Goal: Task Accomplishment & Management: Use online tool/utility

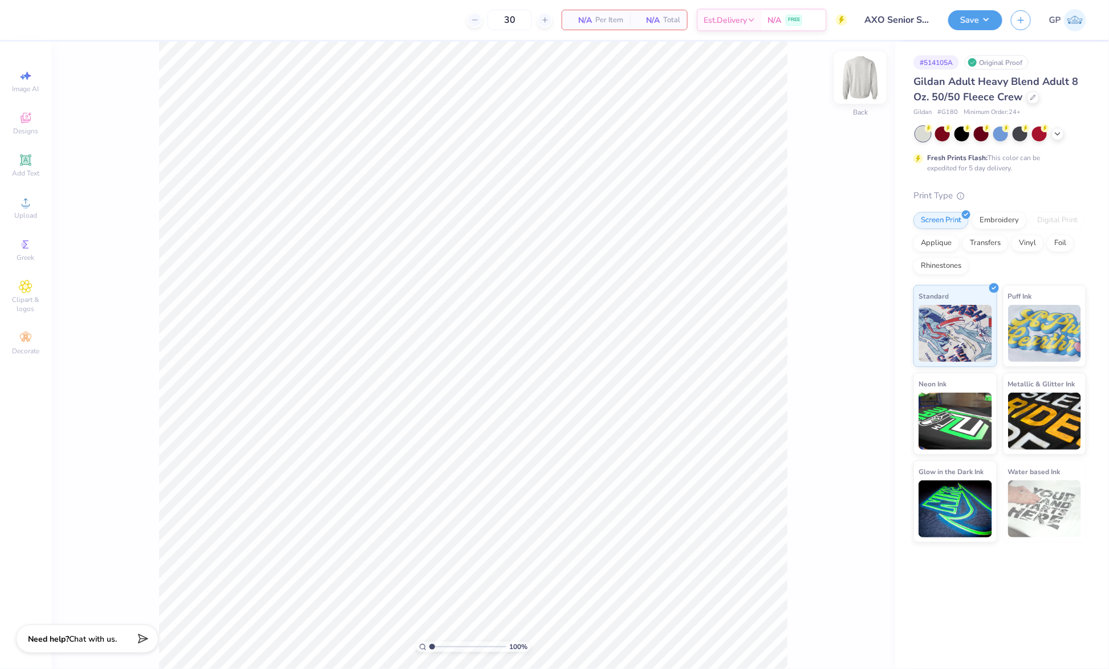
click at [867, 84] on img at bounding box center [861, 78] width 46 height 46
click at [25, 164] on icon at bounding box center [25, 160] width 9 height 9
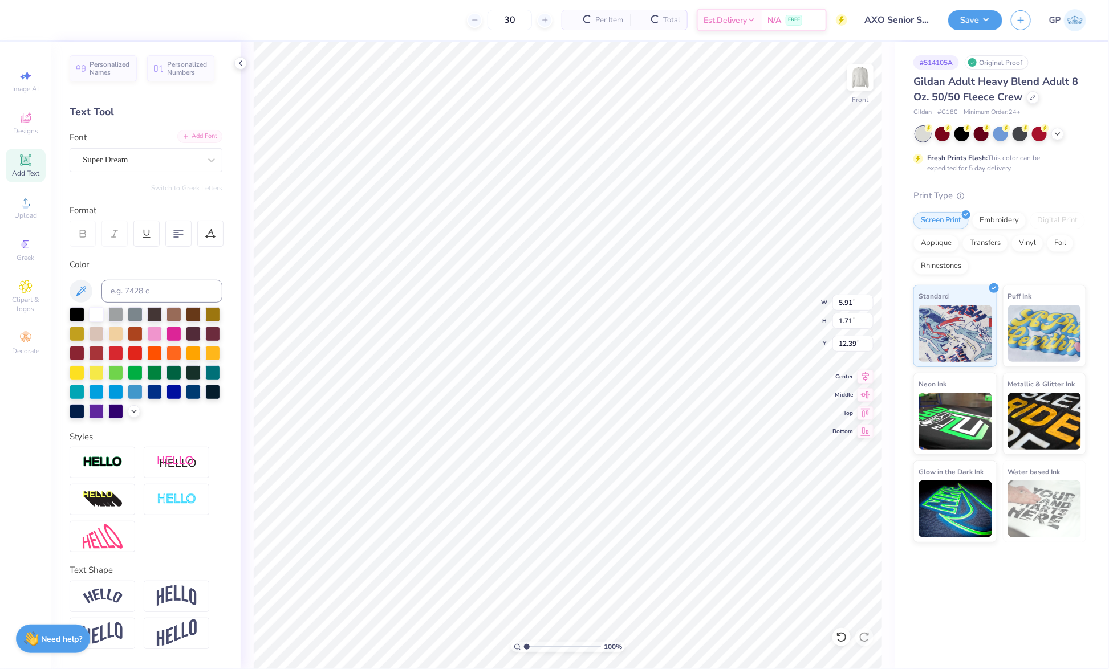
click at [200, 136] on div "Add Font" at bounding box center [199, 136] width 45 height 13
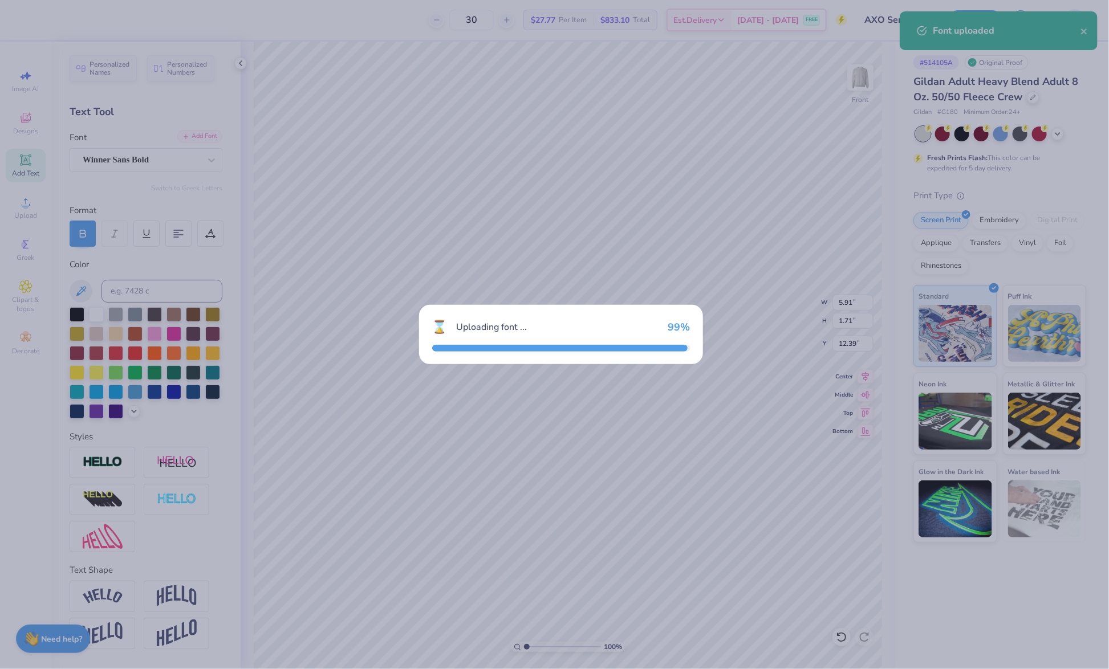
type input "6.50"
type input "1.95"
type input "12.27"
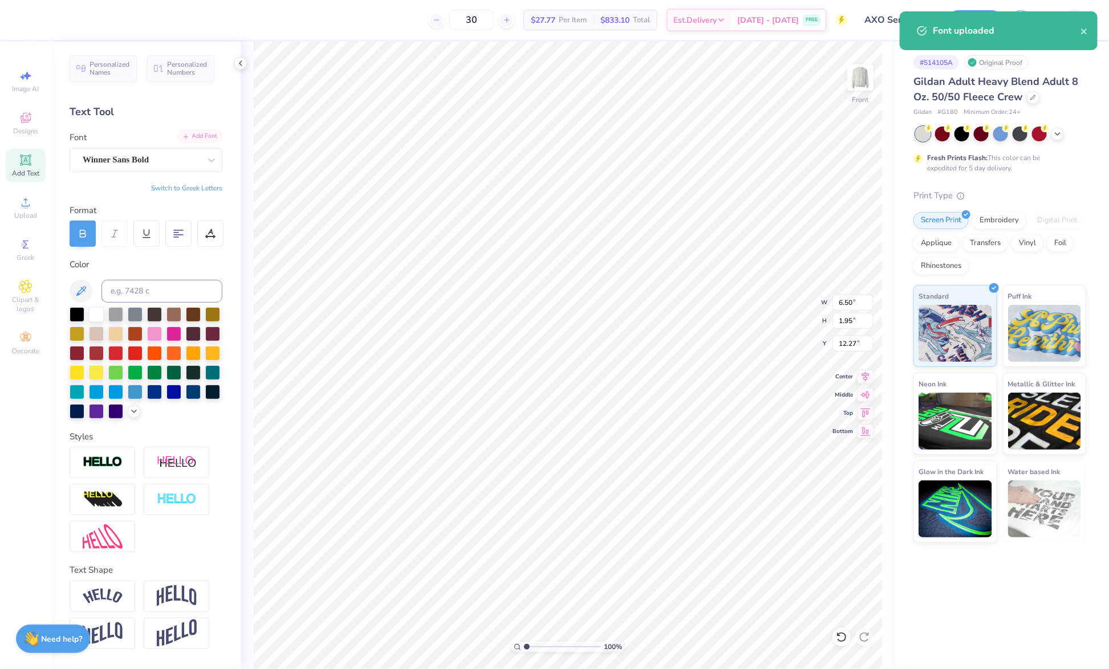
type textarea "Class of 2026"
type input "14.61"
type input "1.38"
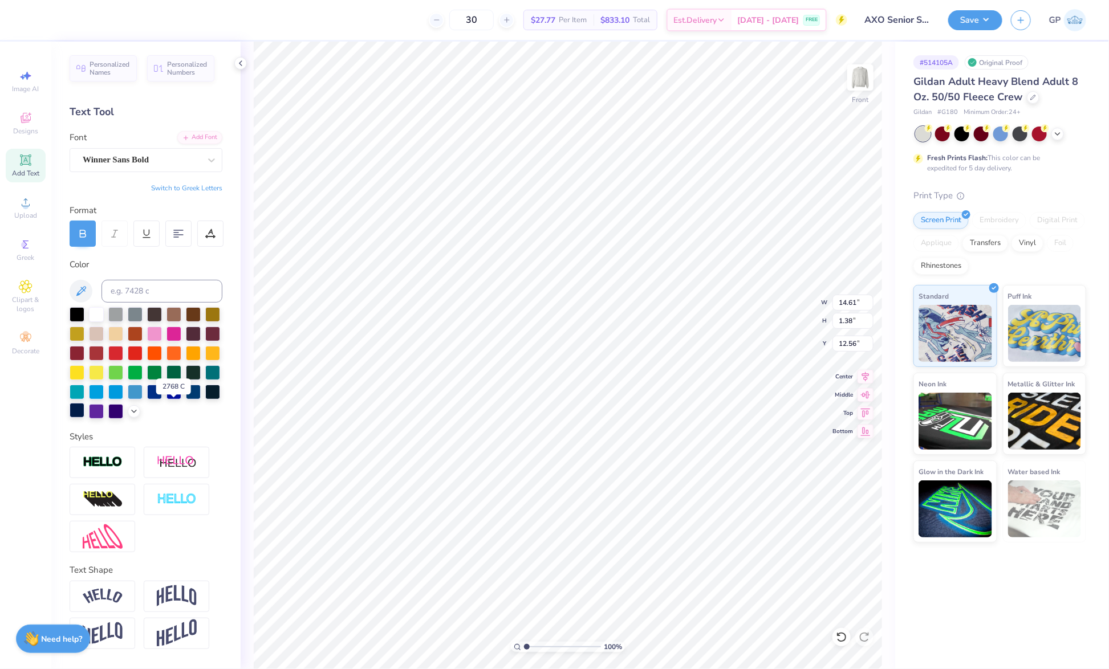
click at [84, 408] on div at bounding box center [77, 410] width 15 height 15
type input "3.68"
click at [852, 299] on input "14.61" at bounding box center [853, 303] width 41 height 16
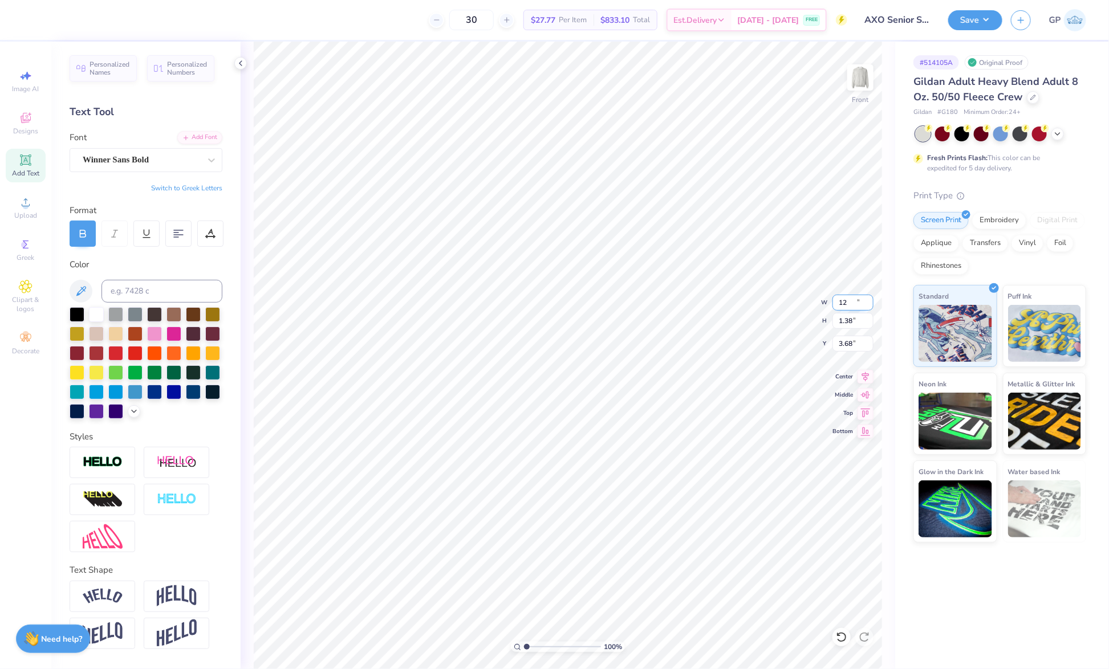
type input "12.00"
type input "1.13"
type input "3.81"
type input "12.50"
type input "1.18"
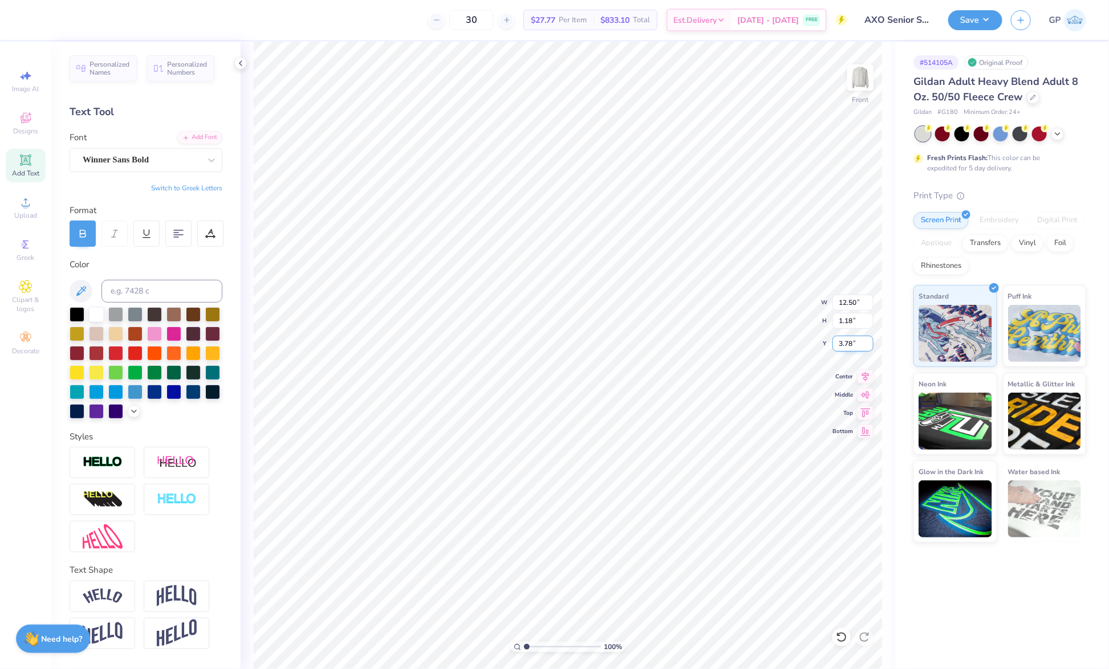
click at [850, 342] on input "3.78" at bounding box center [853, 344] width 41 height 16
type input "3.00"
click at [867, 70] on img at bounding box center [861, 78] width 46 height 46
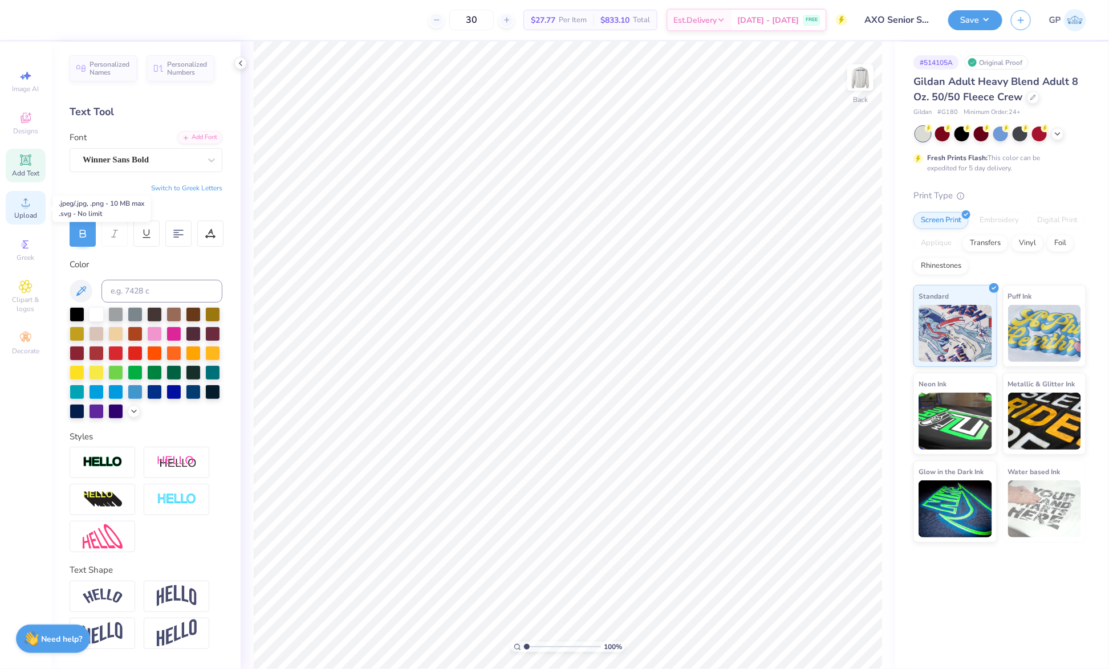
click at [23, 220] on span "Upload" at bounding box center [25, 215] width 23 height 9
click at [863, 76] on img at bounding box center [861, 78] width 46 height 46
click at [858, 72] on img at bounding box center [861, 78] width 46 height 46
type textarea "Alpha Chi Omega"
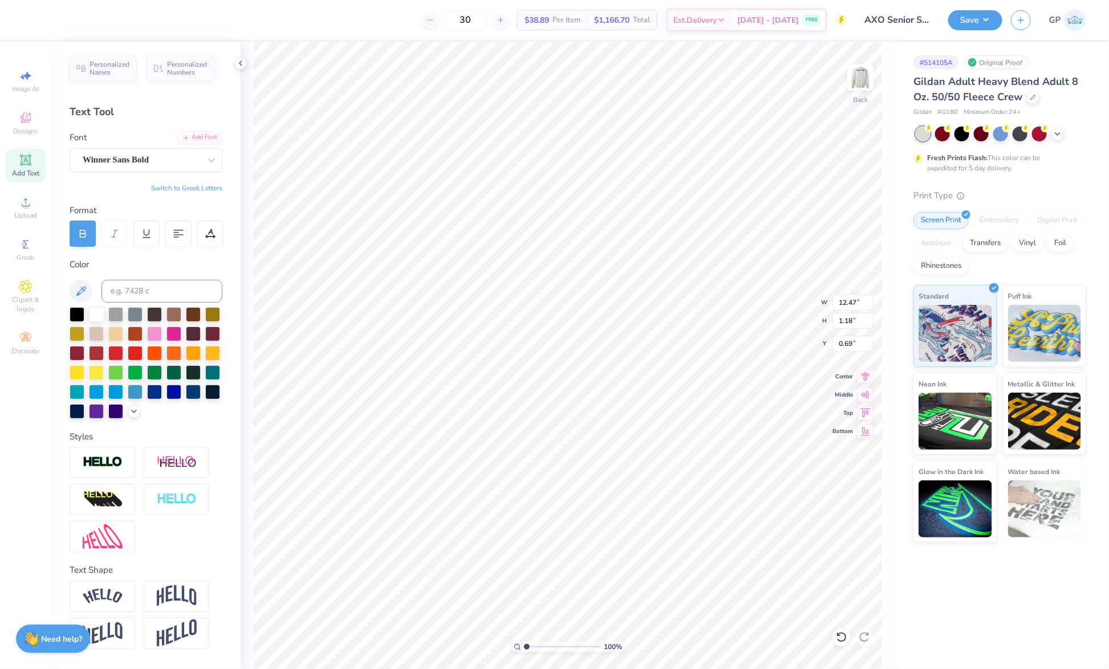
scroll to position [14, 4]
type input "14.32"
type input "3.22"
type input "9.37"
type input "4.91"
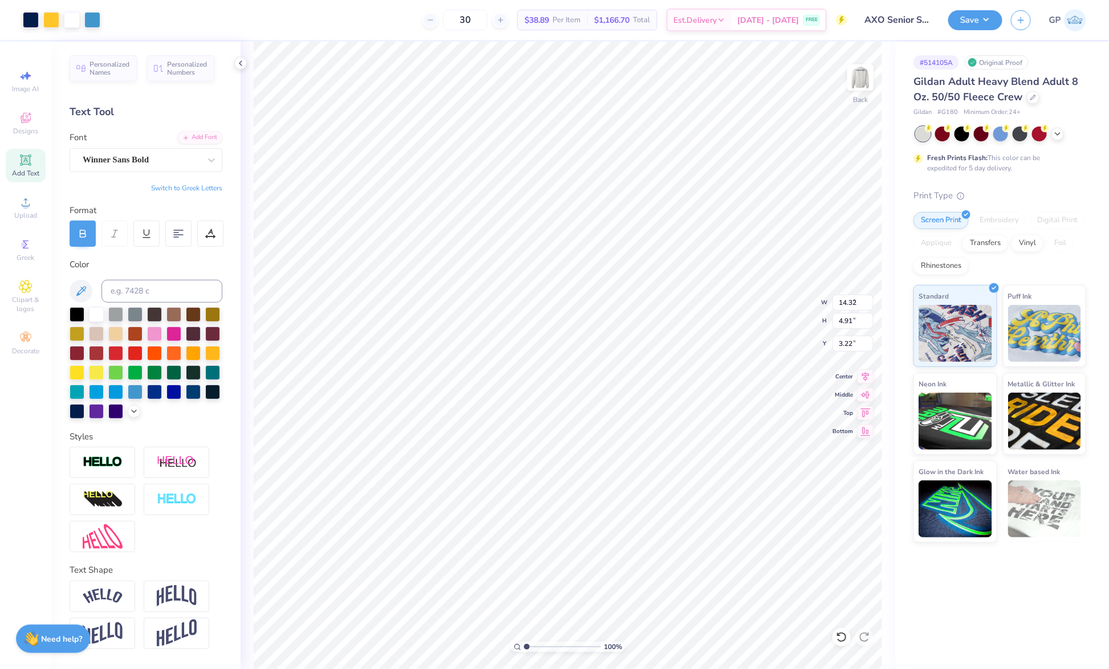
type input "9.42"
click at [35, 17] on div at bounding box center [31, 19] width 16 height 16
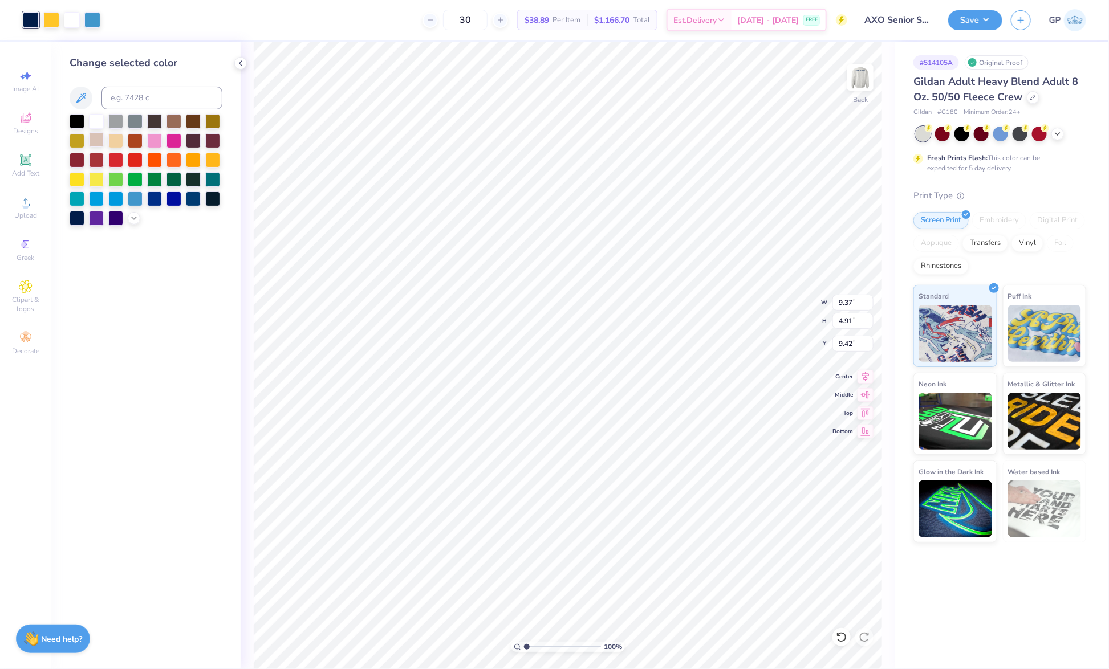
click at [97, 140] on div at bounding box center [96, 139] width 15 height 15
type input "14.32"
type input "1.18"
type input "3.22"
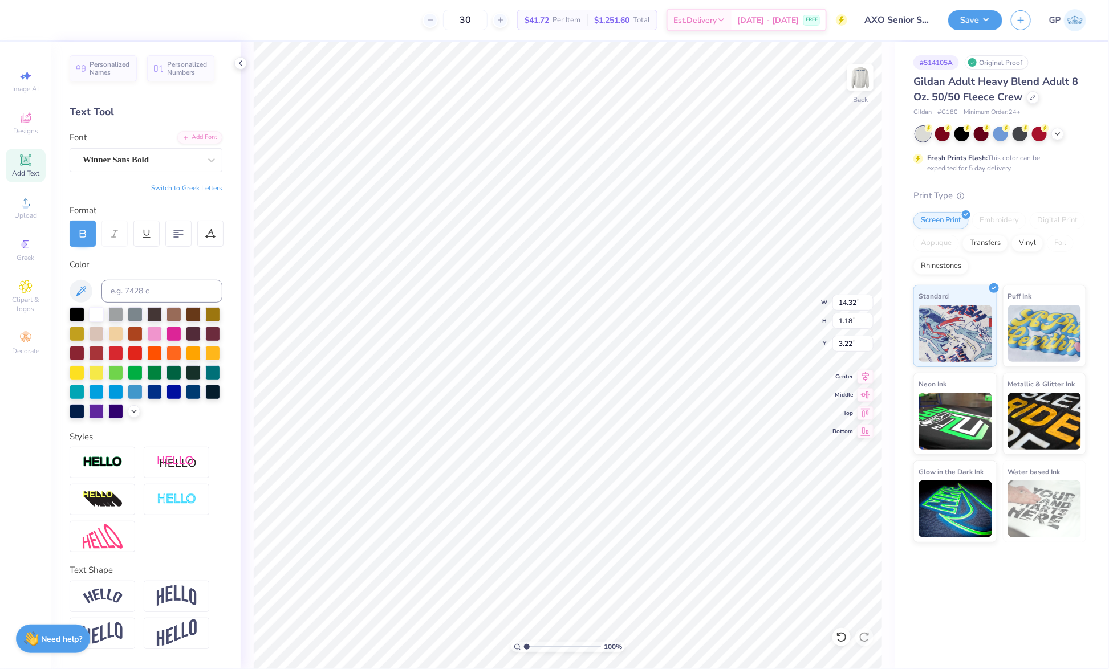
type input "8.07"
type input "0.66"
type input "9.09"
type input "3.09"
click at [543, 647] on input "range" at bounding box center [562, 647] width 77 height 10
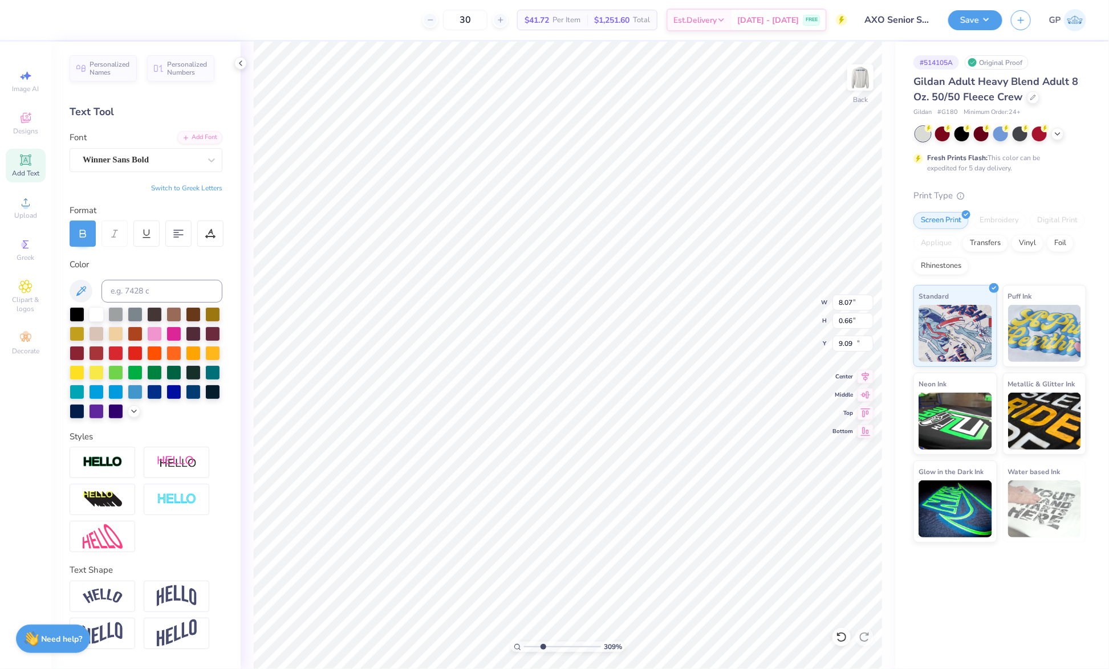
type input "10.84"
click at [202, 228] on div at bounding box center [210, 234] width 26 height 26
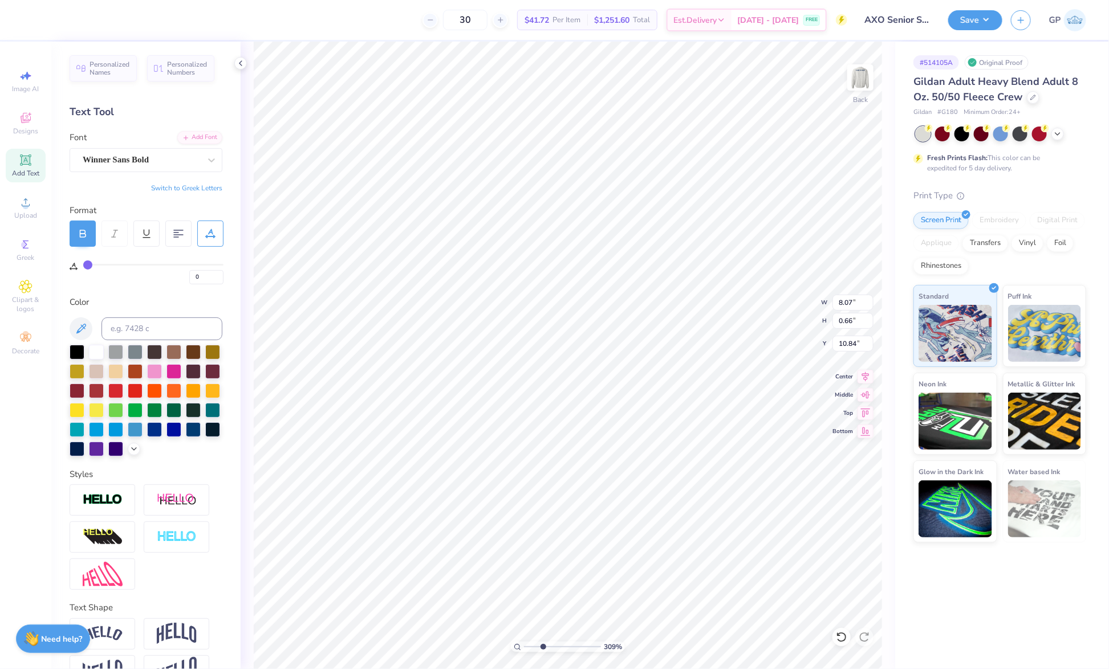
type input "1"
type input "3"
type input "4"
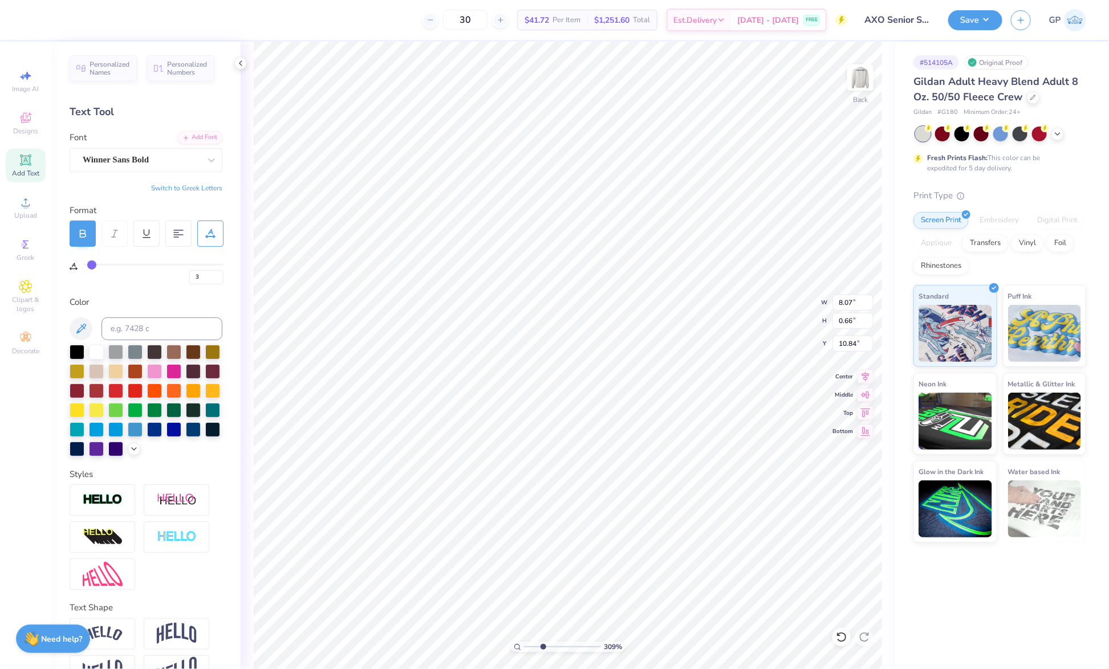
type input "4"
type input "6"
type input "7"
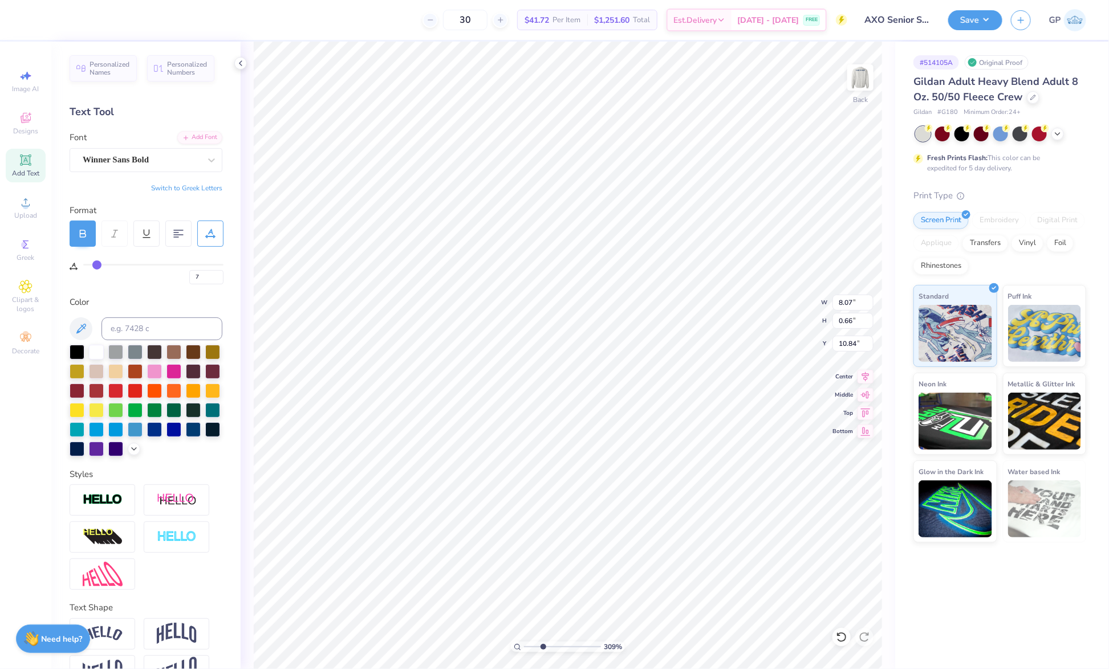
type input "8"
type input "9"
drag, startPoint x: 87, startPoint y: 265, endPoint x: 99, endPoint y: 266, distance: 12.0
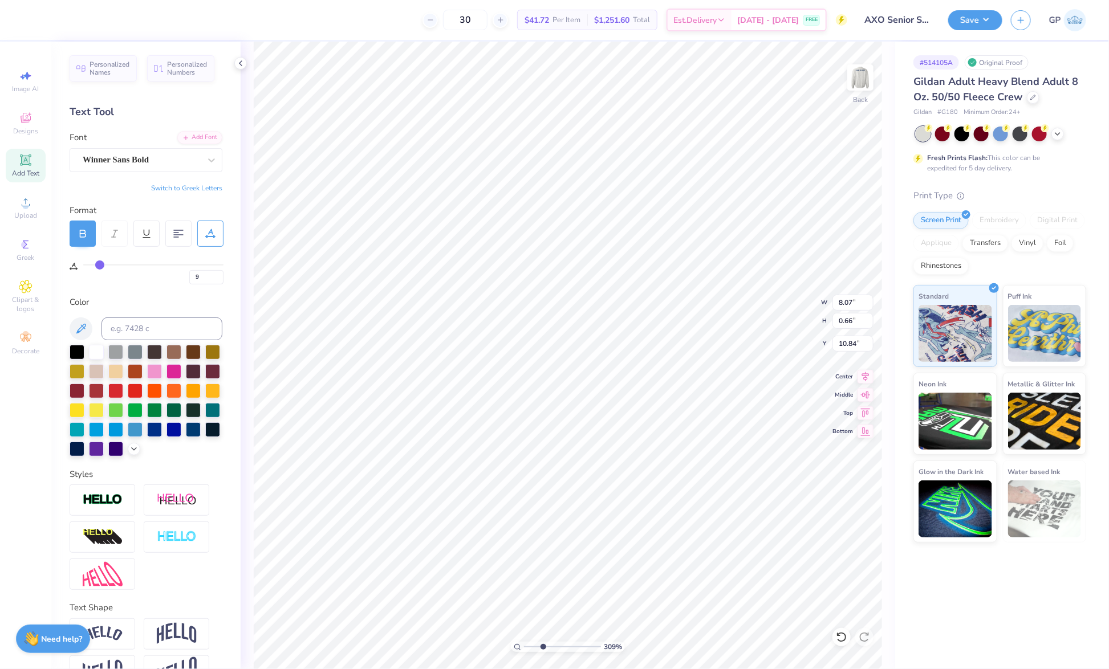
type input "9"
click at [99, 266] on input "range" at bounding box center [153, 265] width 140 height 2
type input "6.10"
type input "0.44"
type input "11.06"
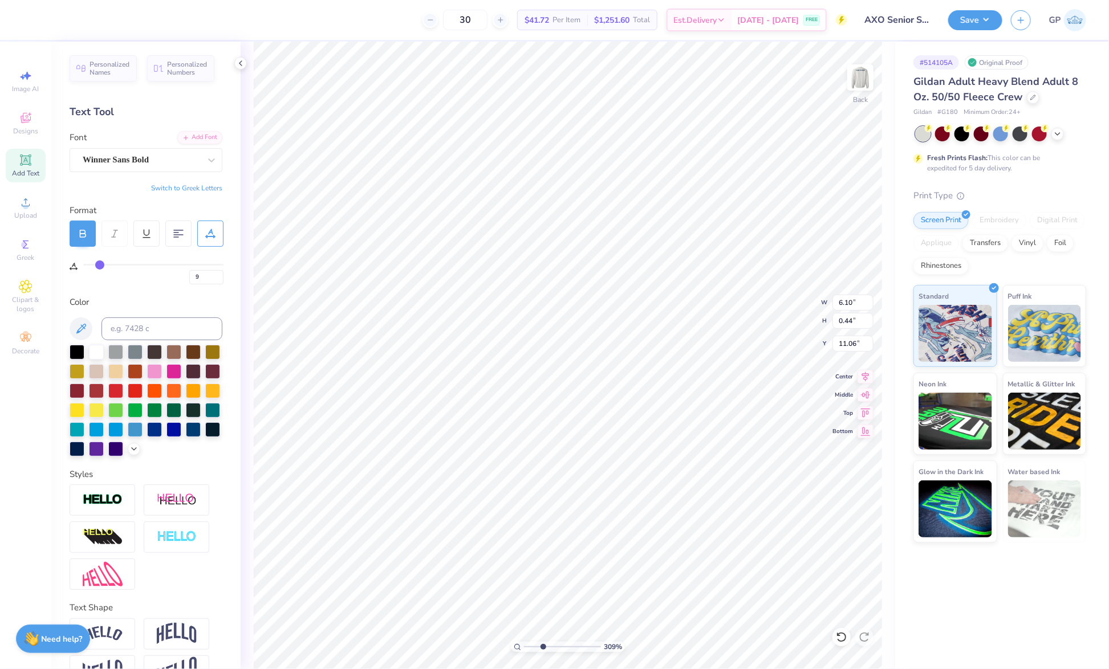
type input "5.52"
type input "0.40"
type input "11.10"
drag, startPoint x: 526, startPoint y: 648, endPoint x: 472, endPoint y: 647, distance: 54.8
click at [524, 647] on input "range" at bounding box center [562, 647] width 77 height 10
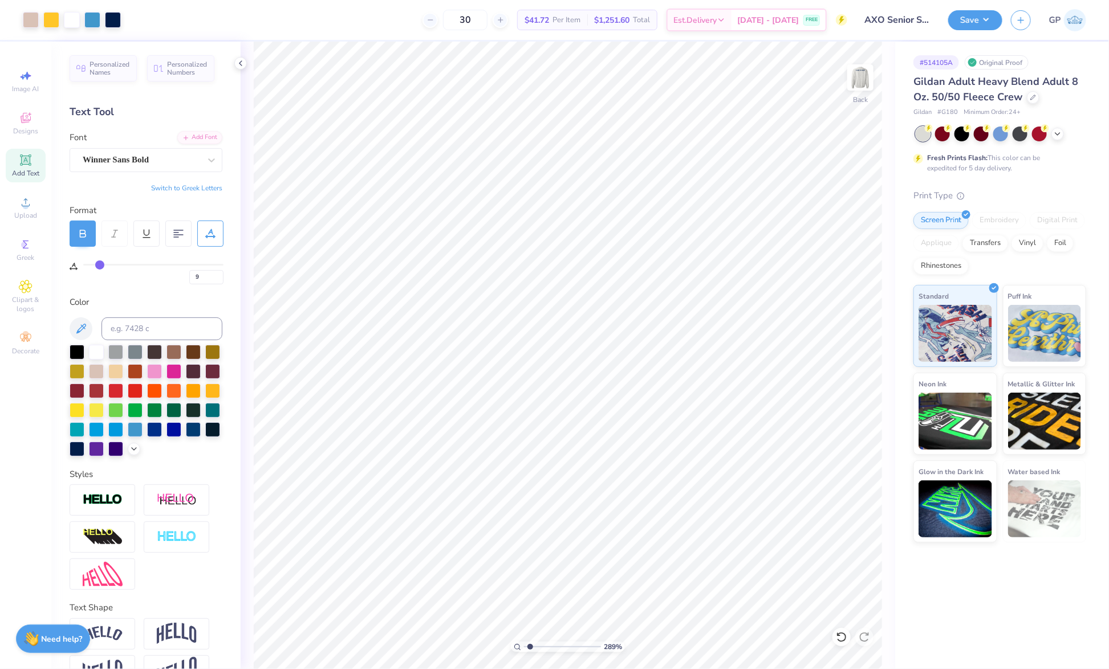
type input "1"
drag, startPoint x: 541, startPoint y: 647, endPoint x: 492, endPoint y: 647, distance: 49.0
click at [524, 647] on input "range" at bounding box center [562, 647] width 77 height 10
click at [26, 206] on circle at bounding box center [25, 206] width 6 height 6
click at [641, 649] on li "Send to Back" at bounding box center [639, 658] width 90 height 22
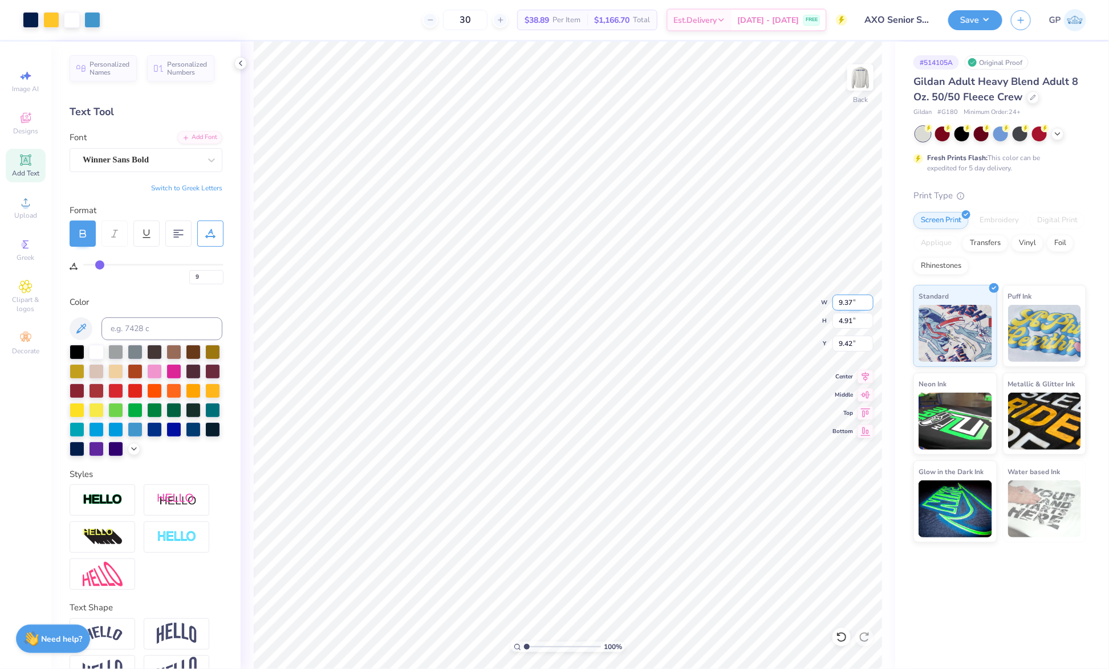
click at [847, 297] on input "9.37" at bounding box center [853, 303] width 41 height 16
type input "8.00"
type input "4.19"
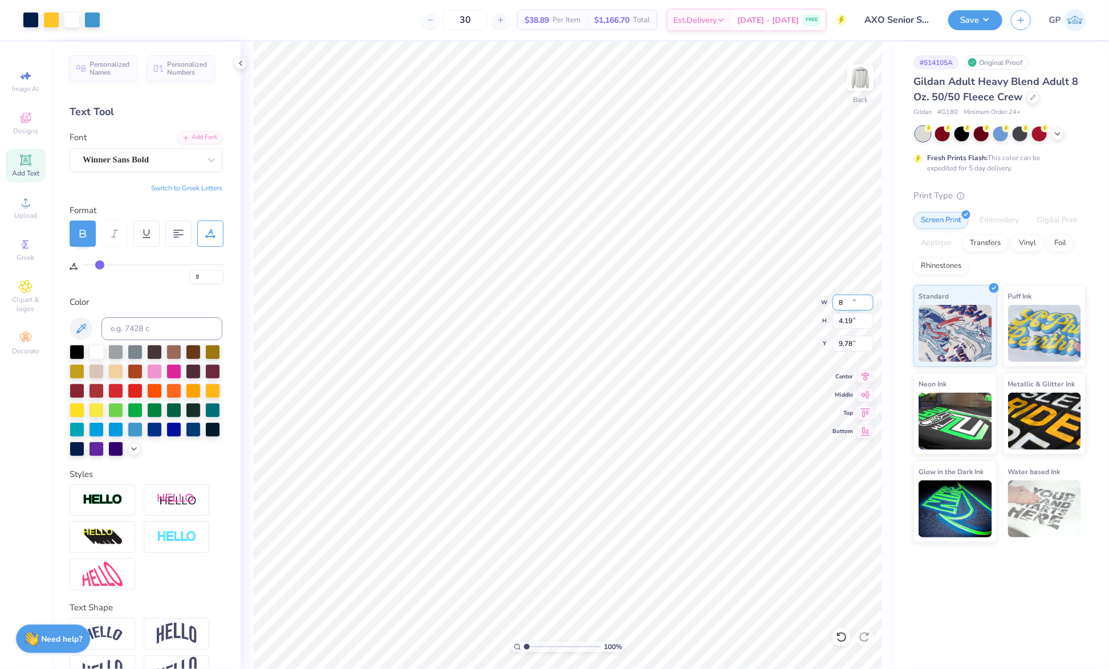
type input "9.78"
click at [856, 296] on input "8.00" at bounding box center [853, 303] width 41 height 16
type input "9.00"
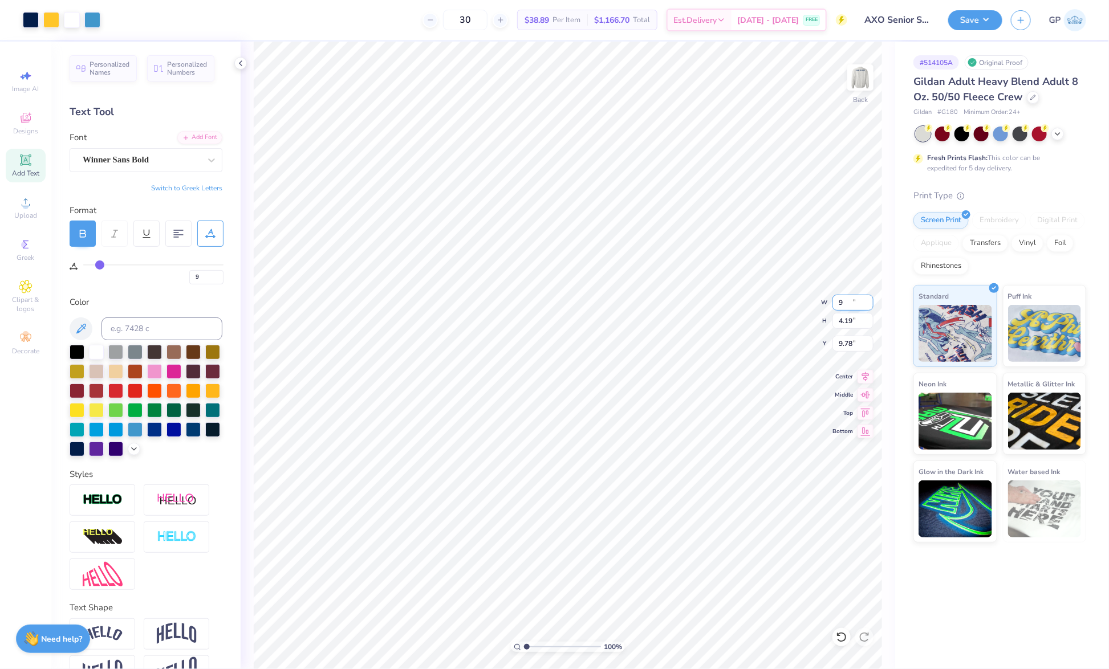
type input "4.71"
type input "9.52"
click at [854, 302] on input "9.00" at bounding box center [853, 303] width 41 height 16
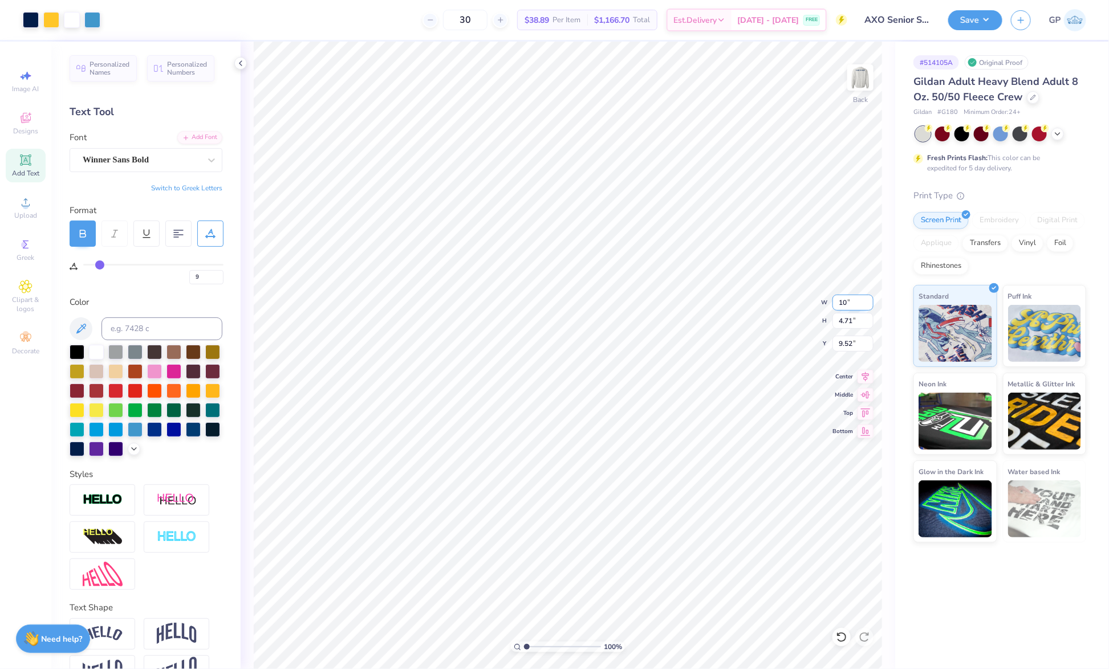
type input "10.00"
type input "5.23"
click at [859, 344] on input "9.26" at bounding box center [853, 344] width 41 height 16
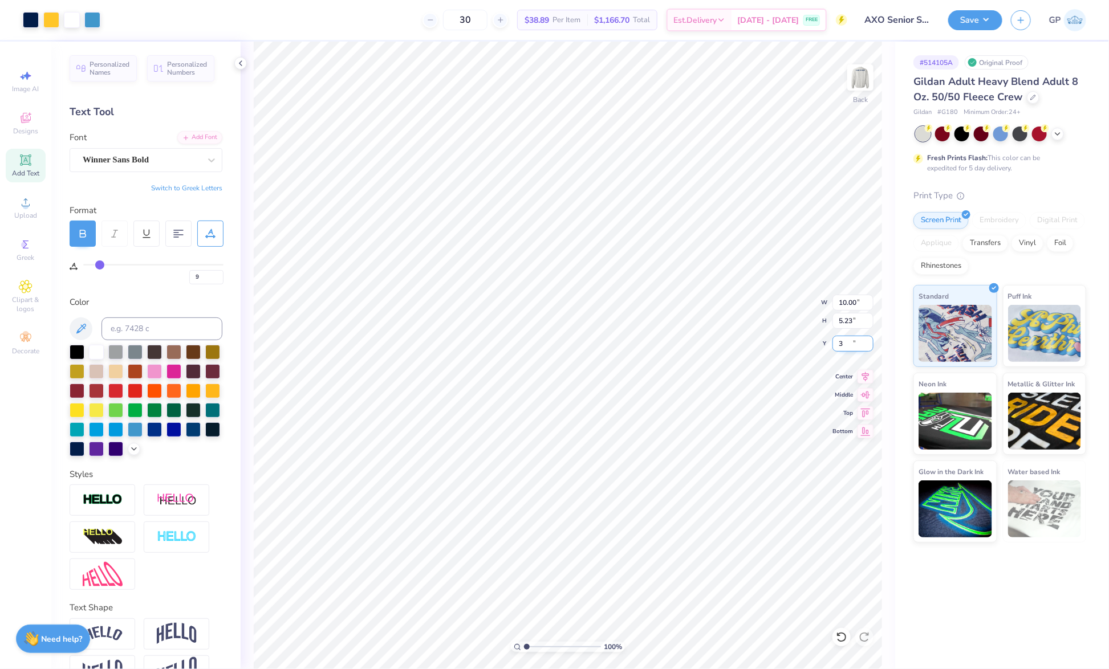
type input "3.00"
click at [866, 75] on img at bounding box center [861, 78] width 46 height 46
click at [970, 19] on button "Save" at bounding box center [975, 19] width 54 height 20
type input "0"
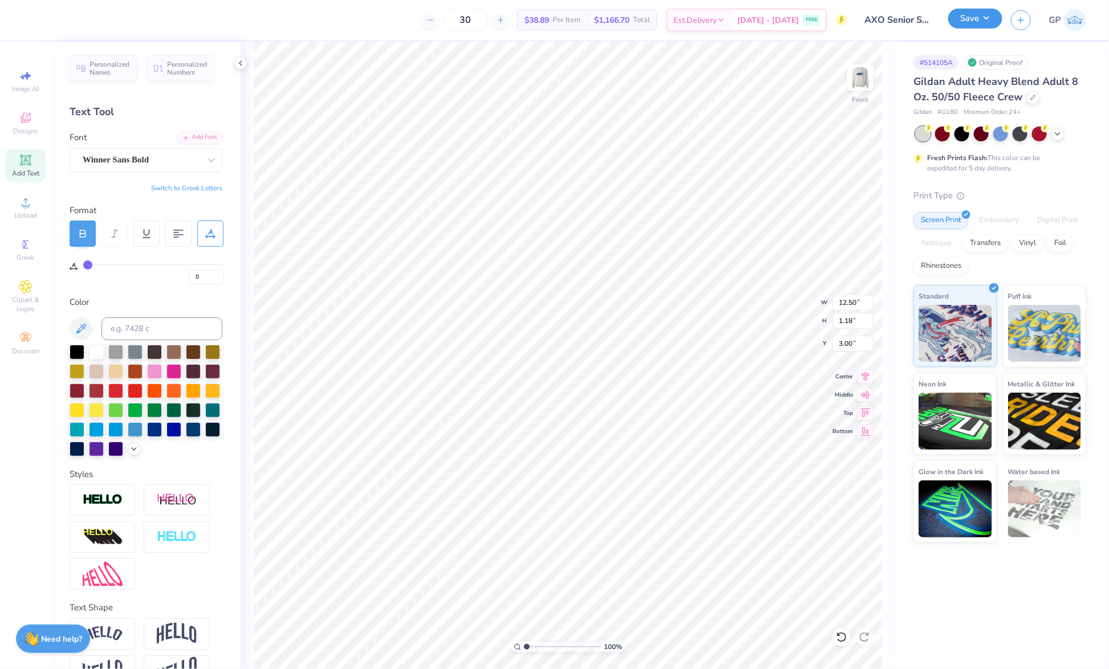
click at [960, 22] on button "Save" at bounding box center [975, 19] width 54 height 20
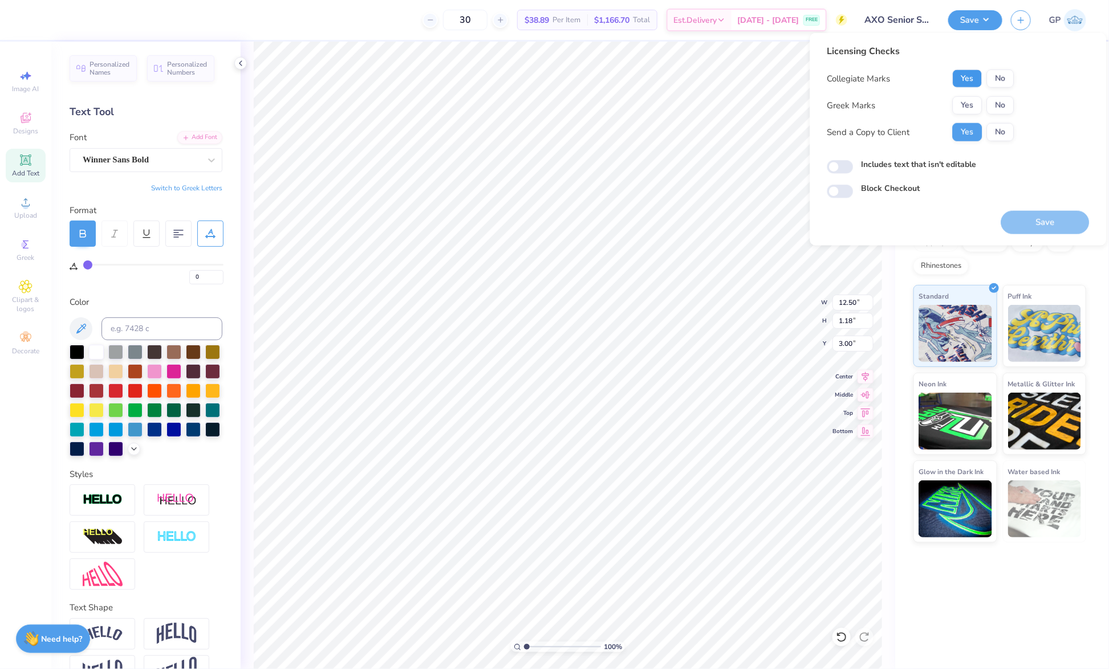
click at [969, 76] on button "Yes" at bounding box center [968, 79] width 30 height 18
click at [978, 112] on button "Yes" at bounding box center [968, 105] width 30 height 18
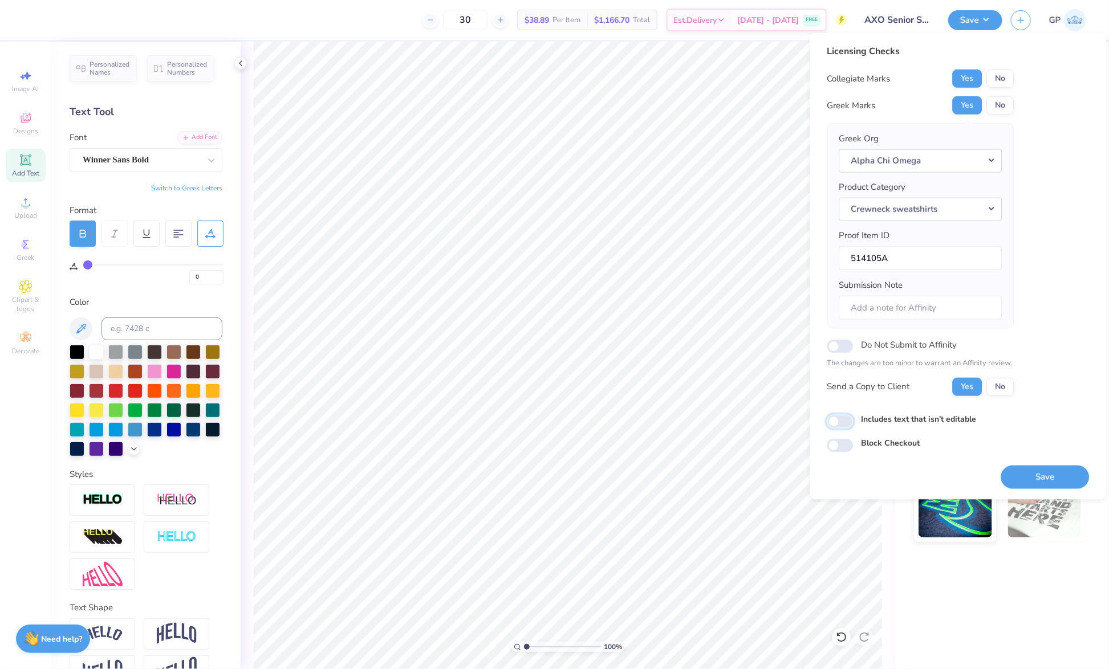
click at [846, 415] on input "Includes text that isn't editable" at bounding box center [840, 422] width 26 height 14
checkbox input "true"
click at [1039, 474] on button "Save" at bounding box center [1045, 476] width 88 height 23
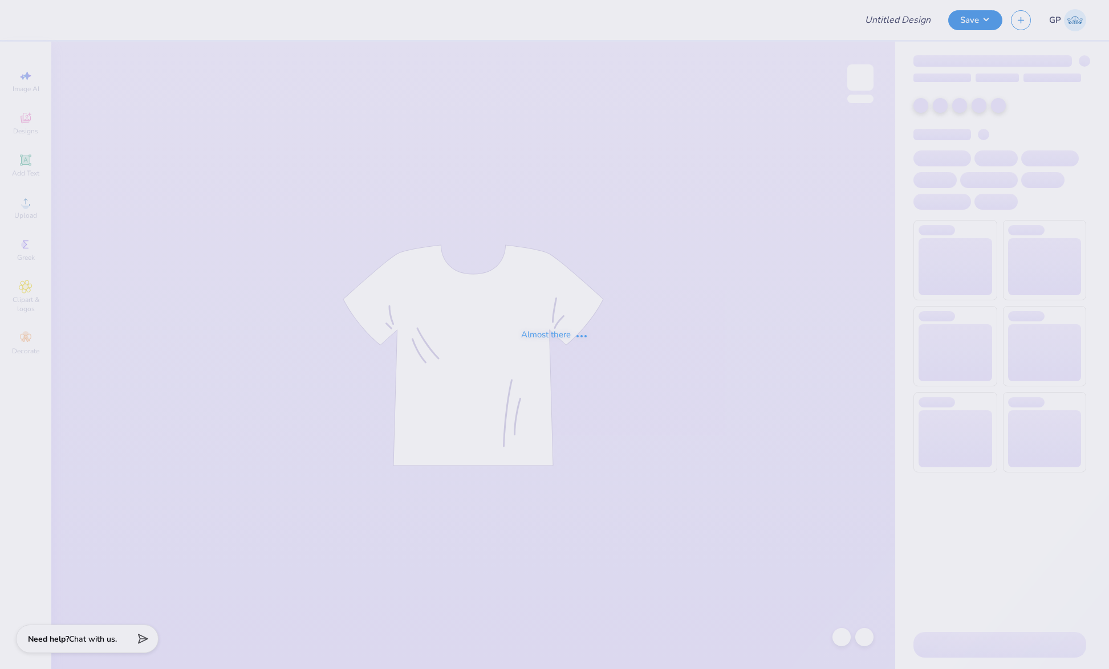
type input "updated hoodie"
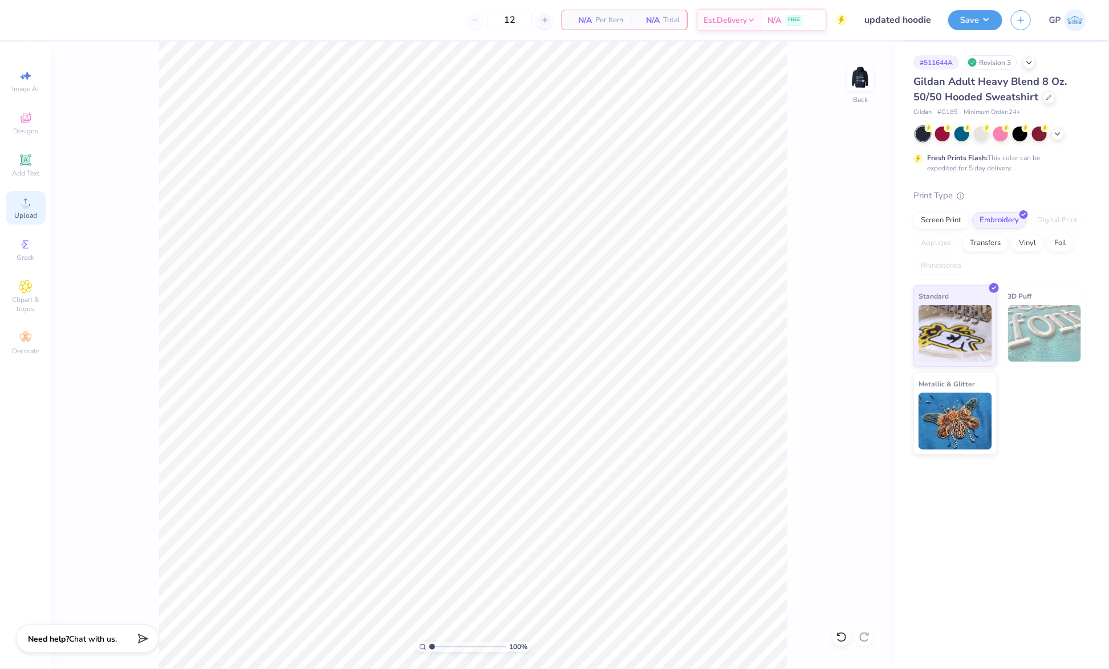
click at [10, 214] on div "Upload" at bounding box center [26, 208] width 40 height 34
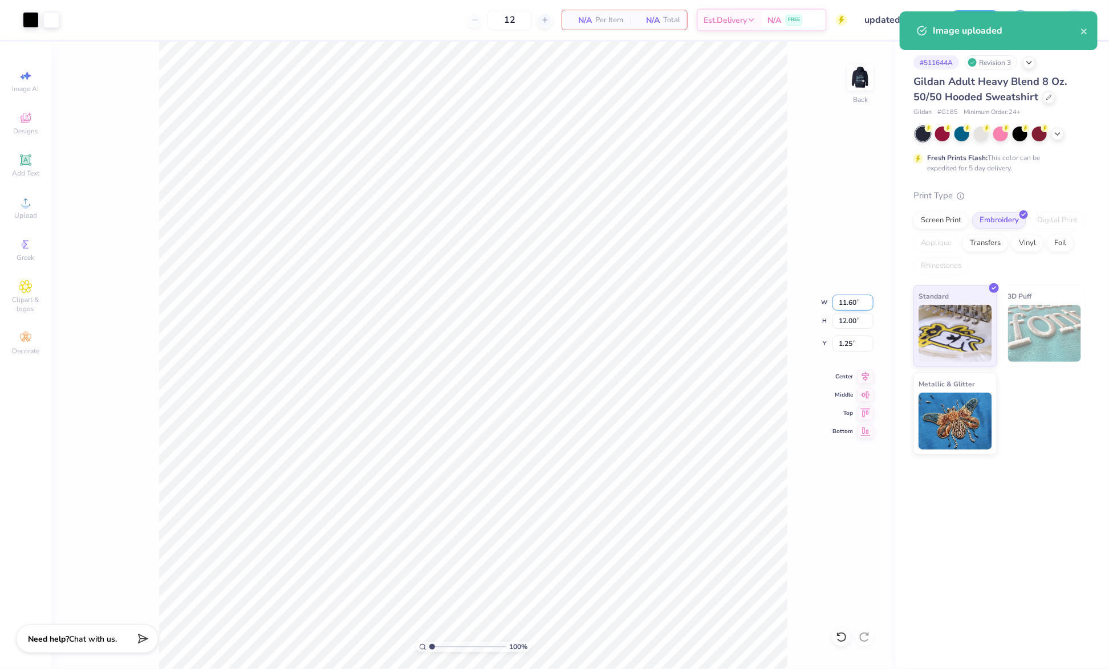
click at [862, 307] on input "11.60" at bounding box center [853, 303] width 41 height 16
type input "8.00"
type input "8.27"
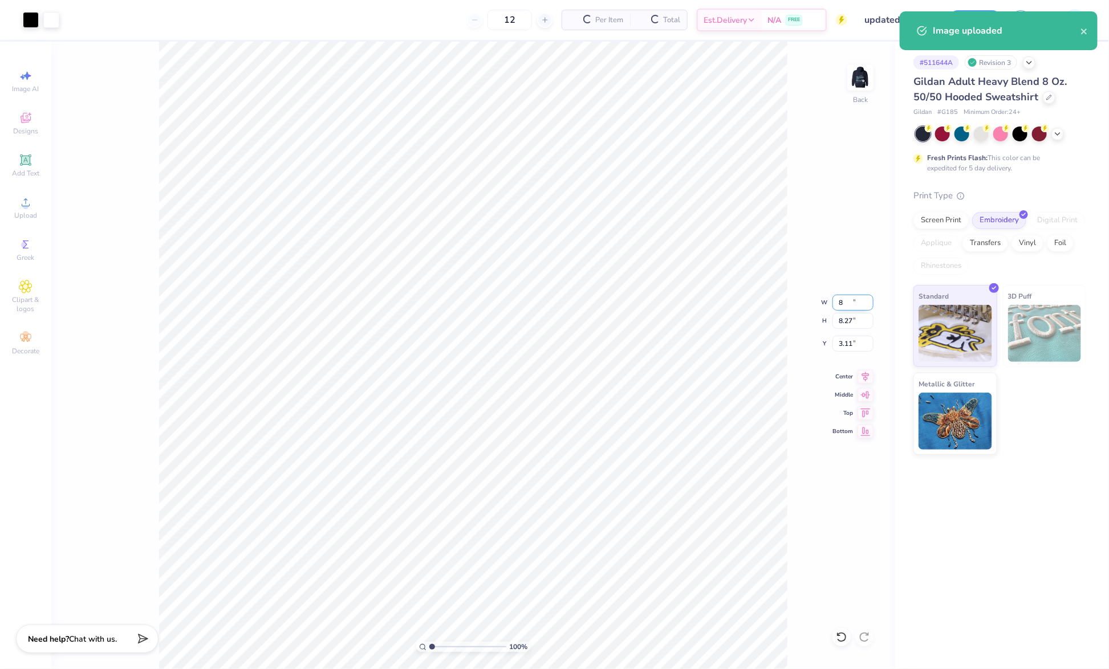
type input "3.11"
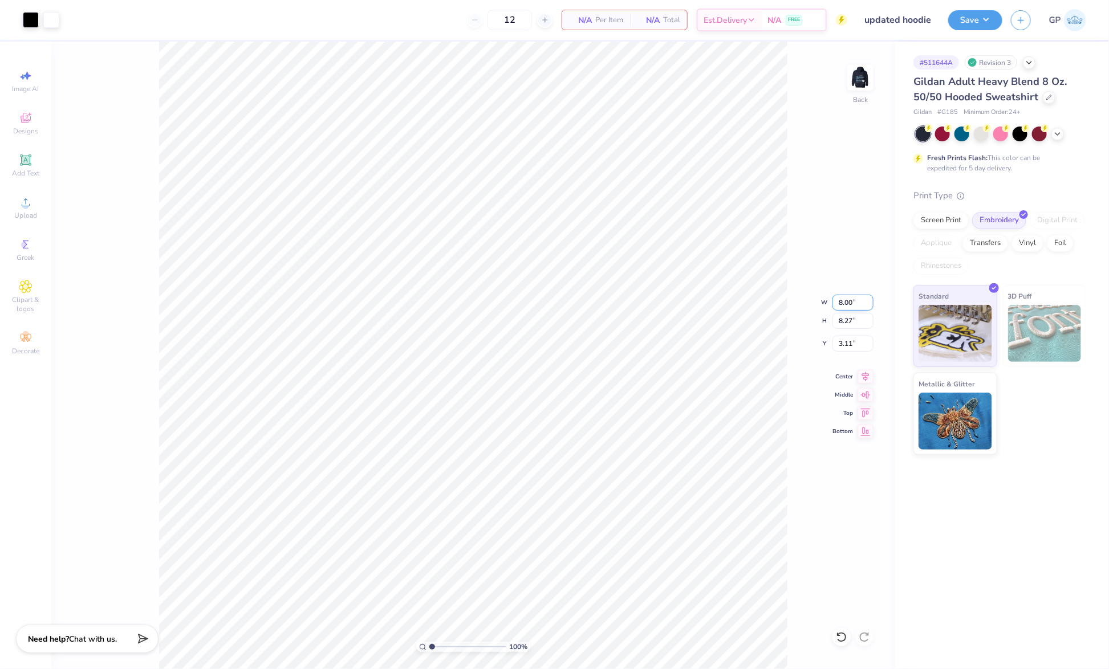
click at [848, 302] on input "8.00" at bounding box center [853, 303] width 41 height 16
type input "6.00"
type input "6.21"
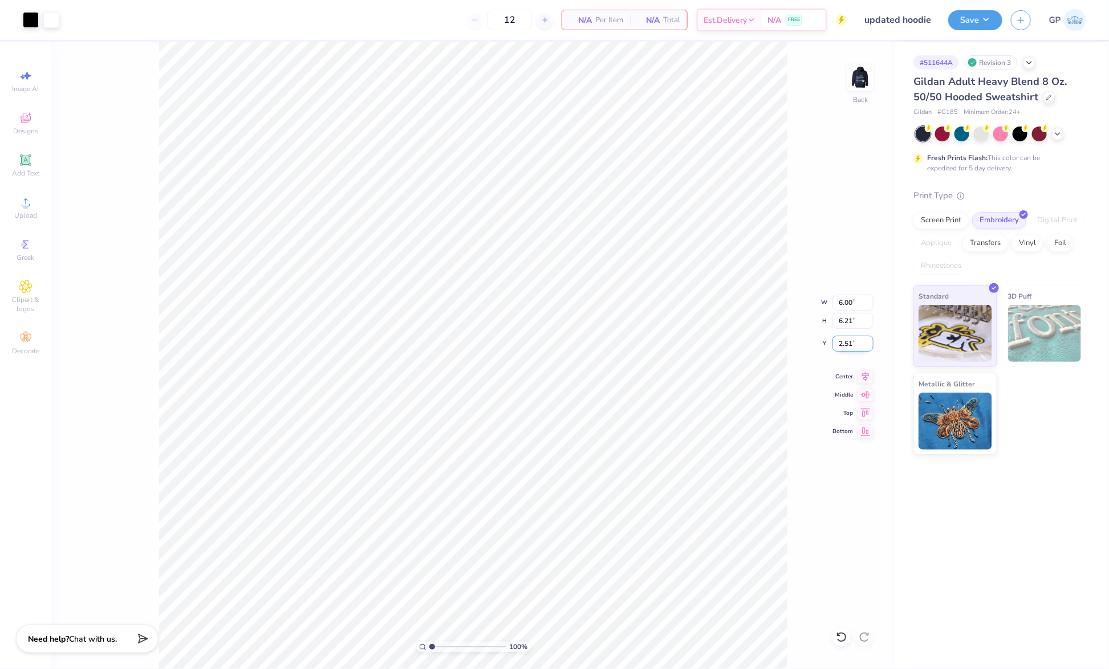
click at [863, 348] on input "2.51" at bounding box center [853, 344] width 41 height 16
type input "2.50"
click at [852, 98] on img at bounding box center [861, 78] width 46 height 46
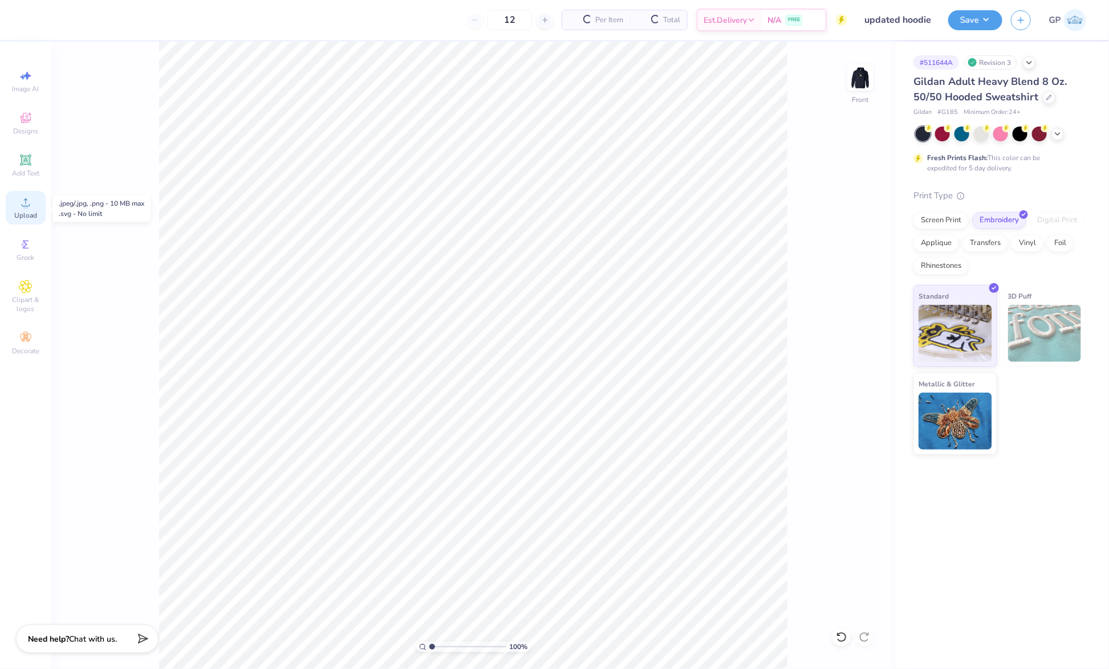
click at [26, 212] on span "Upload" at bounding box center [25, 215] width 23 height 9
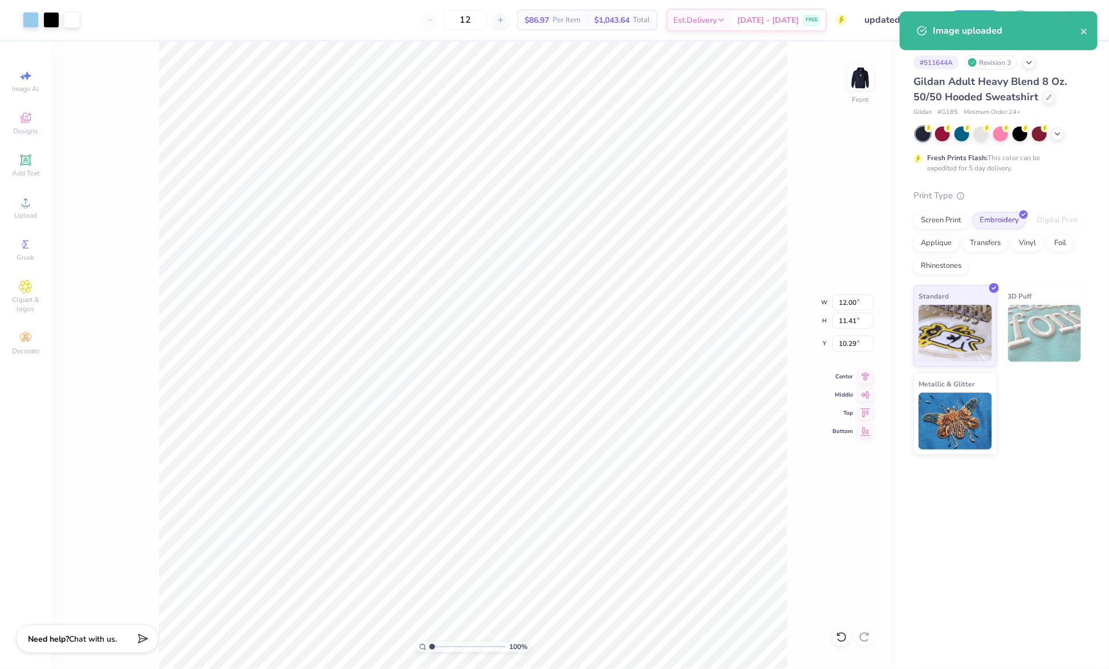
click at [827, 303] on div "100 % Front W 12.00 12.00 " H 11.41 11.41 " Y 10.29 10.29 " Center Middle Top B…" at bounding box center [473, 356] width 844 height 628
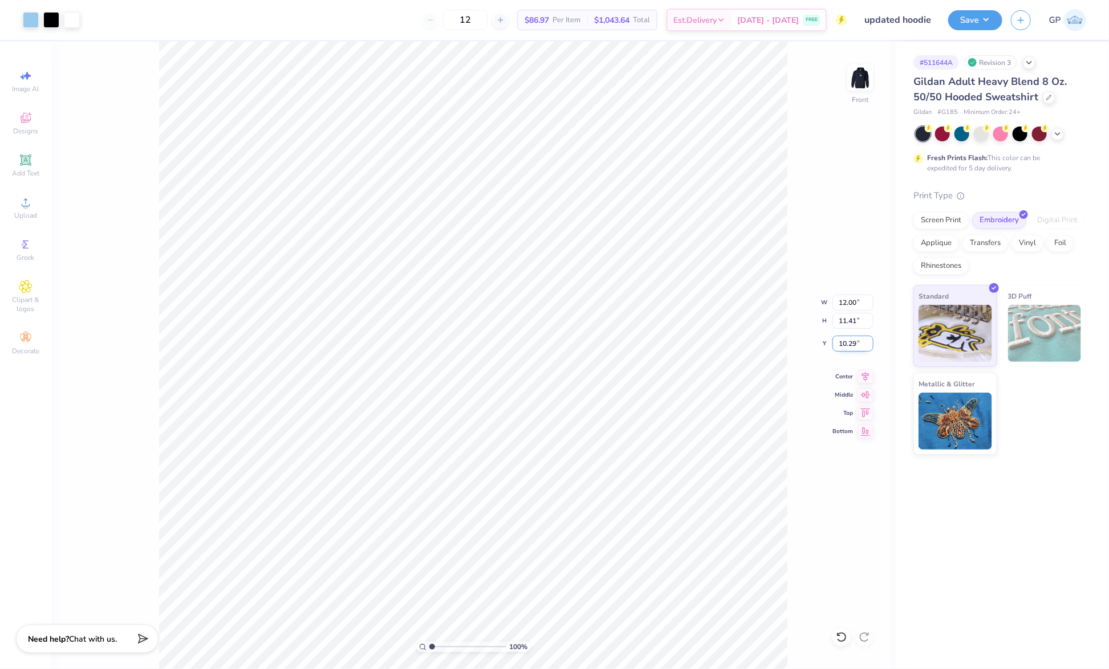
click at [849, 339] on input "10.29" at bounding box center [853, 344] width 41 height 16
type input "6.00"
click at [848, 76] on img at bounding box center [861, 78] width 46 height 46
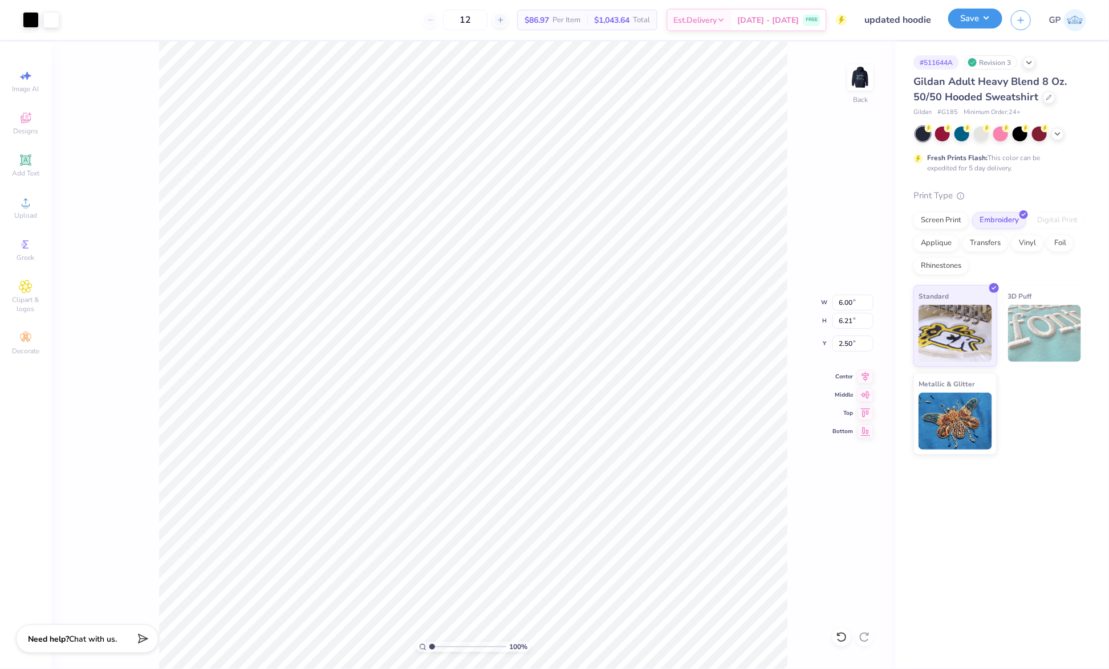
click at [967, 13] on button "Save" at bounding box center [975, 19] width 54 height 20
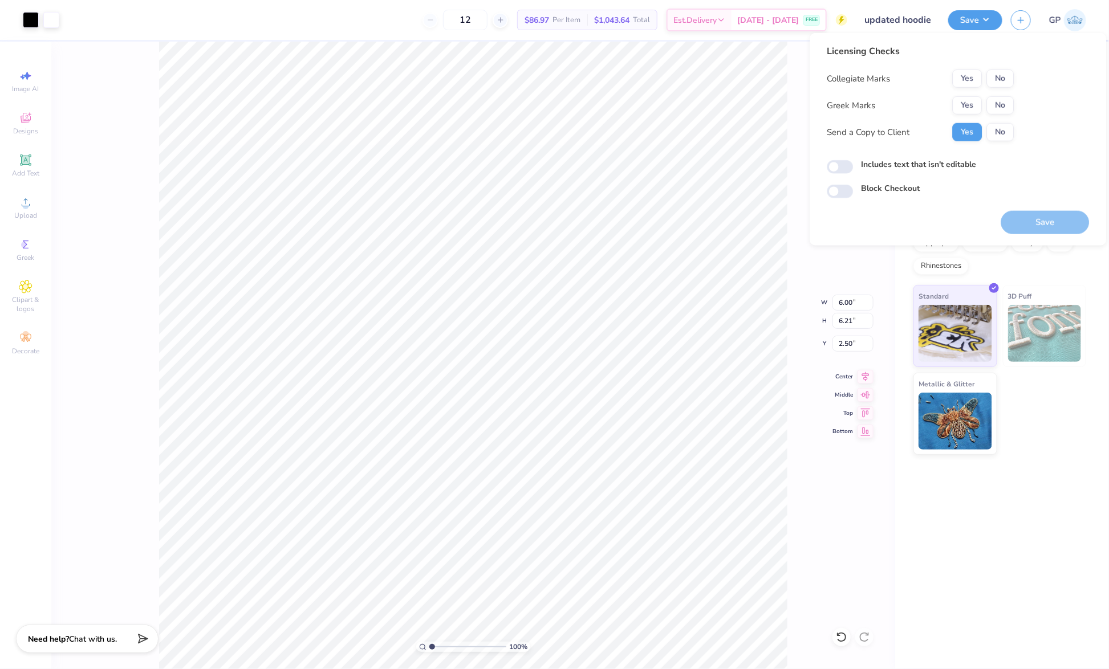
click at [948, 70] on div "Collegiate Marks Yes No" at bounding box center [920, 79] width 187 height 18
click at [961, 81] on button "Yes" at bounding box center [968, 79] width 30 height 18
click at [969, 104] on button "Yes" at bounding box center [968, 105] width 30 height 18
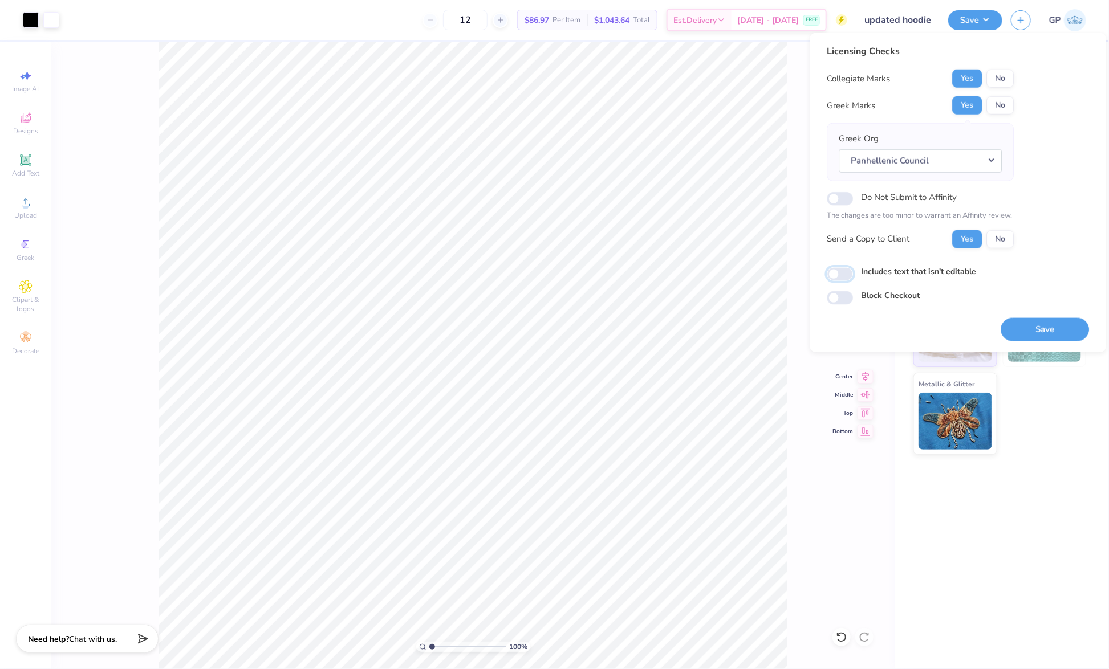
click at [842, 271] on input "Includes text that isn't editable" at bounding box center [840, 274] width 26 height 14
checkbox input "true"
click at [1039, 327] on button "Save" at bounding box center [1045, 329] width 88 height 23
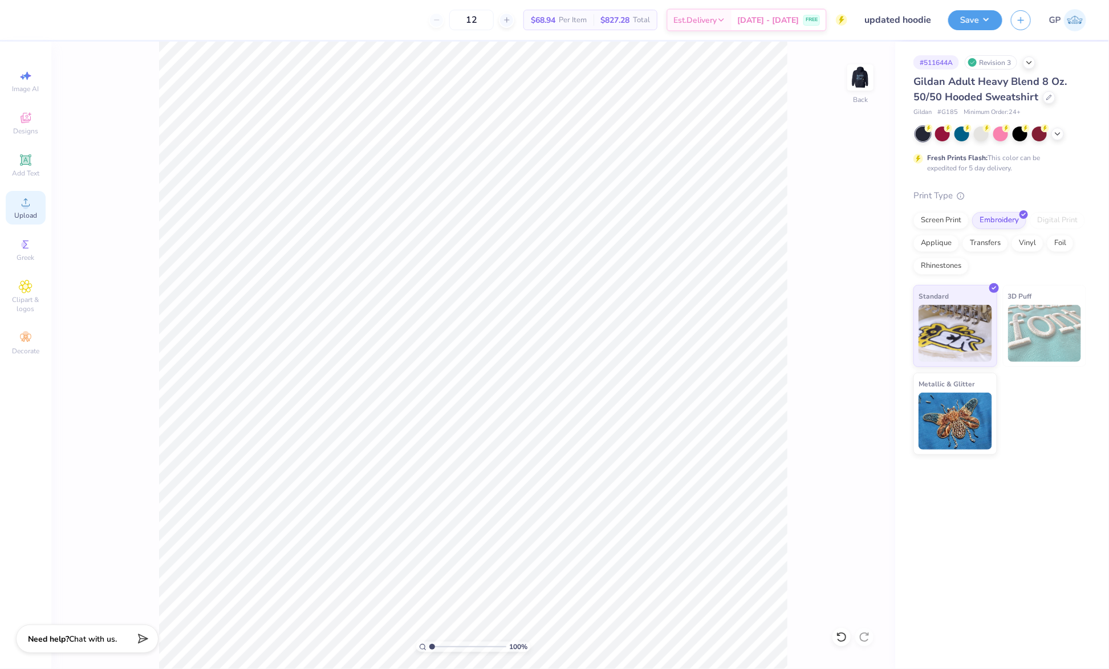
click at [43, 206] on div "Upload" at bounding box center [26, 208] width 40 height 34
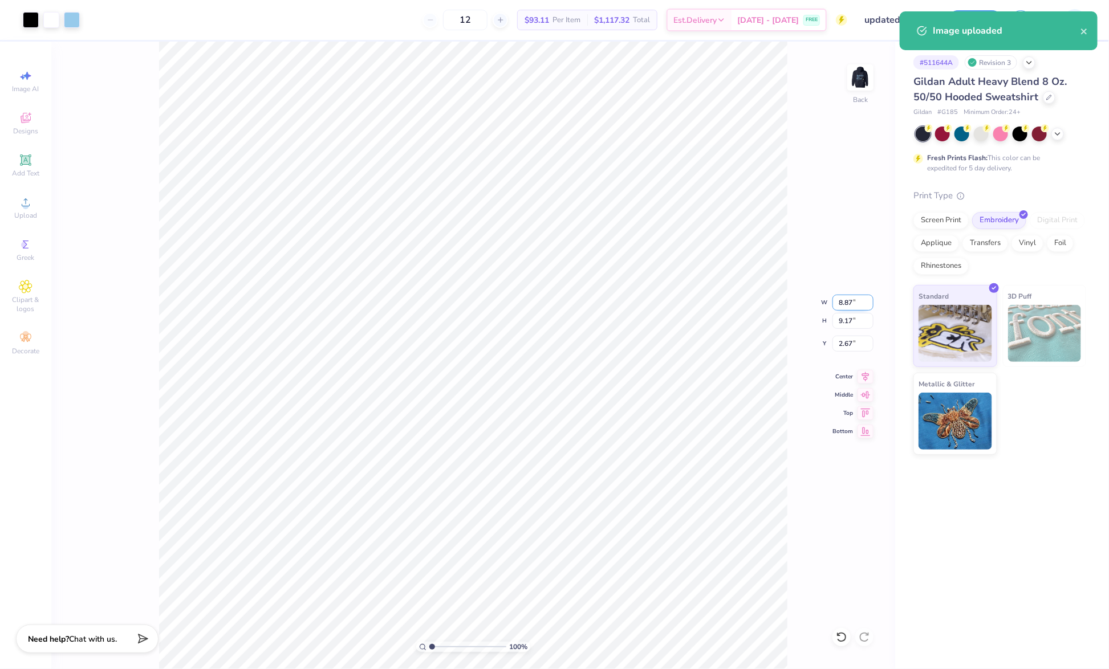
click at [849, 299] on input "8.87" at bounding box center [853, 303] width 41 height 16
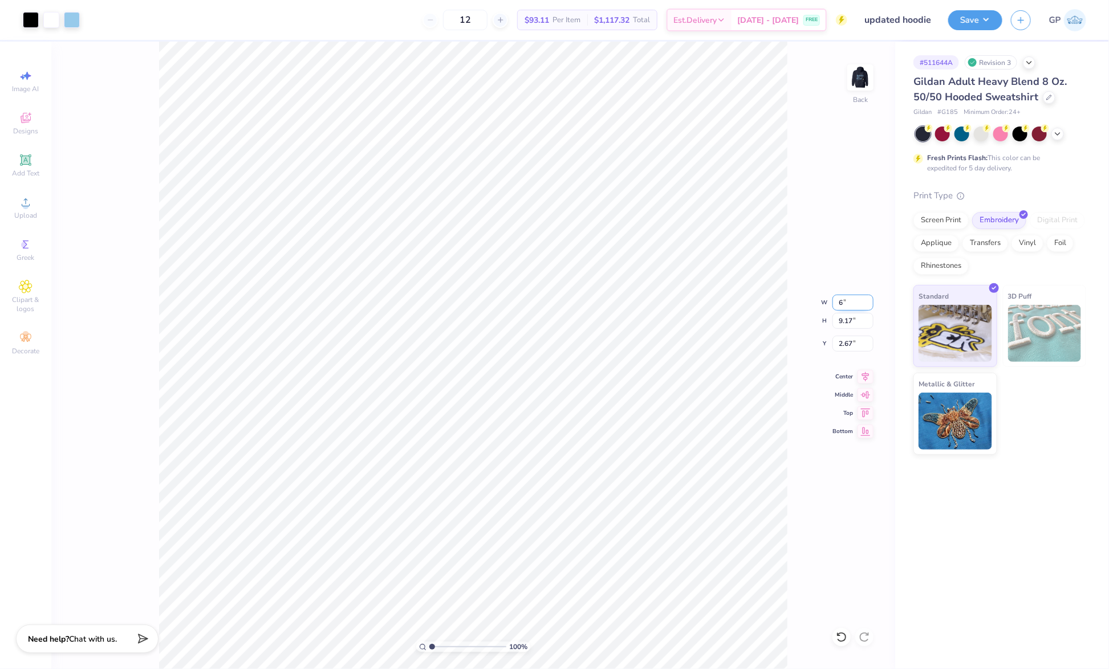
type input "6.00"
type input "6.21"
click at [845, 344] on input "4.15" at bounding box center [853, 344] width 41 height 16
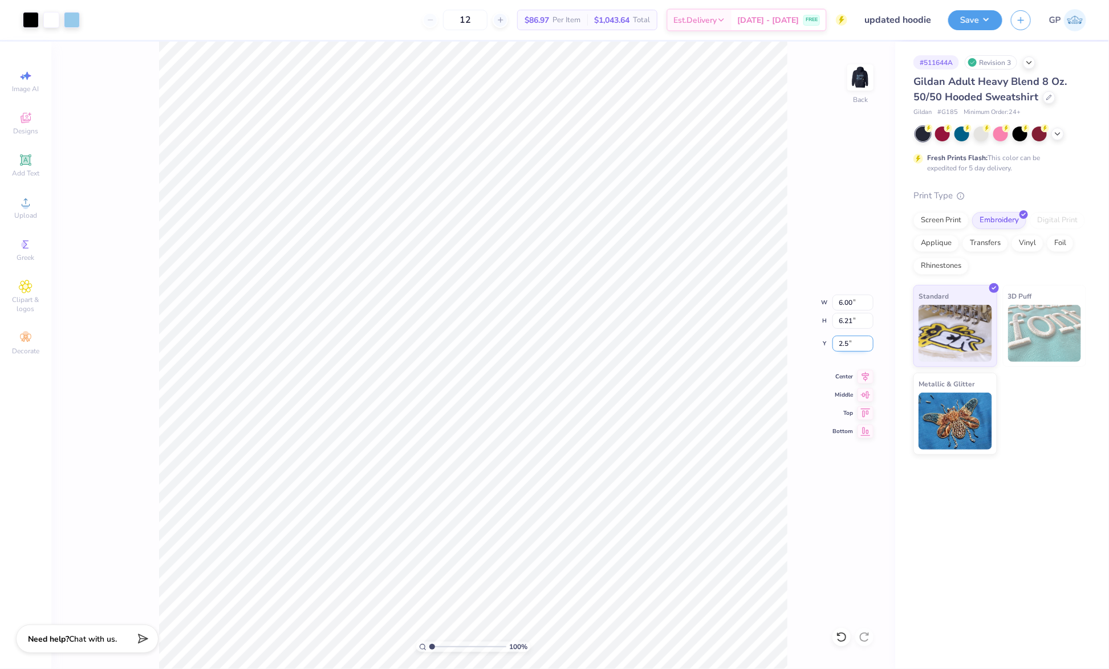
type input "2.50"
click at [963, 17] on button "Save" at bounding box center [975, 19] width 54 height 20
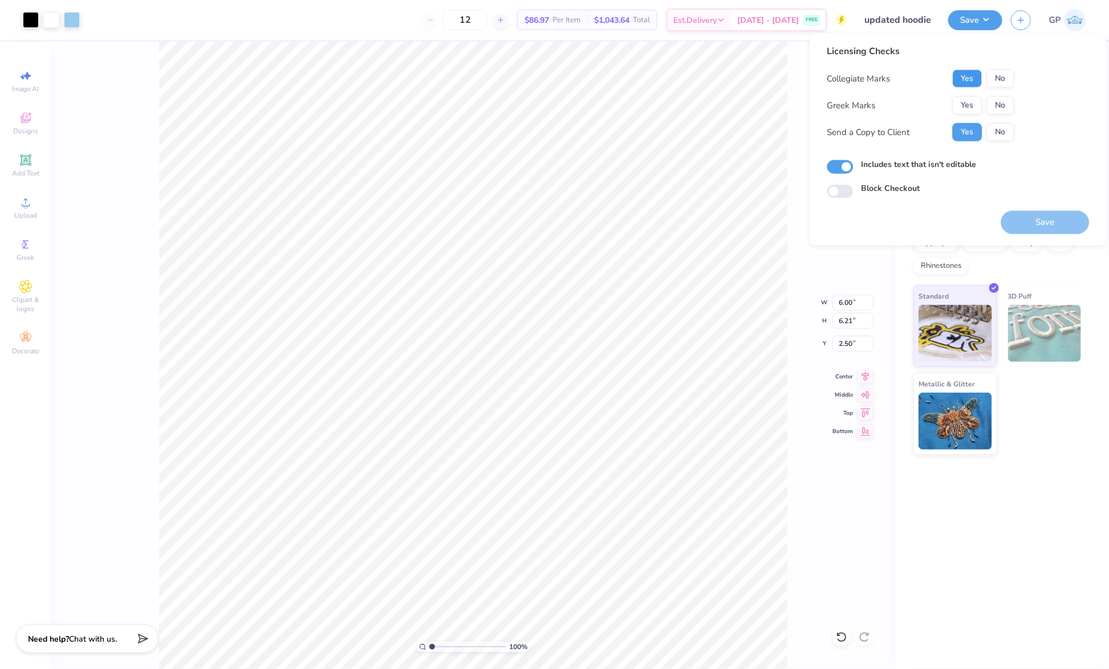
click at [973, 74] on button "Yes" at bounding box center [968, 79] width 30 height 18
click at [972, 104] on button "Yes" at bounding box center [968, 105] width 30 height 18
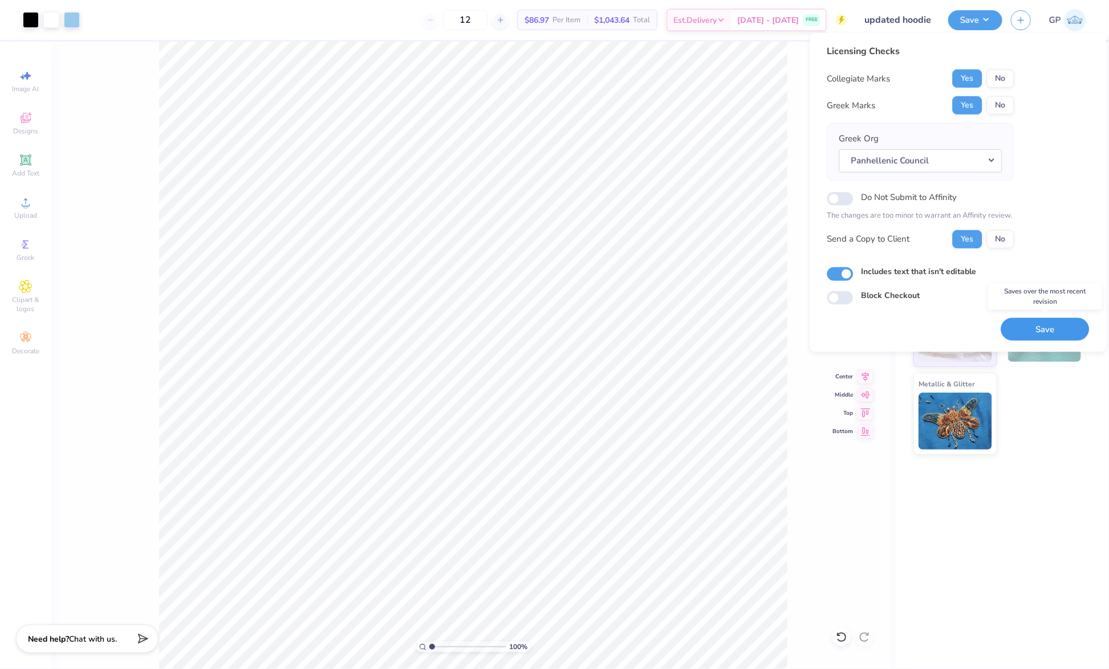
click at [1033, 327] on button "Save" at bounding box center [1045, 329] width 88 height 23
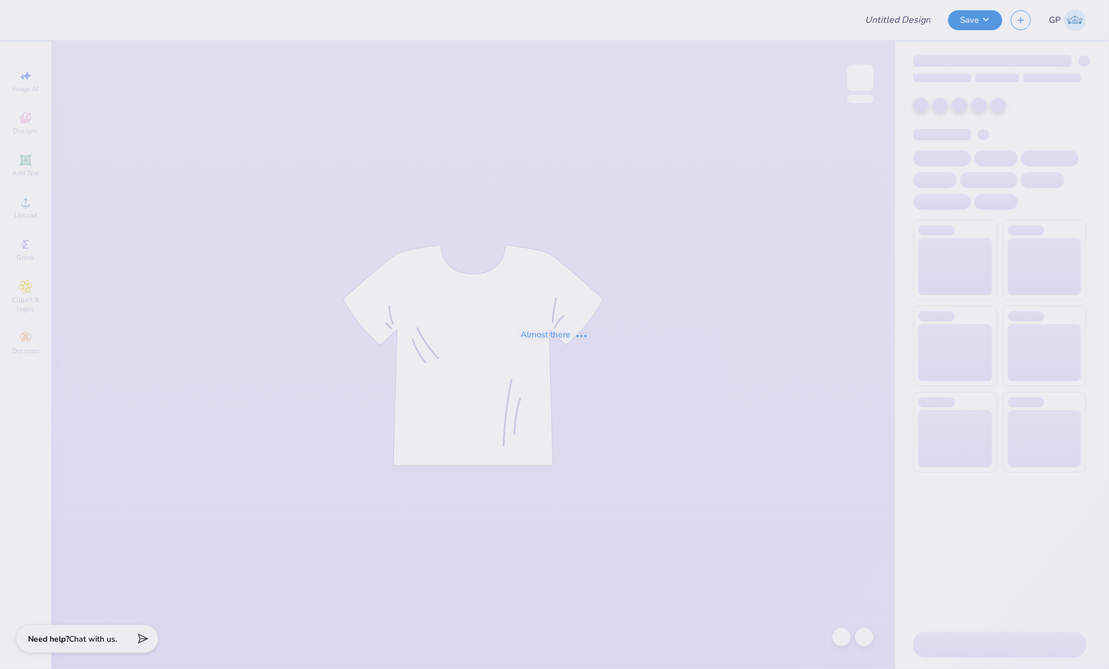
type input "AF Endeavor Q-zips!"
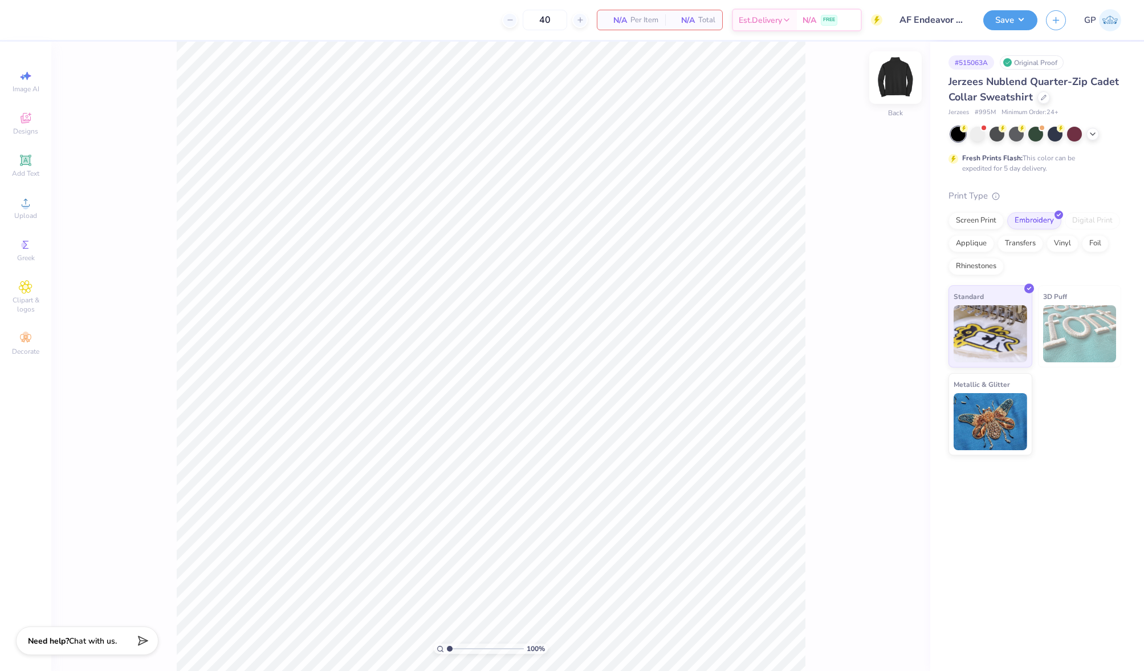
click at [891, 85] on img at bounding box center [896, 78] width 46 height 46
click at [28, 159] on icon at bounding box center [25, 160] width 9 height 9
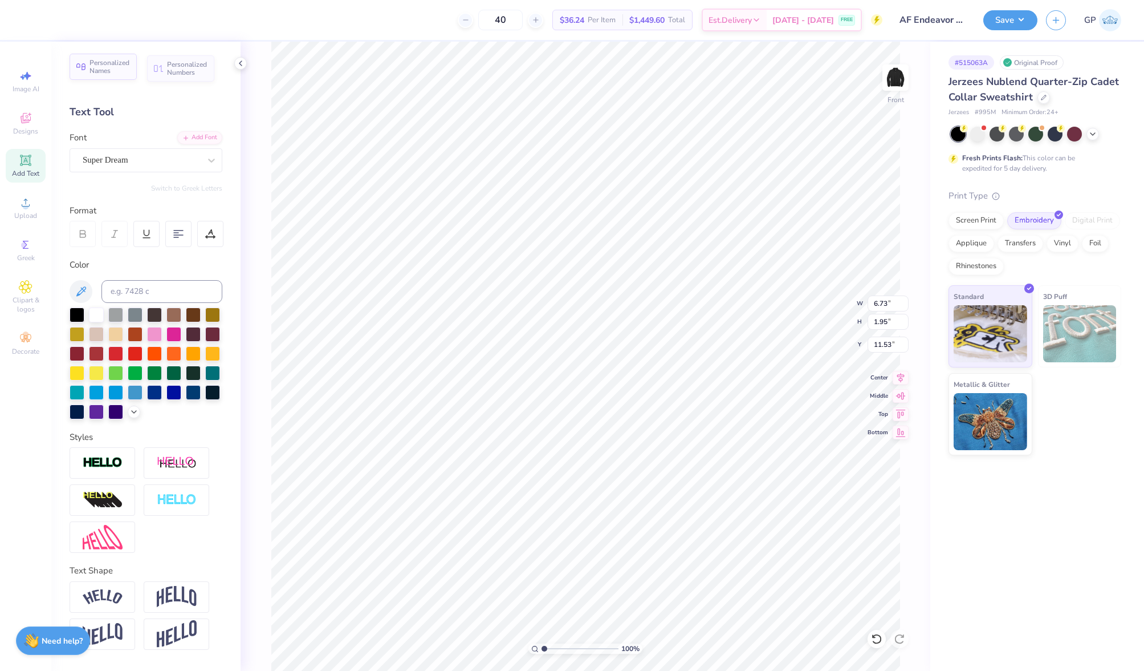
click at [106, 78] on div "Personalized Names" at bounding box center [103, 67] width 67 height 26
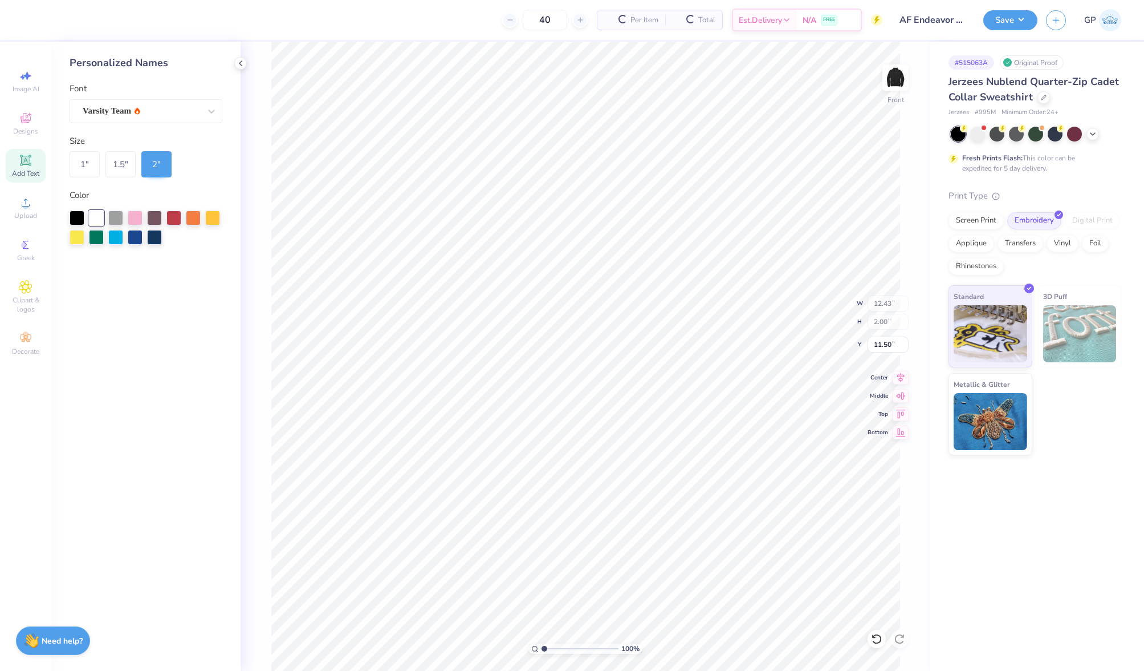
type input "12.43"
type input "2.00"
type input "6.29"
click at [83, 161] on div "1 "" at bounding box center [85, 164] width 30 height 26
type input "6.21"
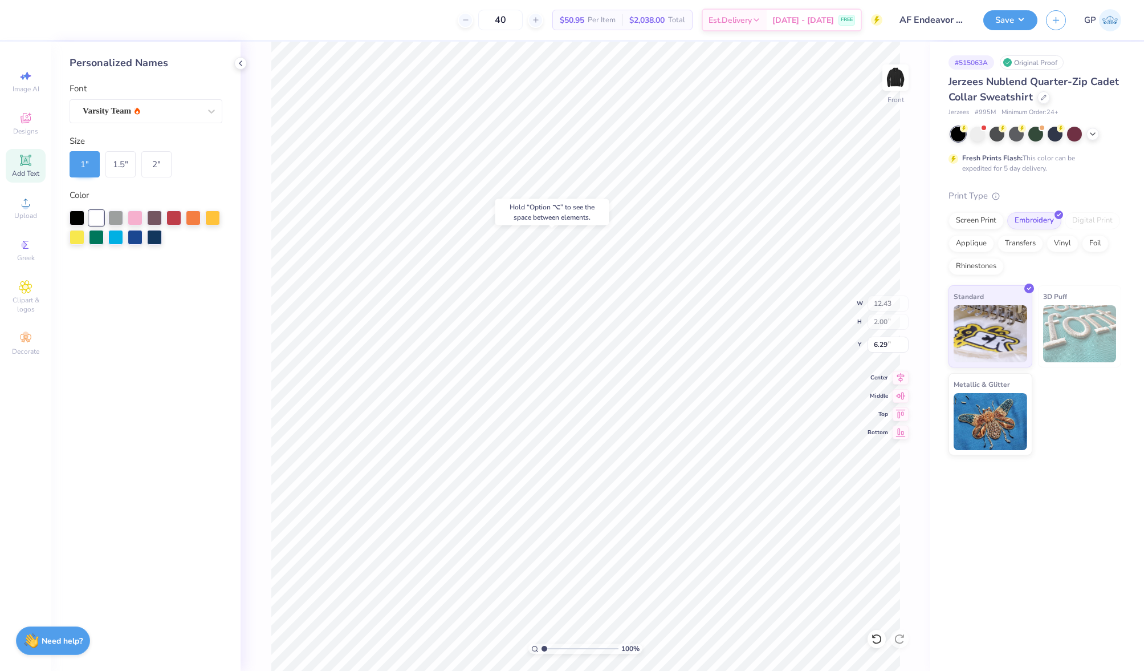
type input "1.00"
type input "6.79"
click at [125, 168] on div "1.5 "" at bounding box center [120, 164] width 30 height 26
type input "9.32"
type input "1.50"
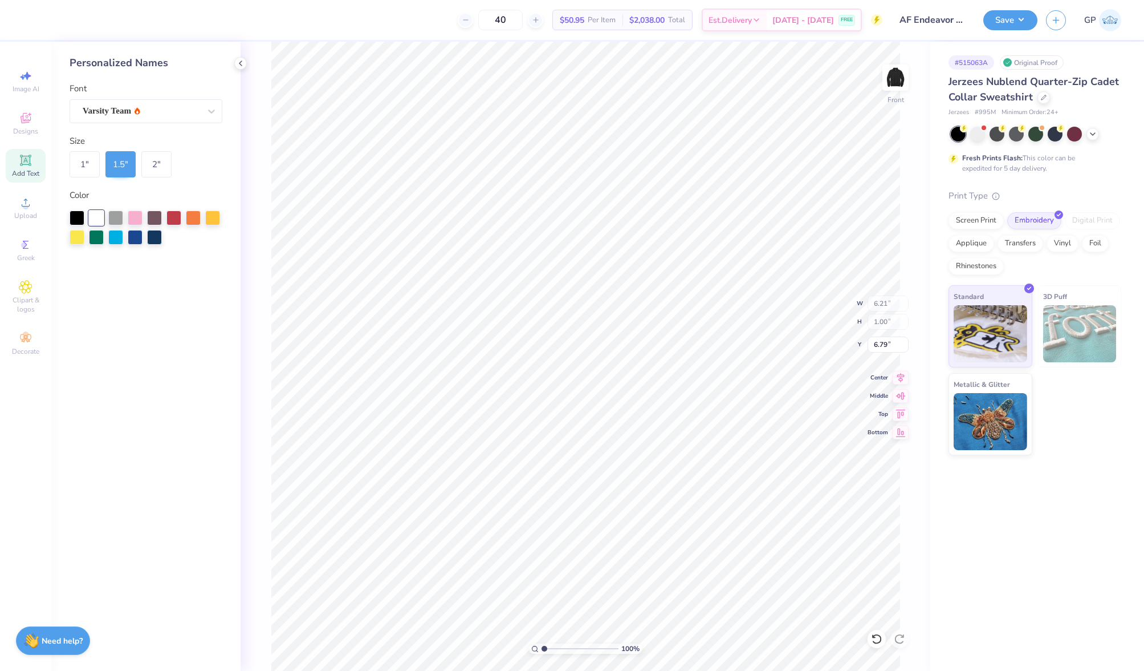
type input "6.54"
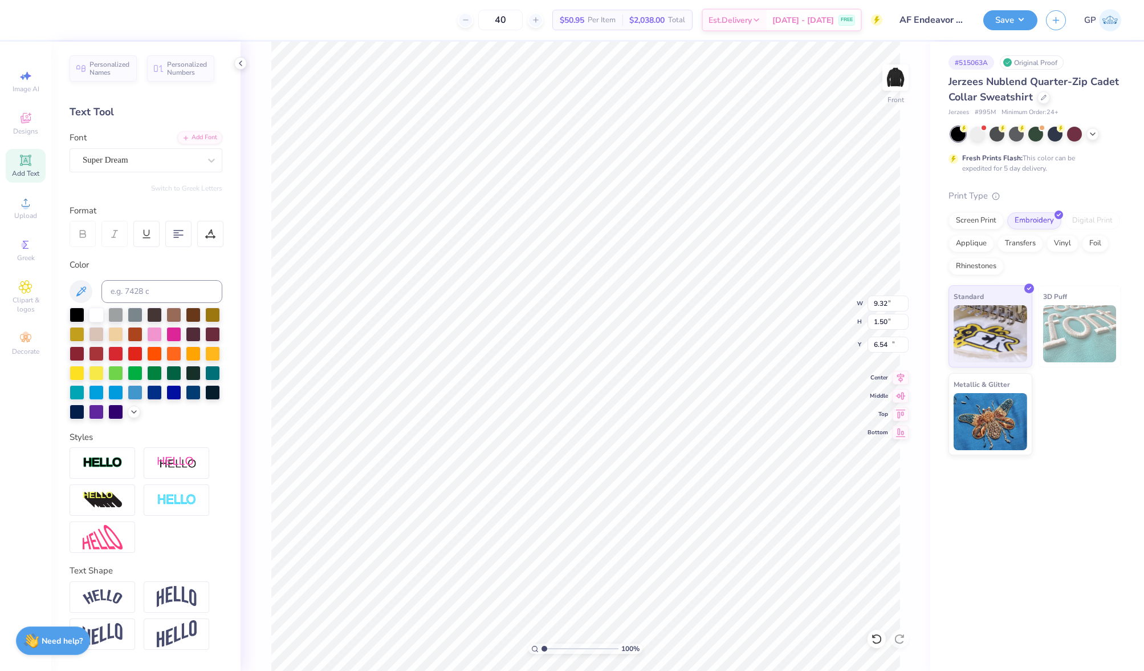
type input "6.73"
type input "1.95"
type input "11.53"
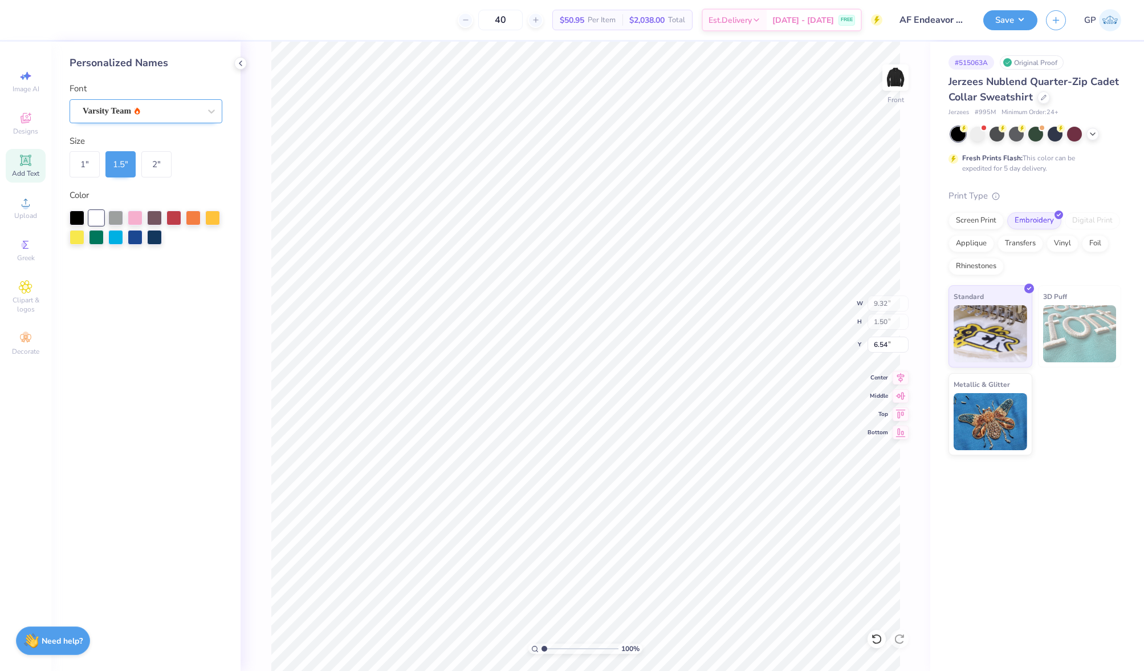
click at [123, 100] on div "Varsity Team" at bounding box center [146, 111] width 153 height 24
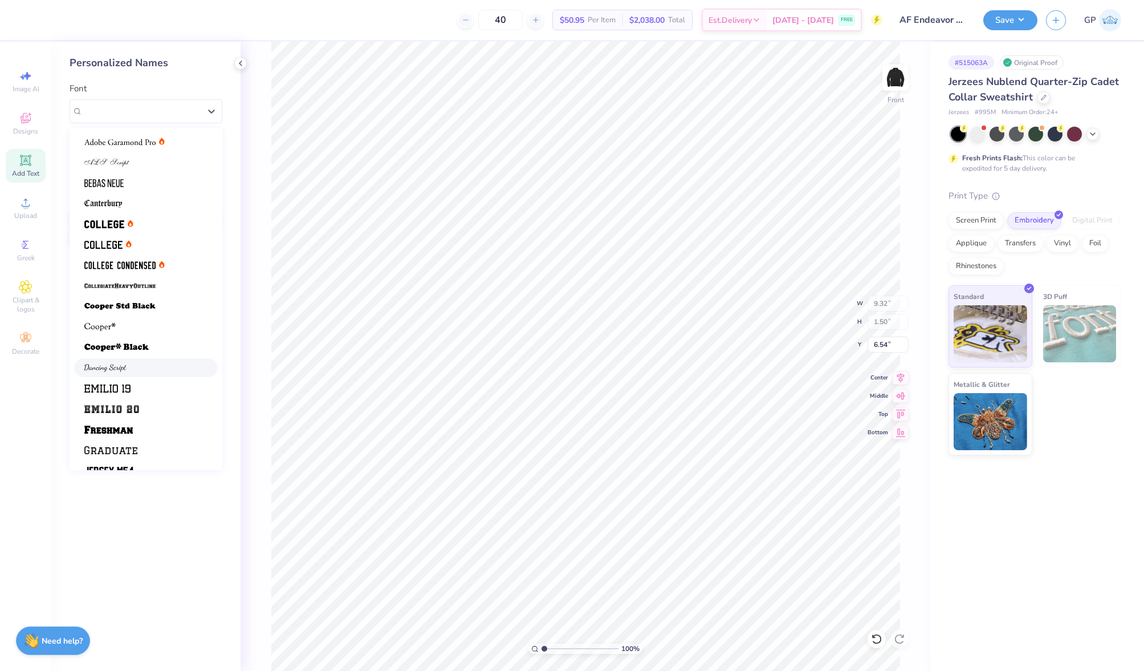
click at [124, 366] on img at bounding box center [105, 368] width 42 height 8
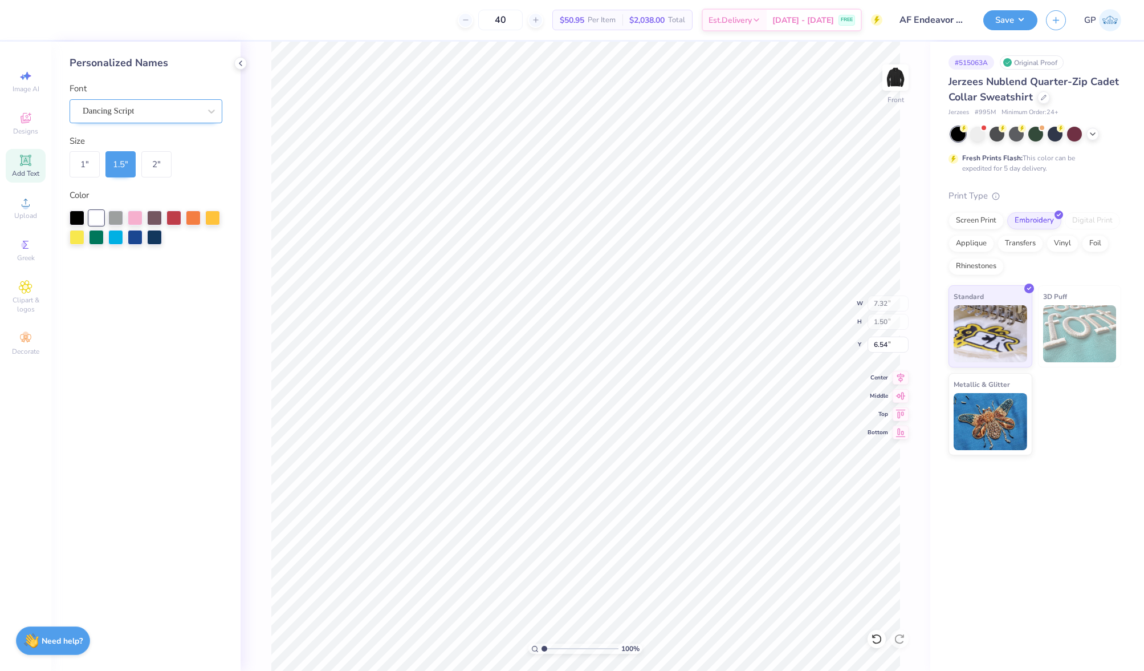
click at [140, 106] on div "Dancing Script" at bounding box center [142, 111] width 120 height 18
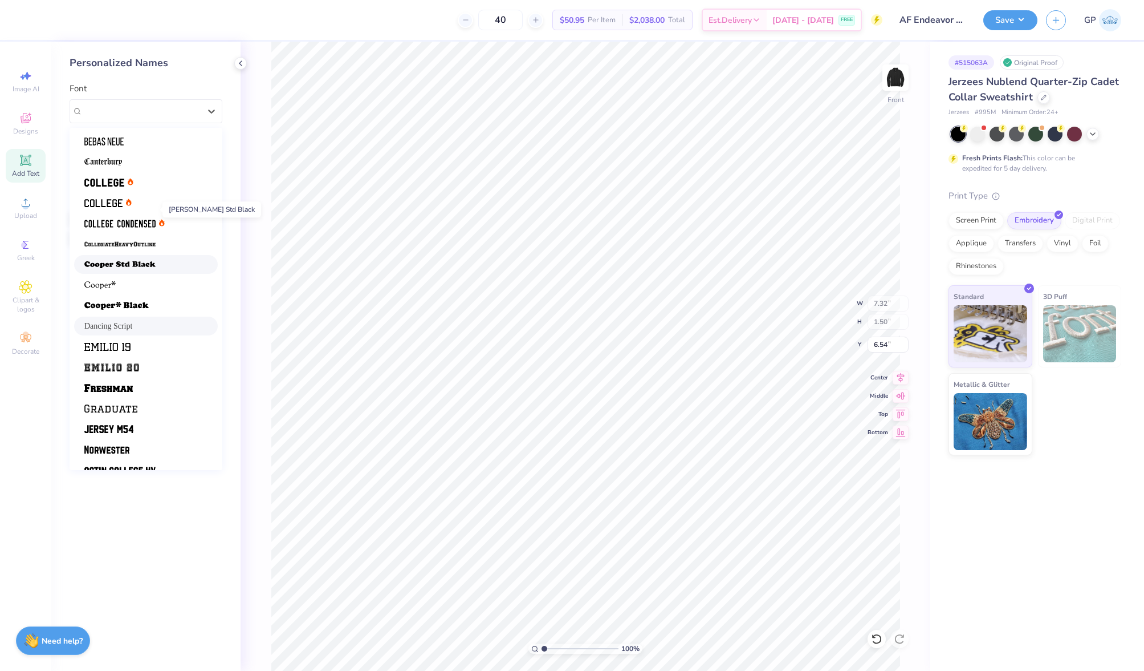
scroll to position [96, 0]
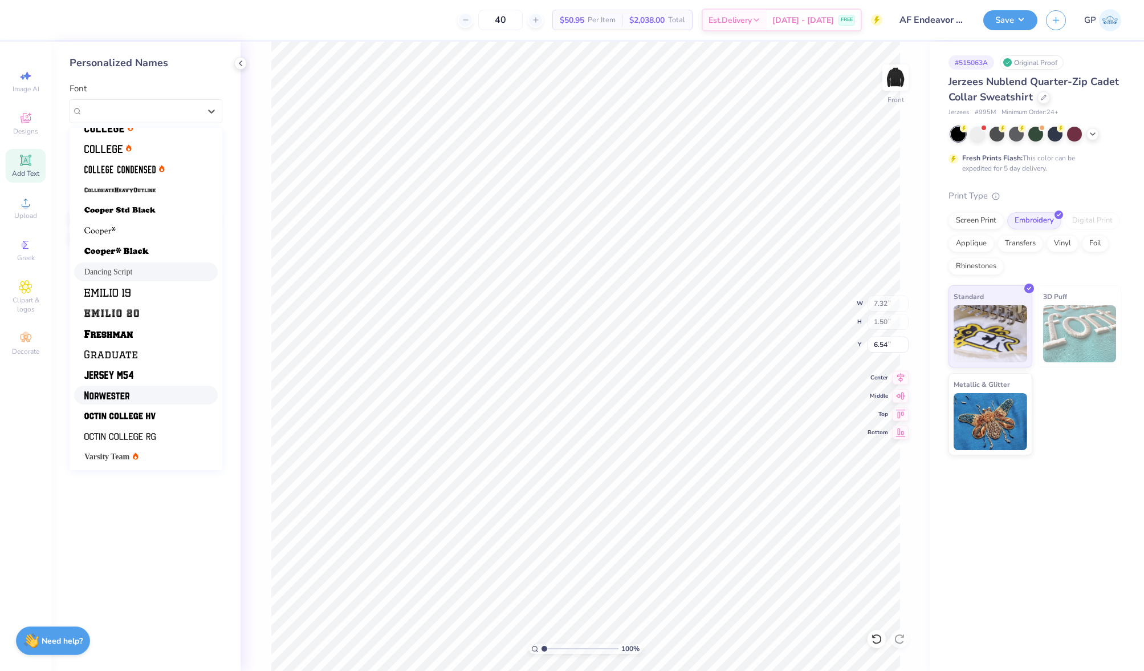
click at [141, 394] on div at bounding box center [145, 395] width 123 height 12
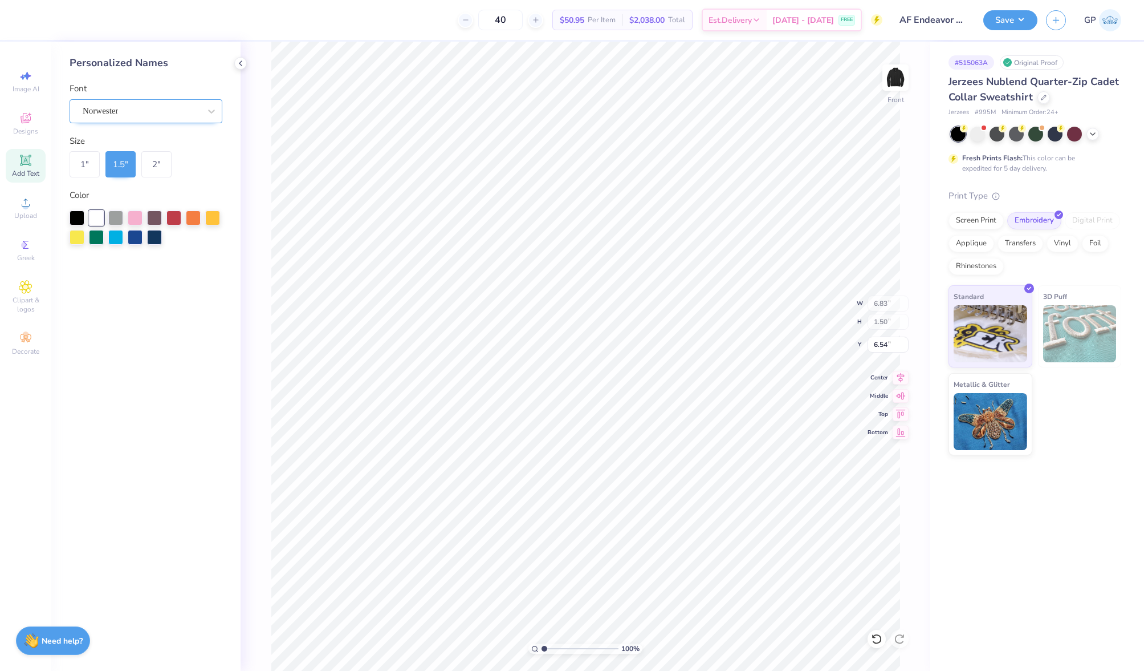
click at [169, 105] on div "Norwester" at bounding box center [142, 111] width 120 height 18
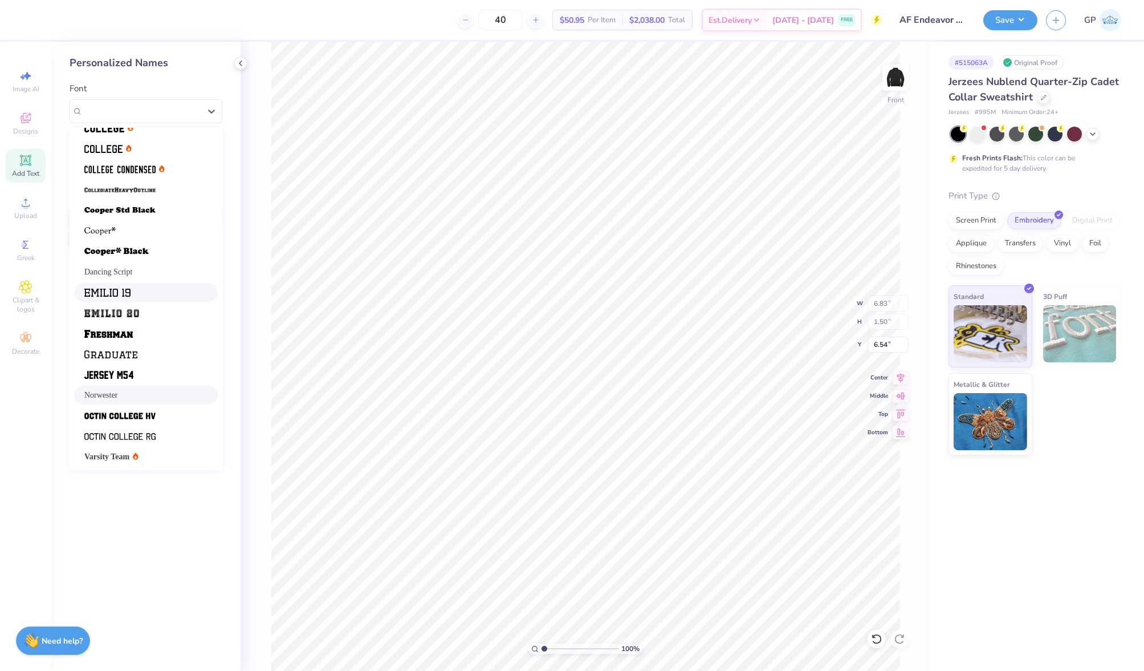
click at [149, 291] on div at bounding box center [145, 292] width 123 height 12
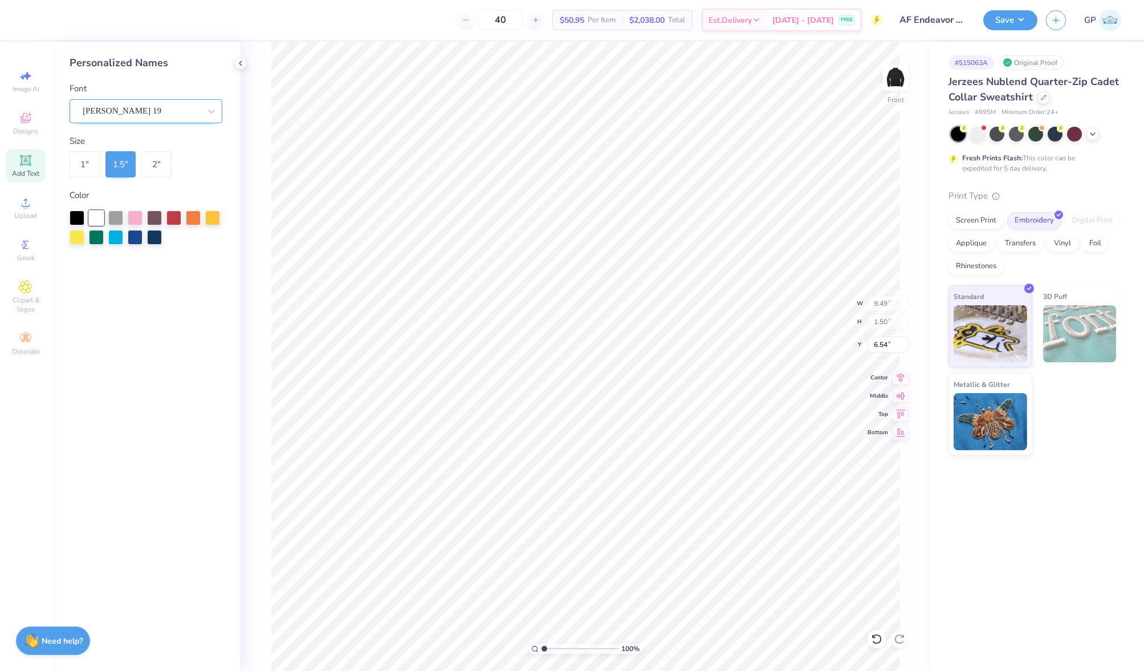
click at [153, 108] on div "Emilio 19" at bounding box center [142, 111] width 120 height 18
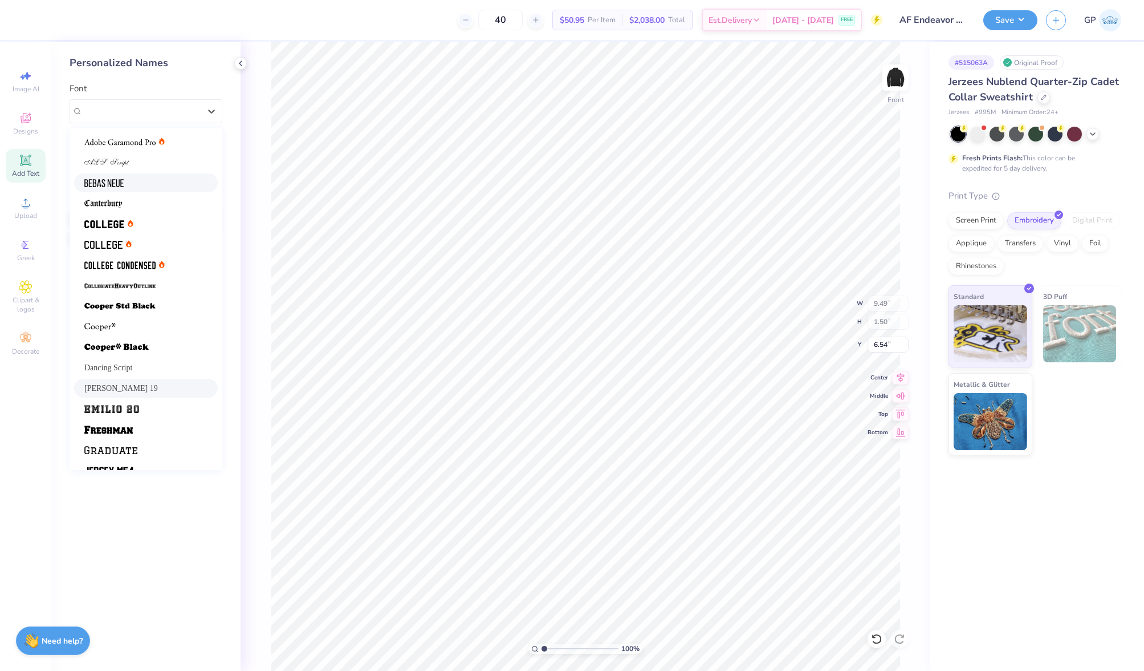
click at [139, 182] on div at bounding box center [145, 183] width 123 height 12
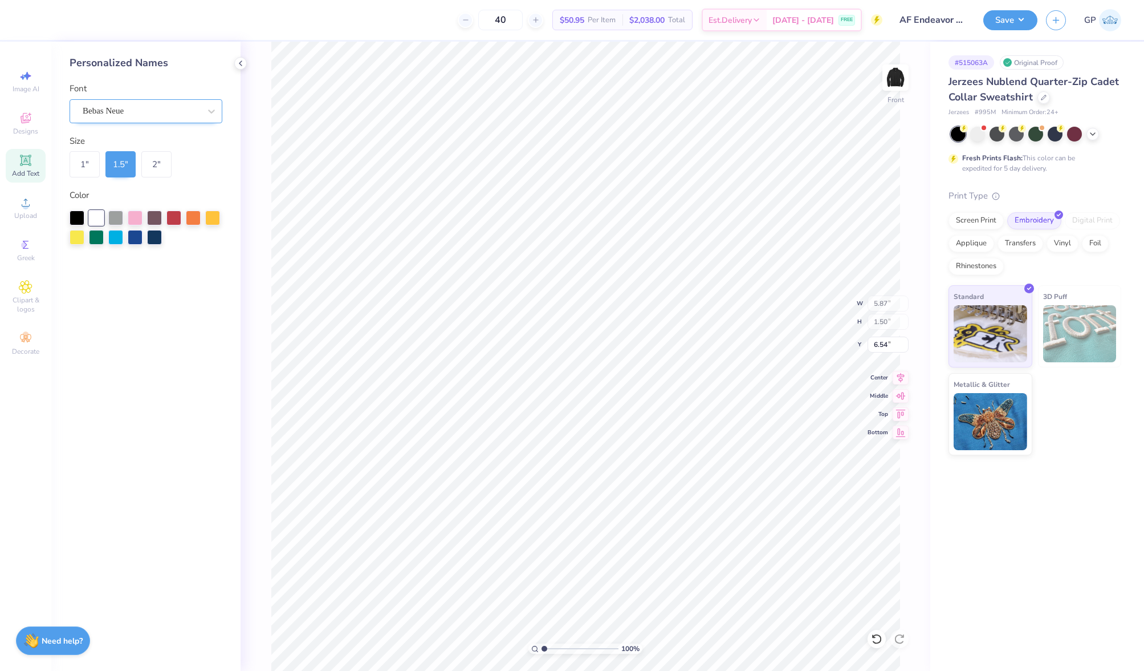
click at [133, 113] on div "Bebas Neue" at bounding box center [142, 111] width 120 height 18
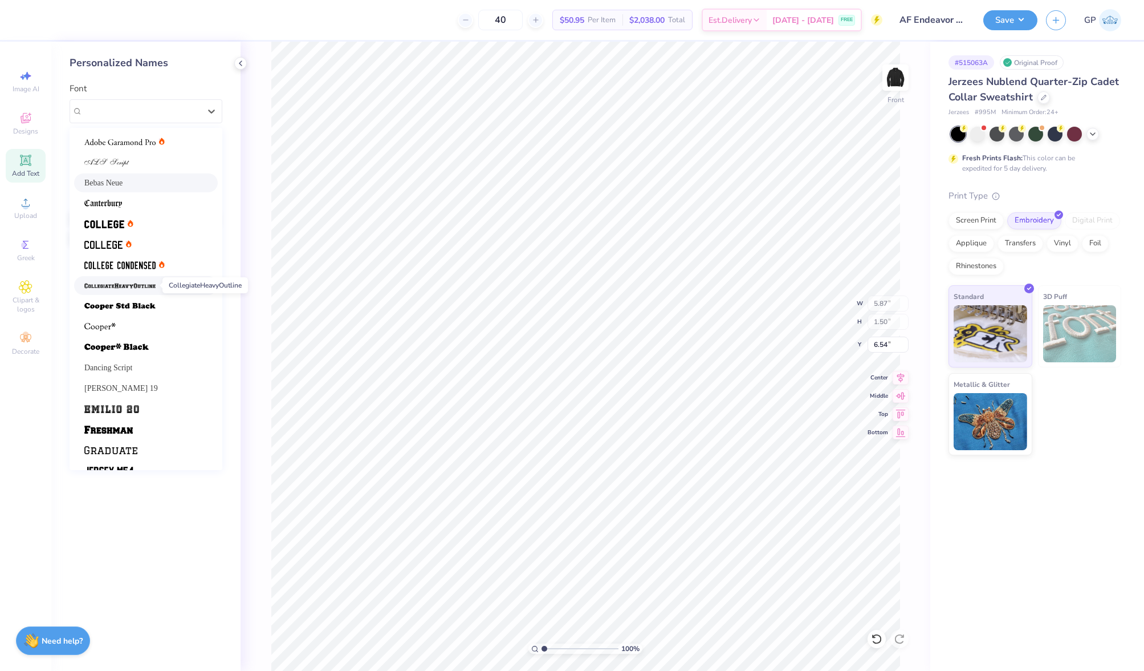
click at [139, 282] on img at bounding box center [119, 286] width 71 height 8
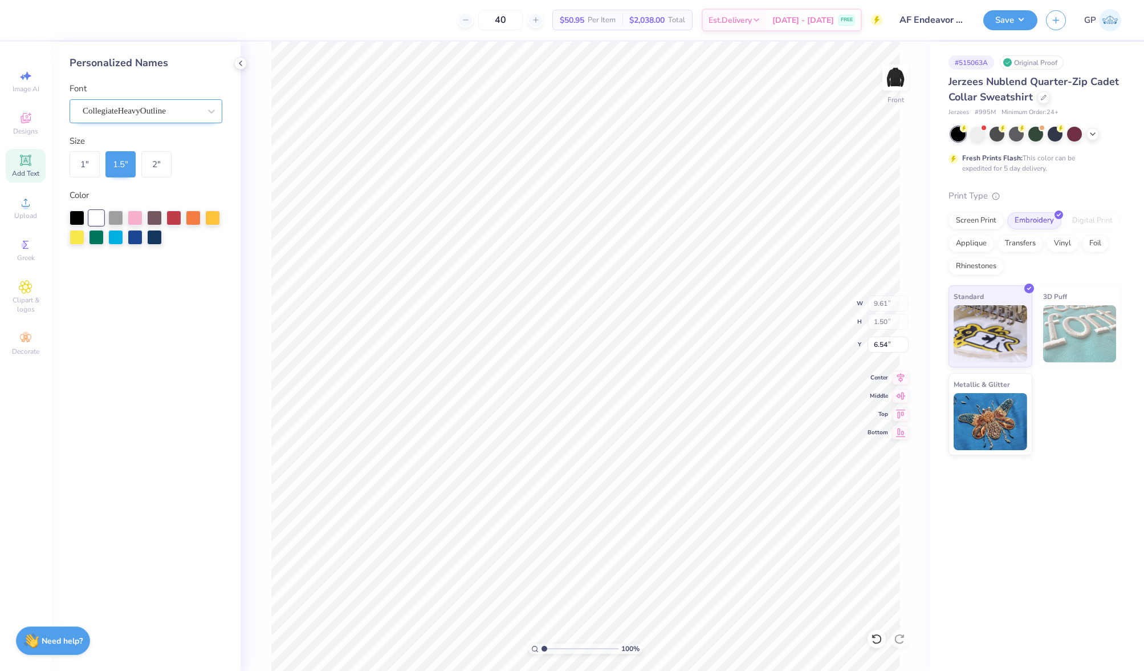
click at [152, 104] on div "CollegiateHeavyOutline" at bounding box center [142, 111] width 120 height 18
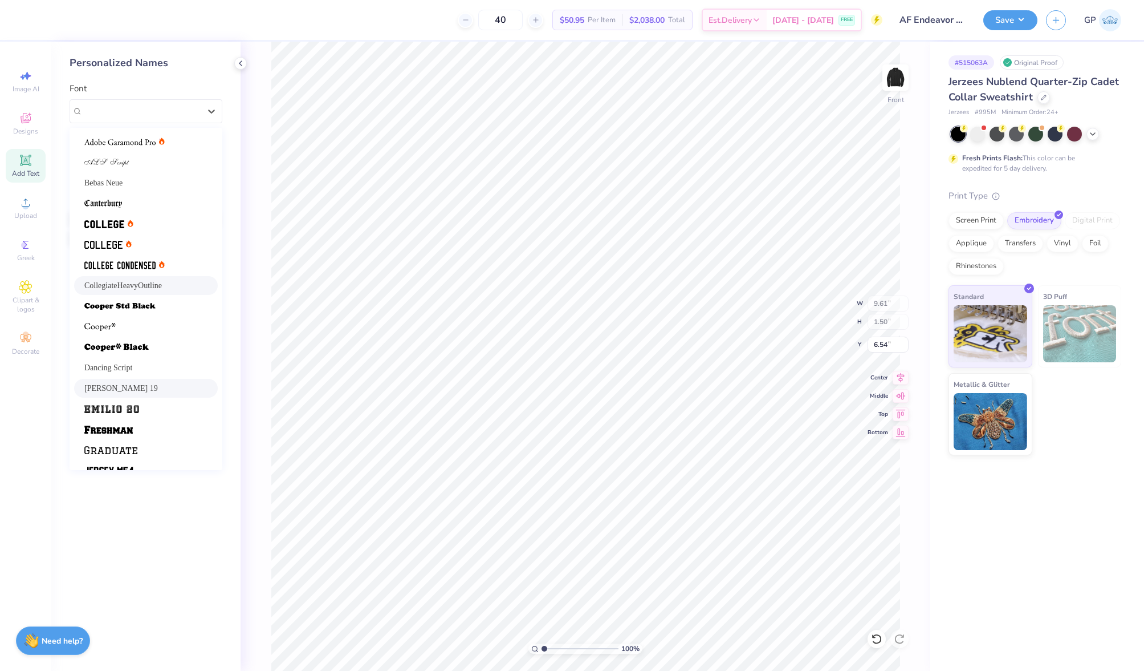
click at [150, 388] on div "Emilio 19" at bounding box center [145, 388] width 123 height 12
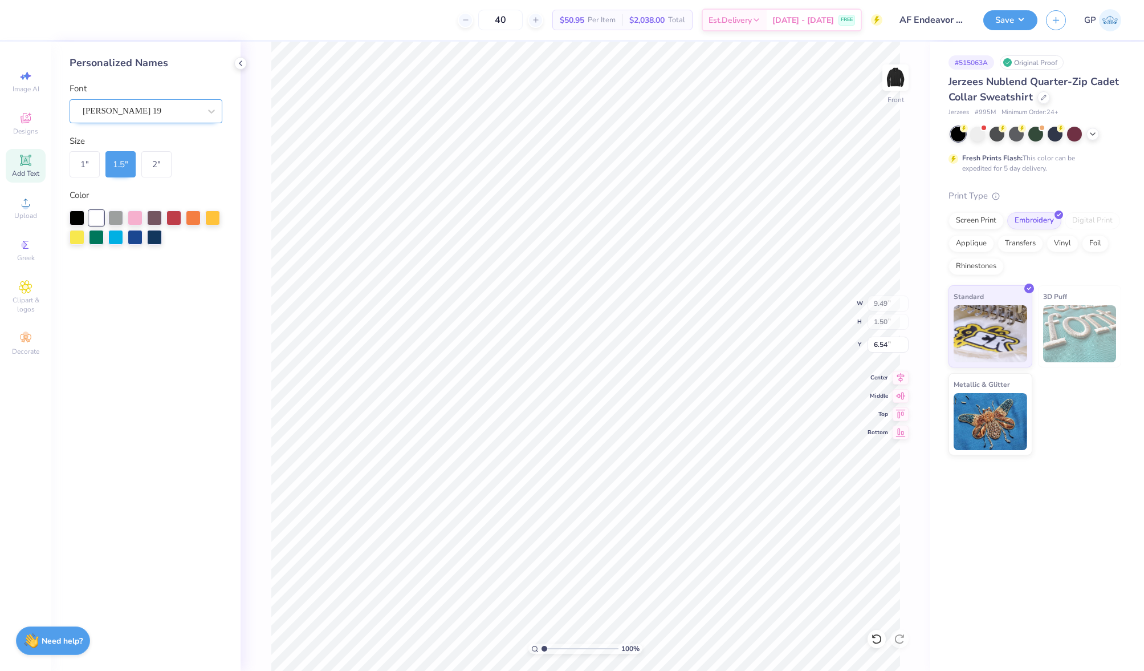
click at [165, 119] on div "Emilio 19" at bounding box center [142, 111] width 120 height 18
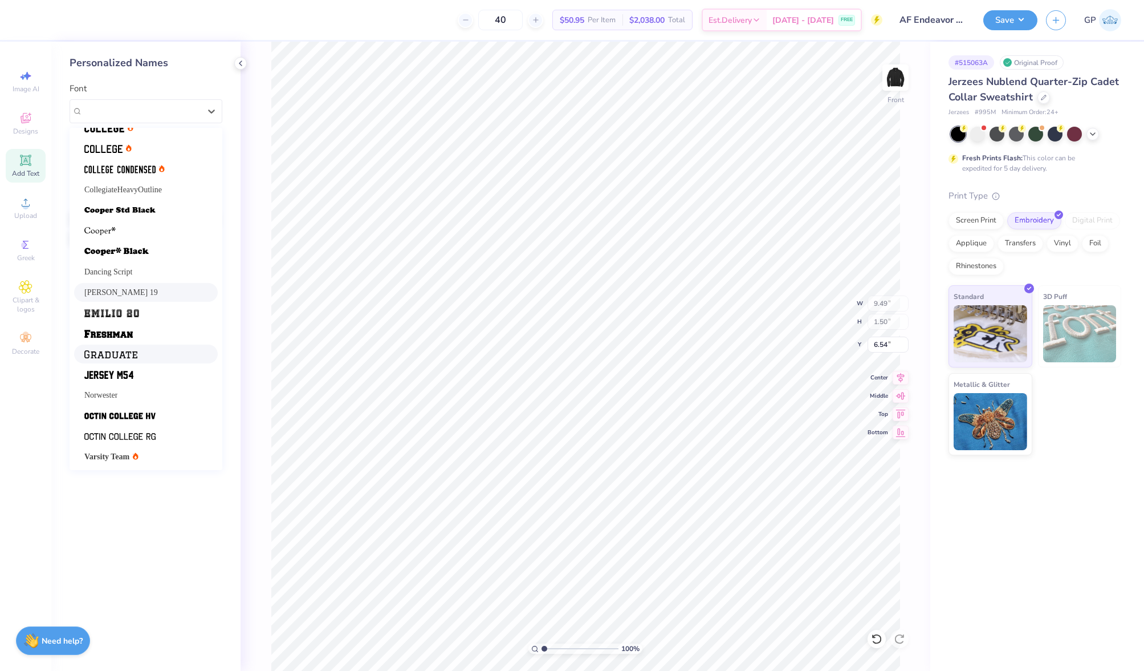
click at [152, 358] on div at bounding box center [145, 354] width 123 height 12
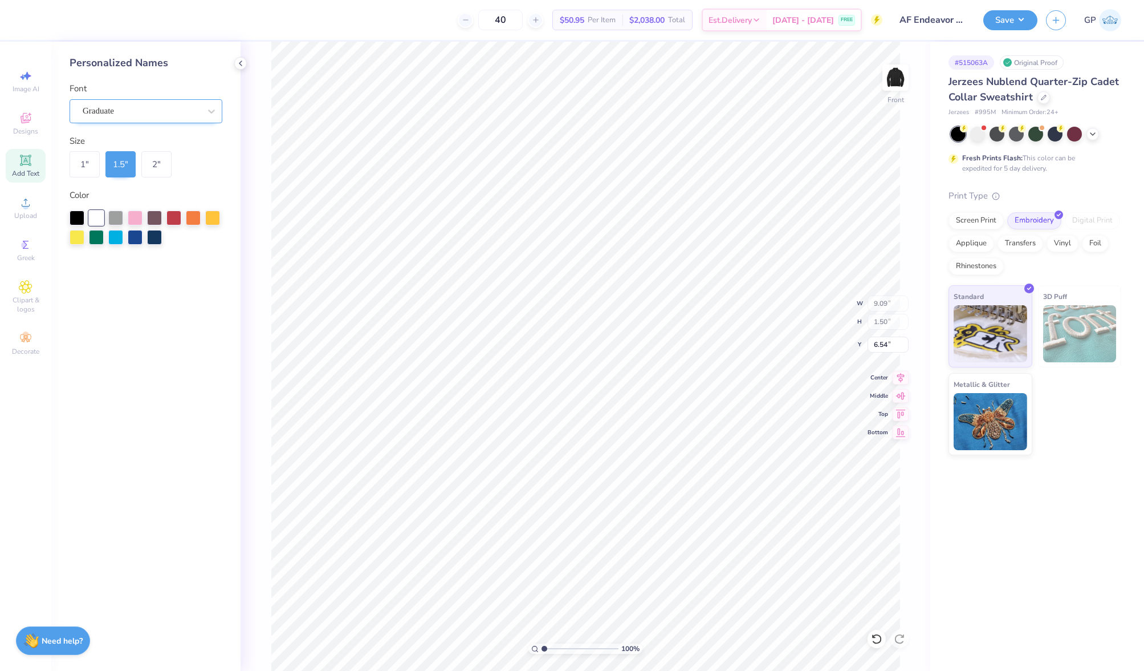
click at [160, 106] on div "Graduate" at bounding box center [142, 111] width 120 height 18
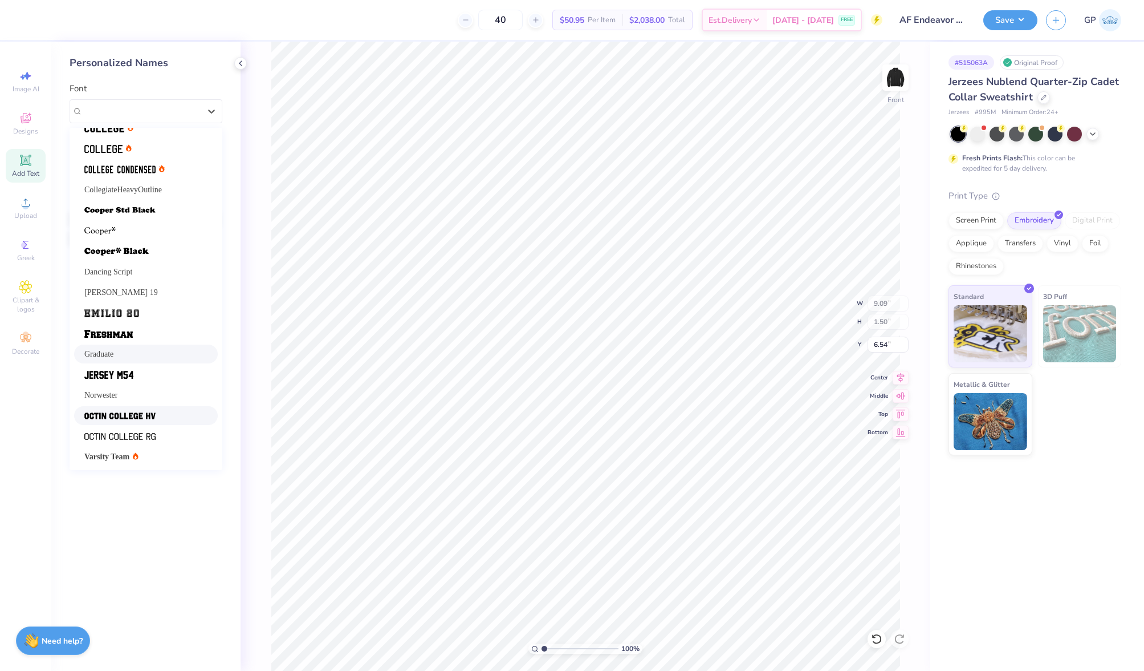
click at [164, 416] on div at bounding box center [145, 415] width 123 height 12
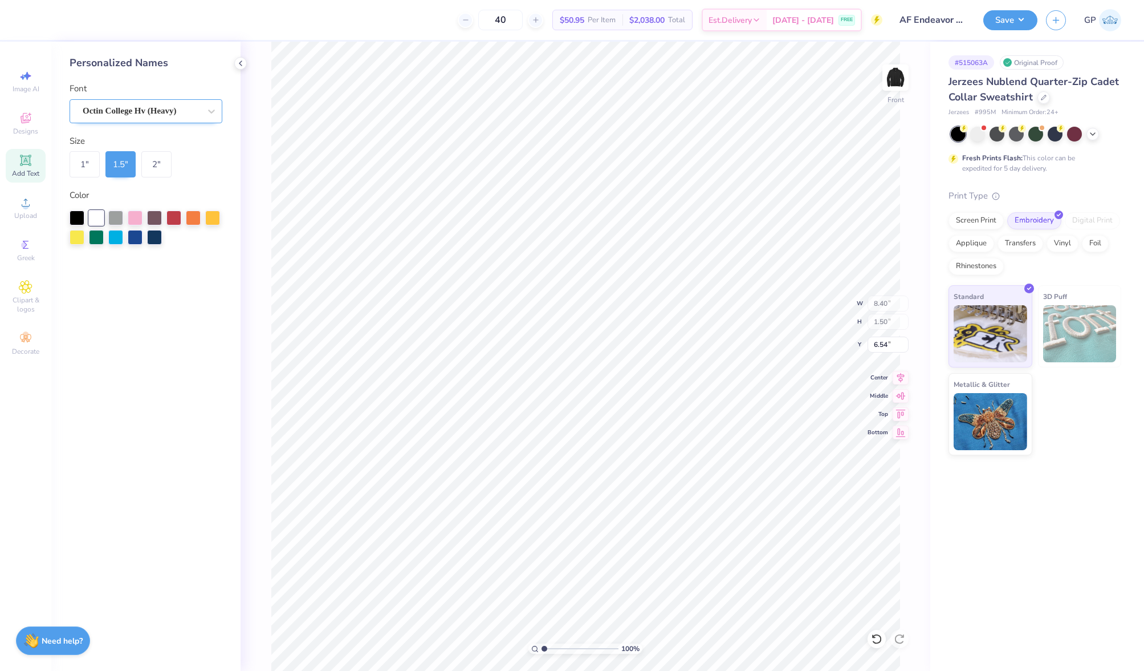
click at [172, 103] on div at bounding box center [141, 110] width 117 height 15
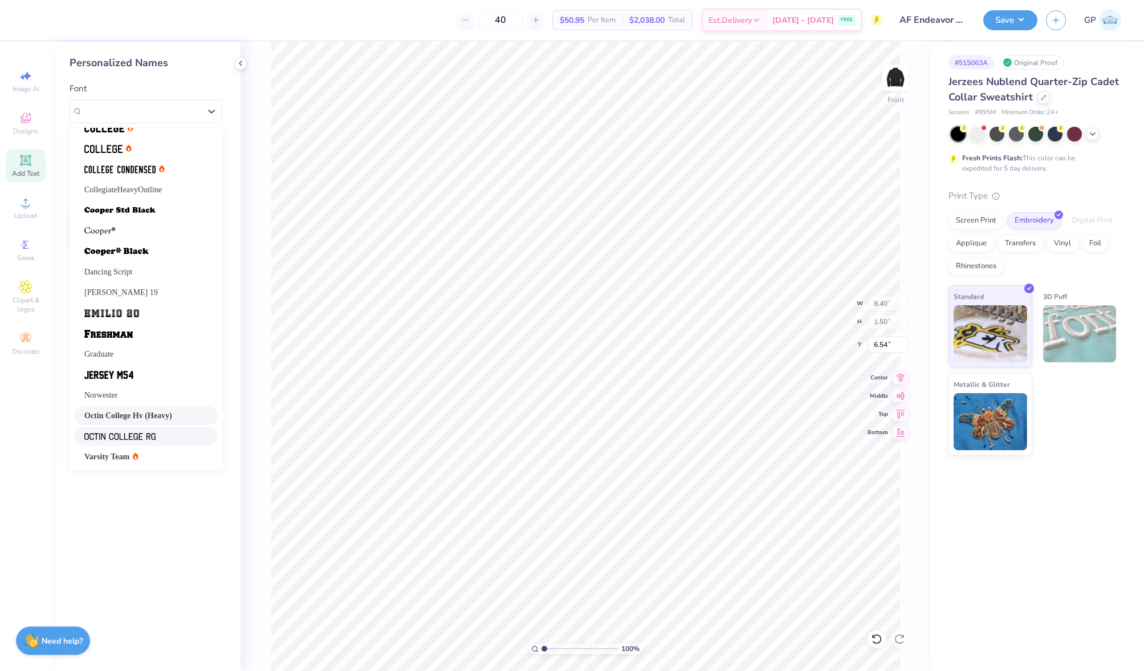
click at [157, 436] on div at bounding box center [145, 436] width 123 height 12
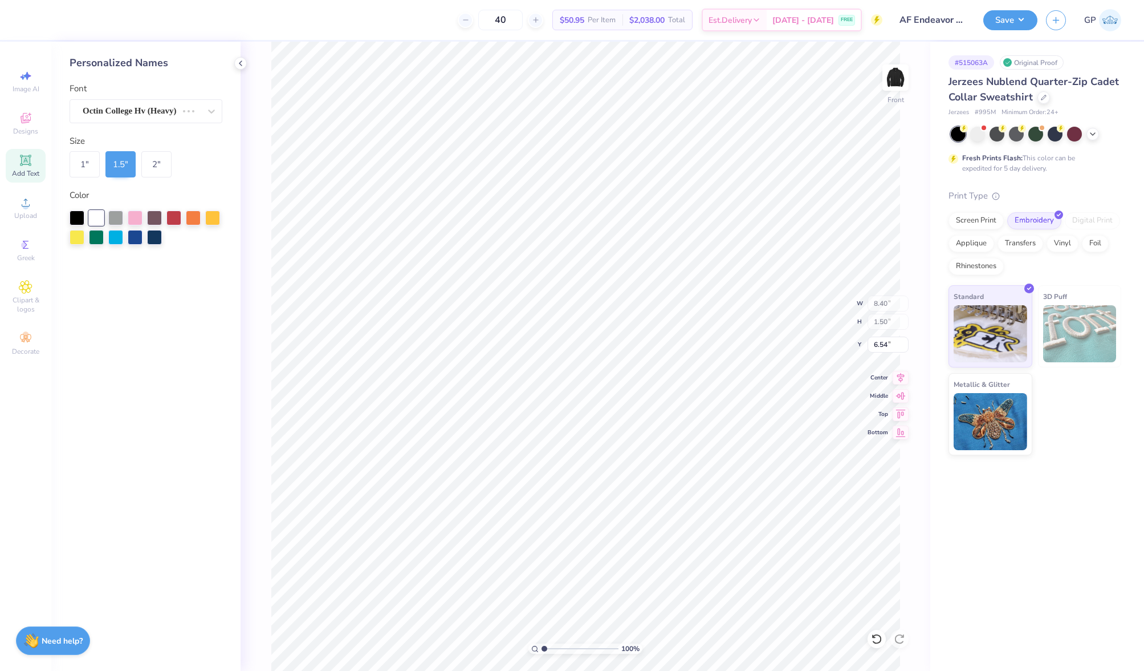
type input "7.72"
click at [879, 344] on input "3.19" at bounding box center [888, 344] width 41 height 16
type input "3.00"
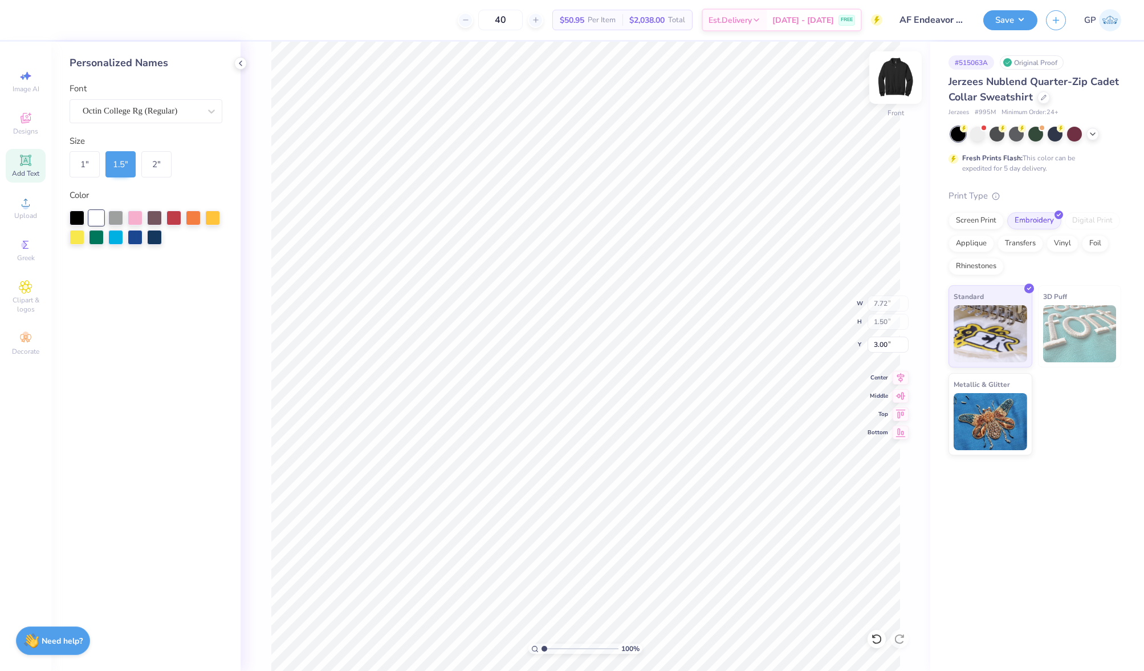
click at [900, 64] on img at bounding box center [896, 78] width 46 height 46
click at [26, 200] on icon at bounding box center [26, 202] width 8 height 8
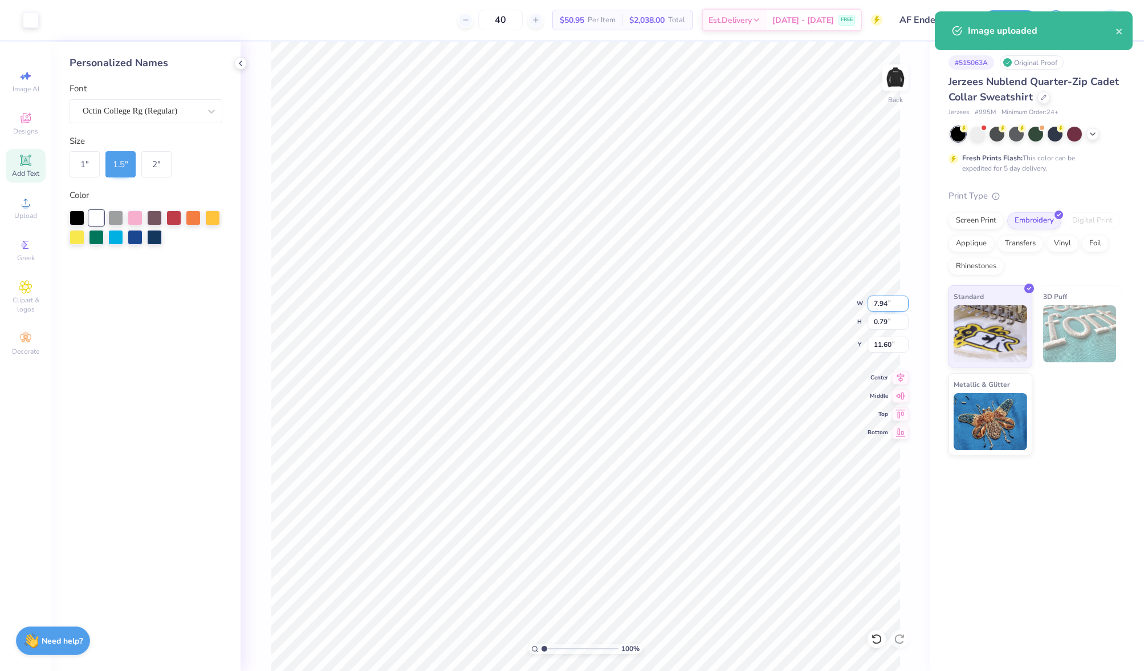
click at [887, 306] on input "7.94" at bounding box center [888, 303] width 41 height 16
type input "4.00"
type input "0.40"
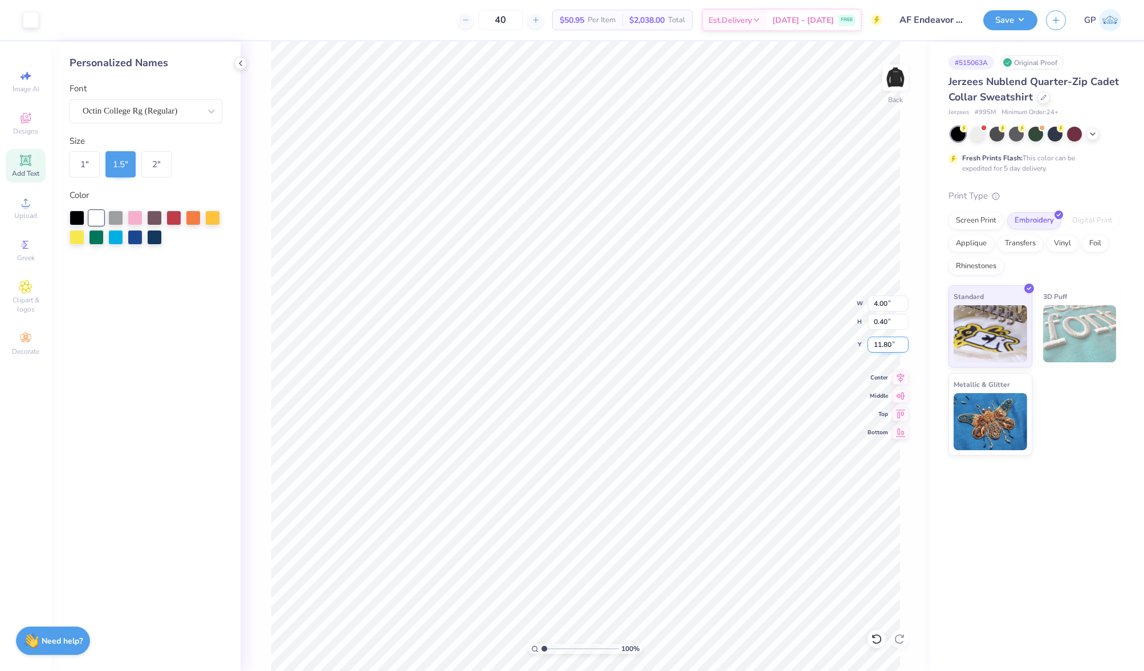
click at [887, 341] on input "11.80" at bounding box center [888, 344] width 41 height 16
type input "3.00"
click at [568, 647] on input "range" at bounding box center [580, 648] width 77 height 10
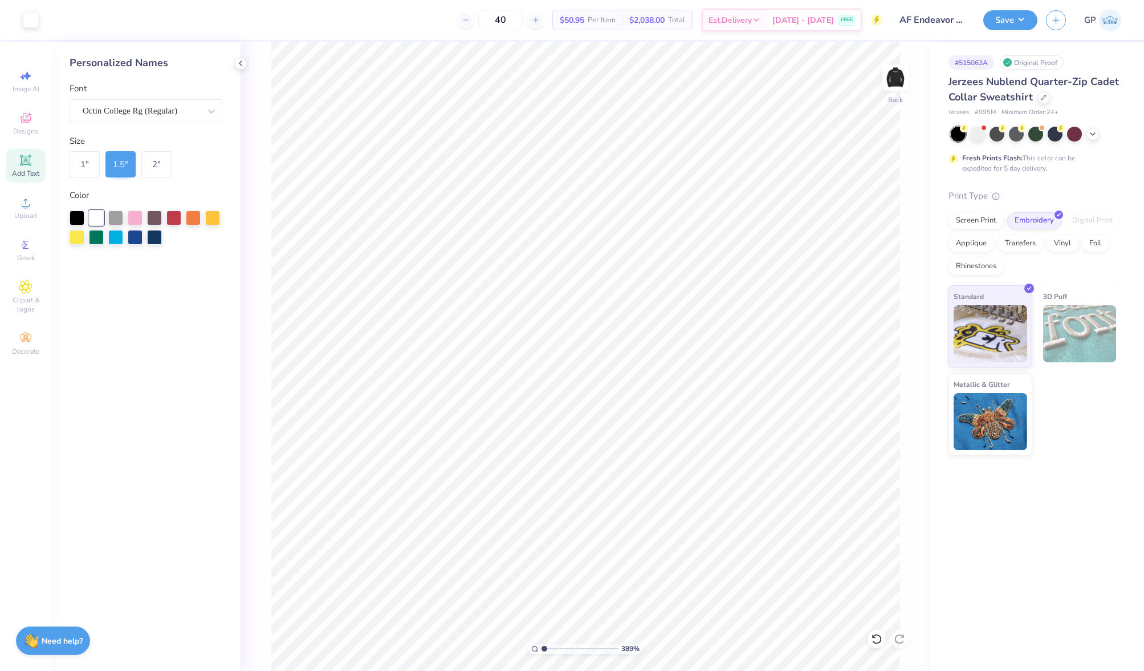
type input "1"
click at [475, 628] on div "389 %" at bounding box center [585, 356] width 629 height 629
click at [887, 340] on input "3.51" at bounding box center [888, 344] width 41 height 16
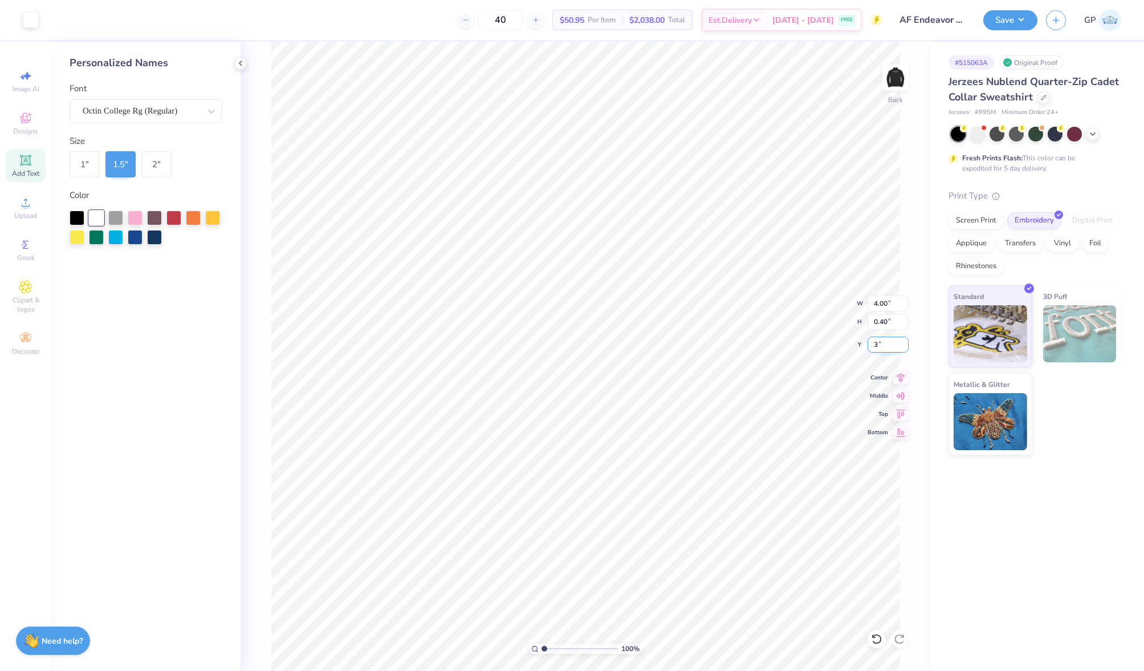
type input "3.00"
click at [894, 76] on img at bounding box center [896, 78] width 46 height 46
click at [1009, 18] on button "Save" at bounding box center [1011, 19] width 54 height 20
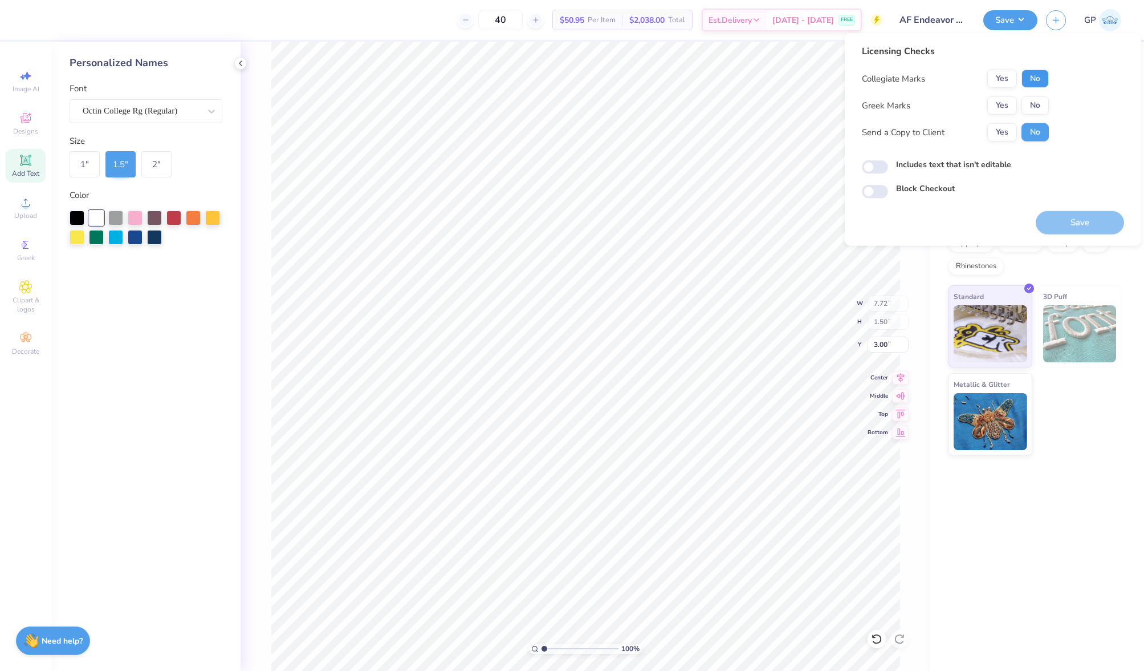
click at [1032, 84] on button "No" at bounding box center [1035, 79] width 27 height 18
click at [1031, 106] on button "No" at bounding box center [1035, 105] width 27 height 18
click at [881, 163] on input "Includes text that isn't editable" at bounding box center [875, 167] width 26 height 14
checkbox input "true"
click at [1073, 219] on button "Save" at bounding box center [1080, 222] width 88 height 23
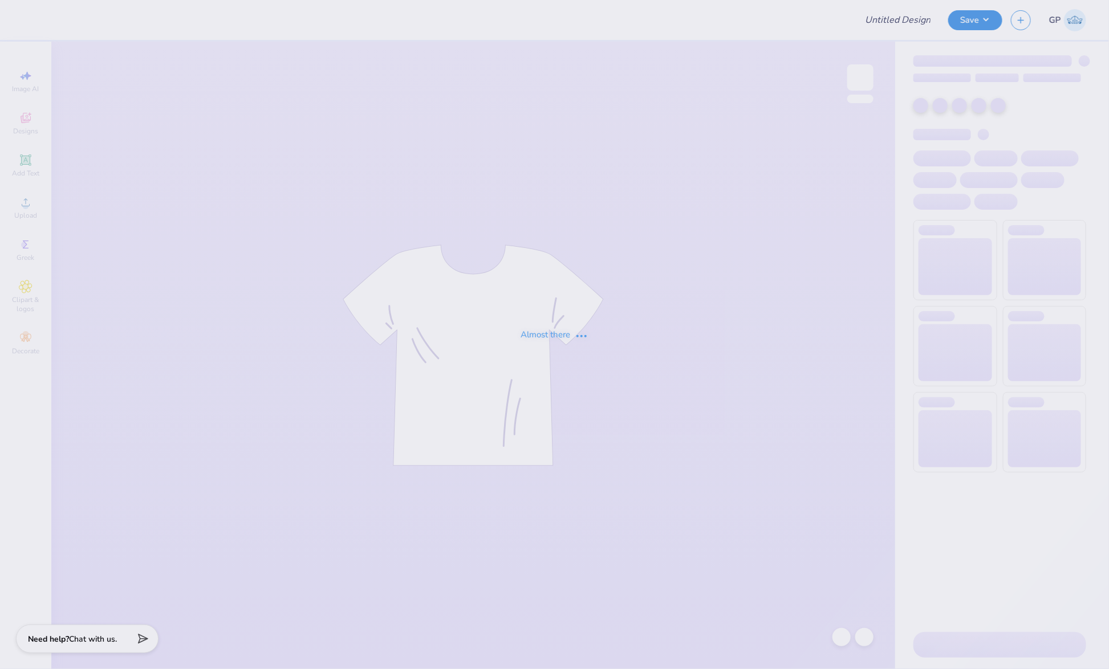
type input "AF Endeavor Q-zips!"
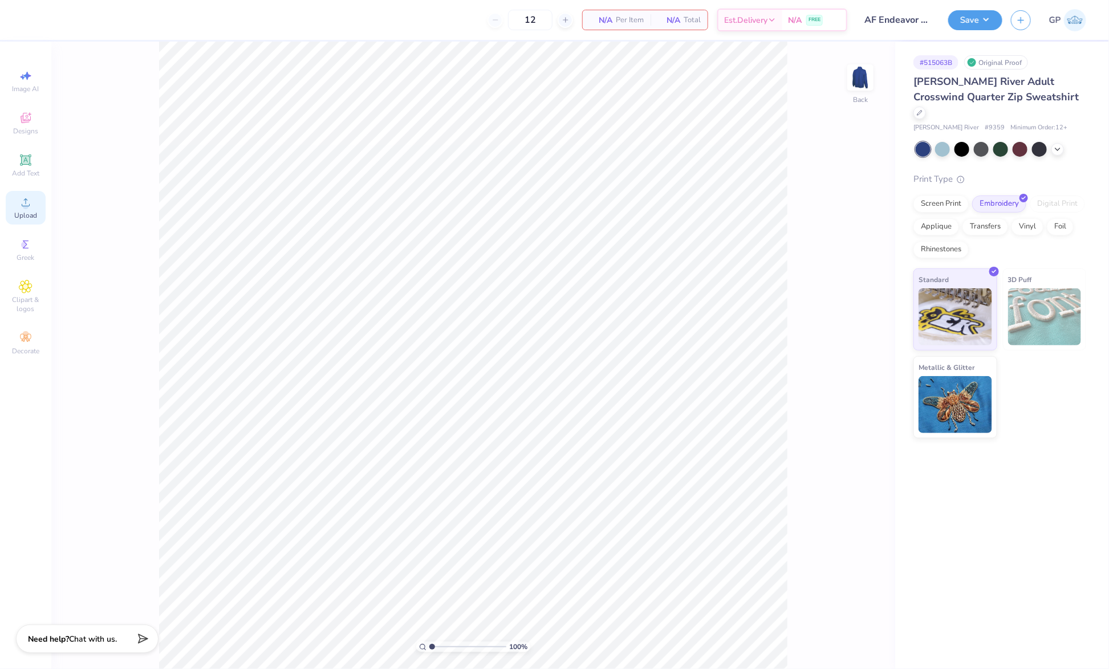
click at [32, 218] on span "Upload" at bounding box center [25, 215] width 23 height 9
click at [855, 302] on input "12.00" at bounding box center [853, 303] width 41 height 16
type input "4.00"
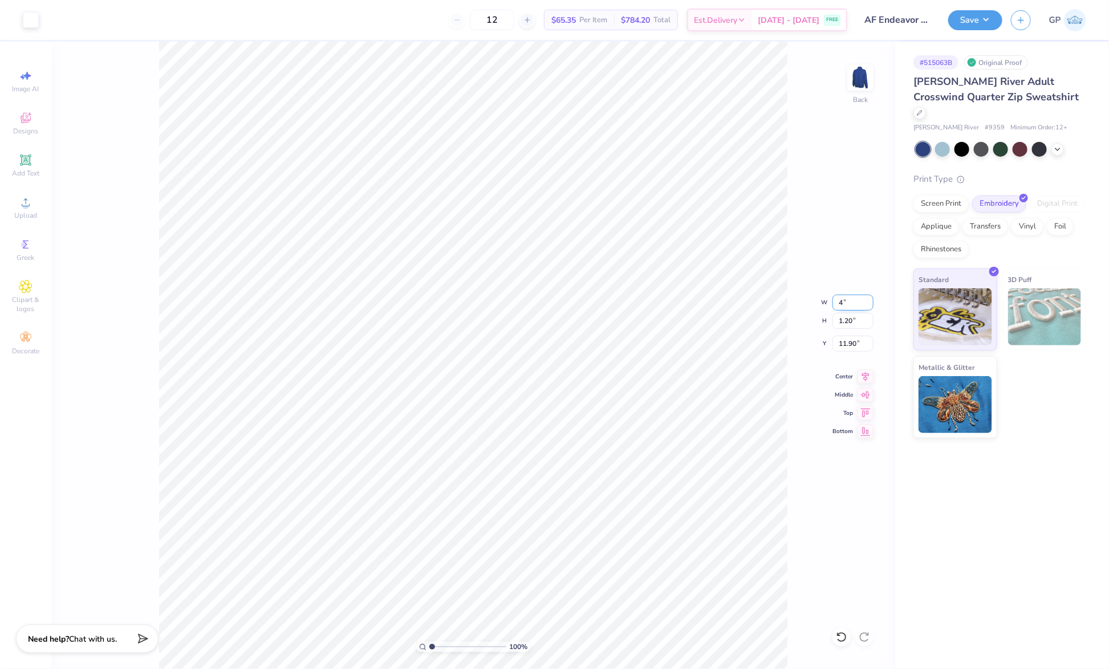
type input "0.40"
click at [863, 350] on input "12.30" at bounding box center [853, 344] width 41 height 16
type input "3.00"
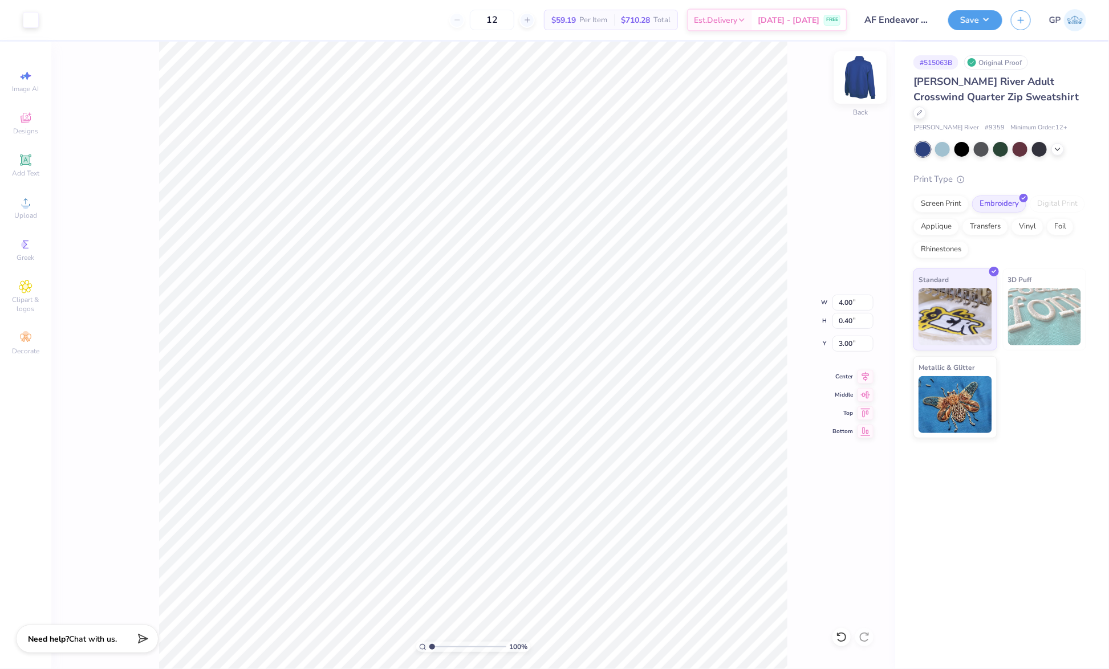
click at [861, 91] on img at bounding box center [861, 78] width 46 height 46
click at [29, 165] on icon at bounding box center [25, 160] width 11 height 11
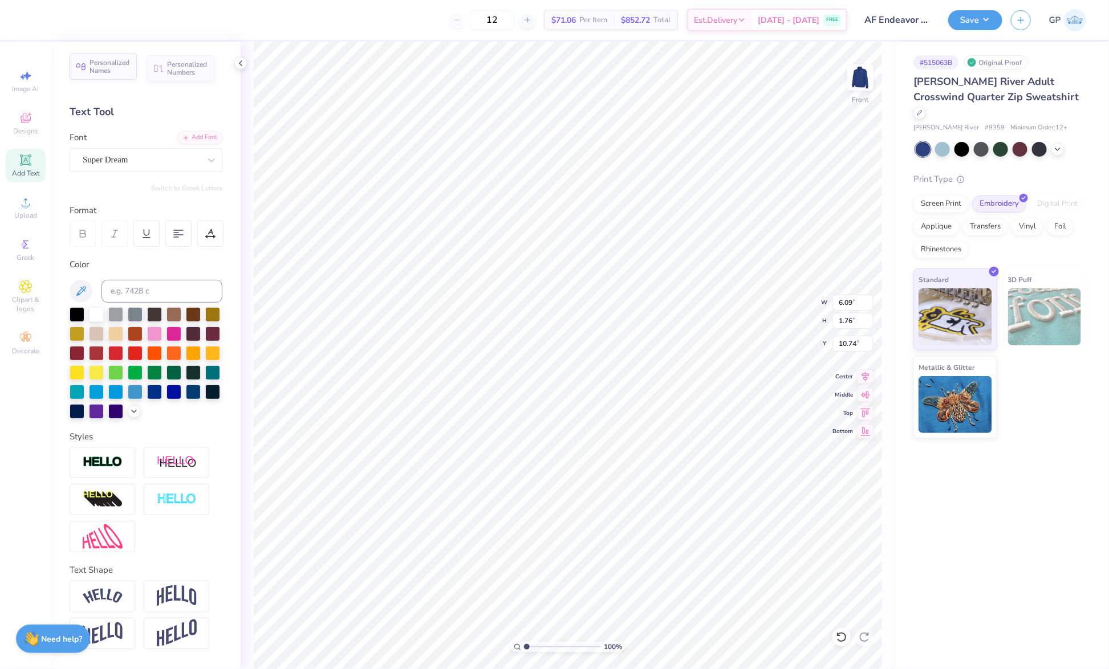
click at [129, 58] on div "Personalized Names" at bounding box center [103, 67] width 67 height 26
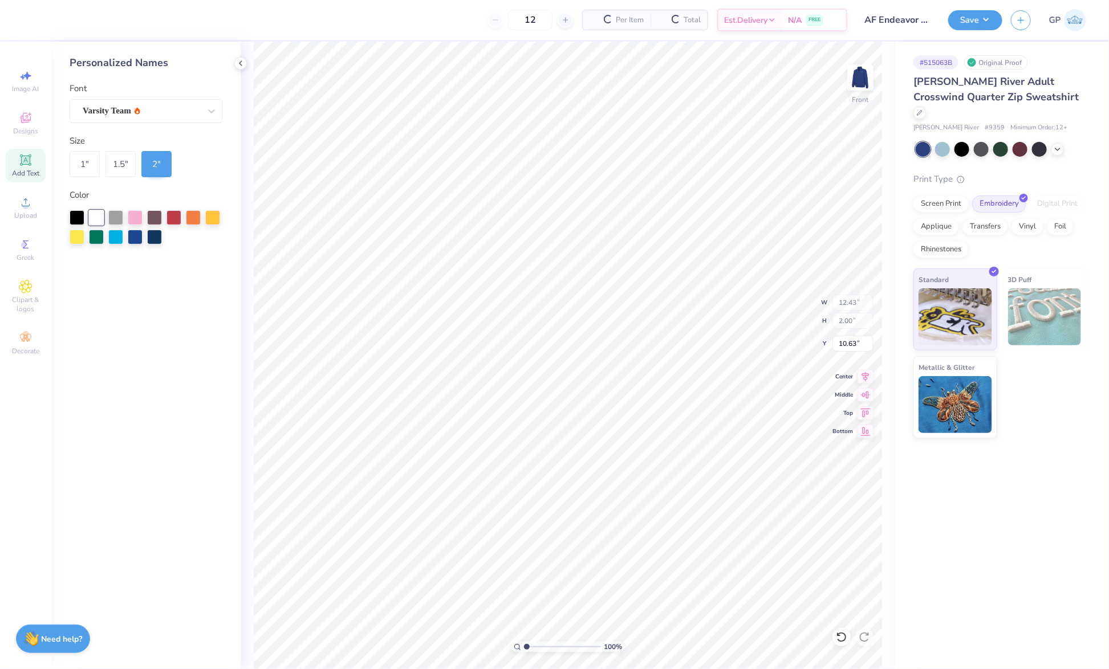
type input "12.43"
type input "2.00"
type input "5.55"
click at [122, 161] on div "1.5 "" at bounding box center [120, 164] width 30 height 26
type input "9.32"
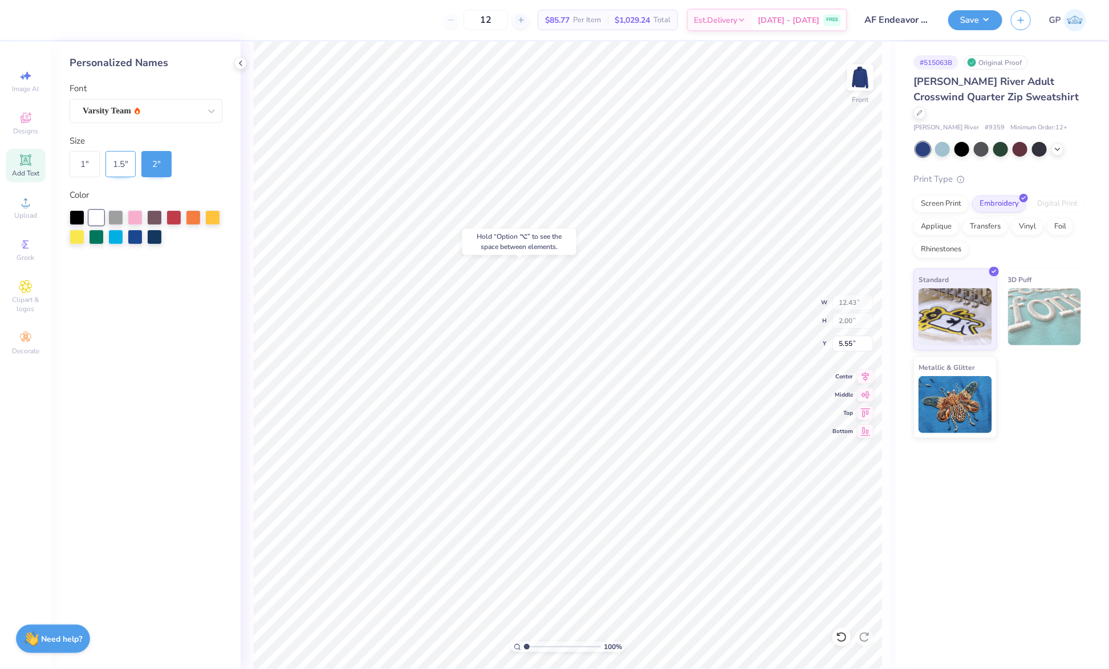
type input "1.50"
type input "5.80"
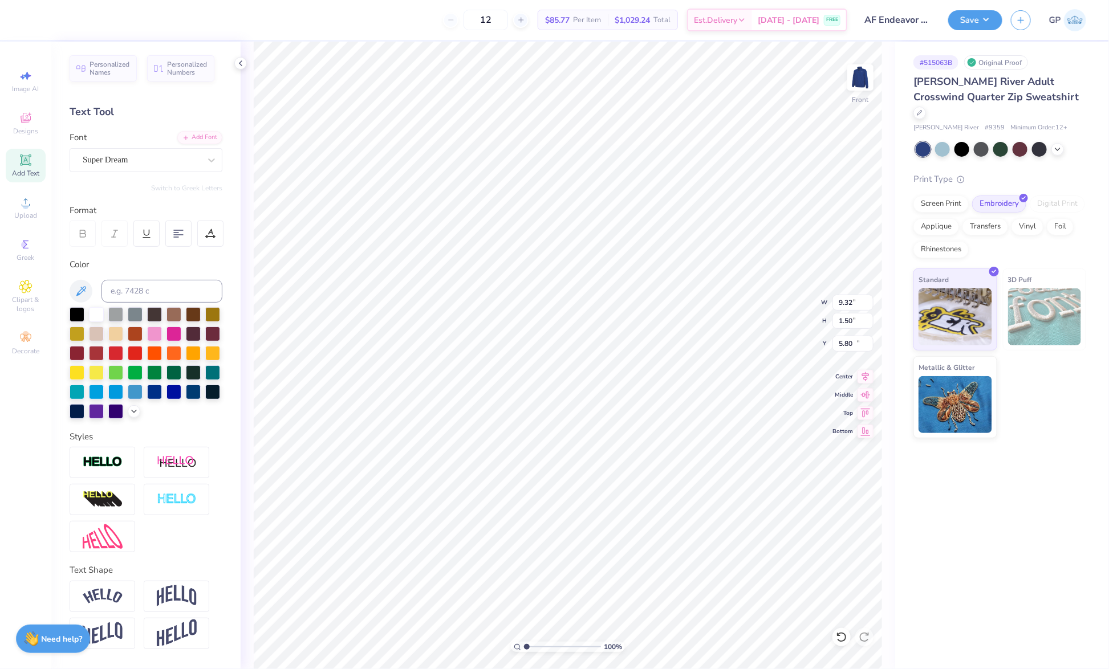
type input "6.09"
type input "1.76"
type input "10.74"
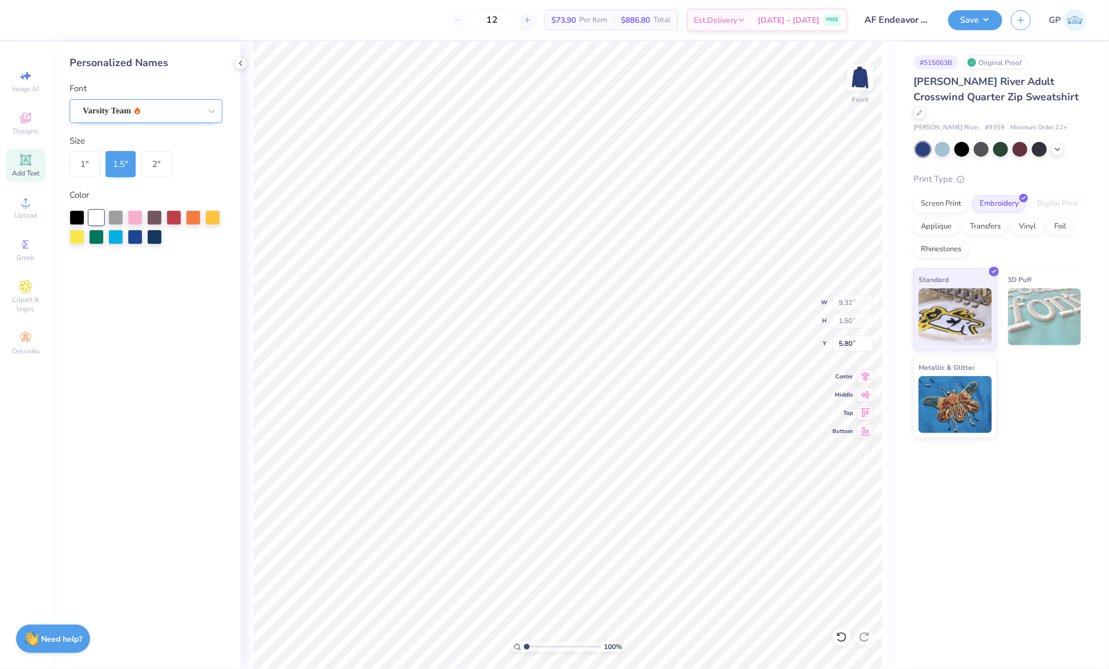
click at [155, 119] on div "Varsity Team" at bounding box center [146, 111] width 153 height 24
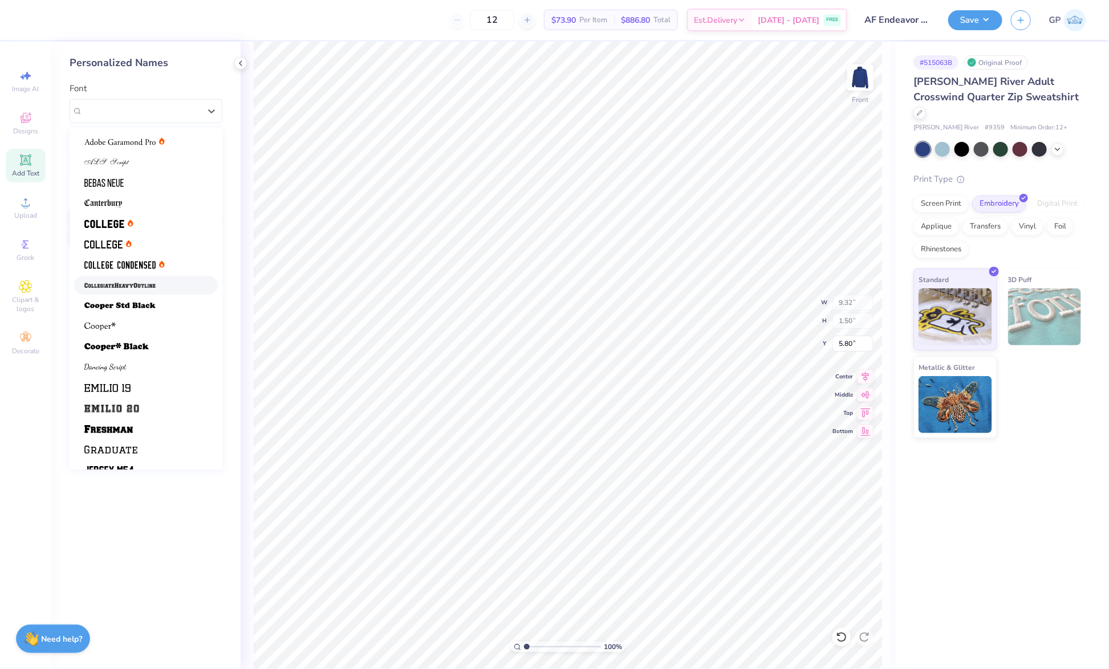
scroll to position [96, 0]
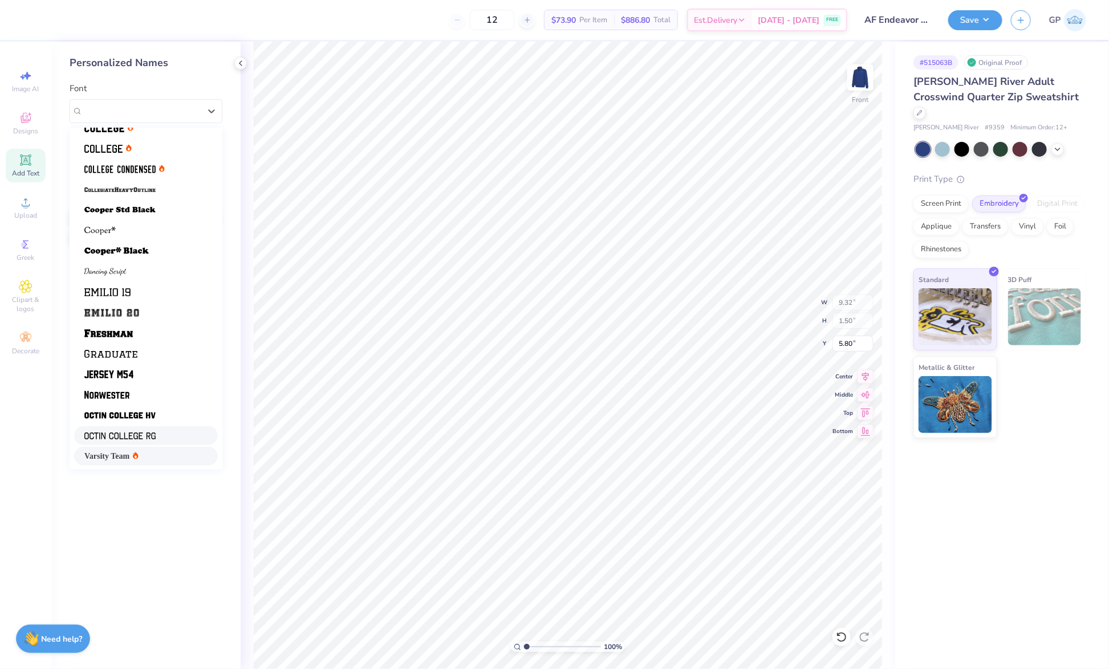
click at [161, 438] on div at bounding box center [145, 436] width 123 height 12
type input "7.72"
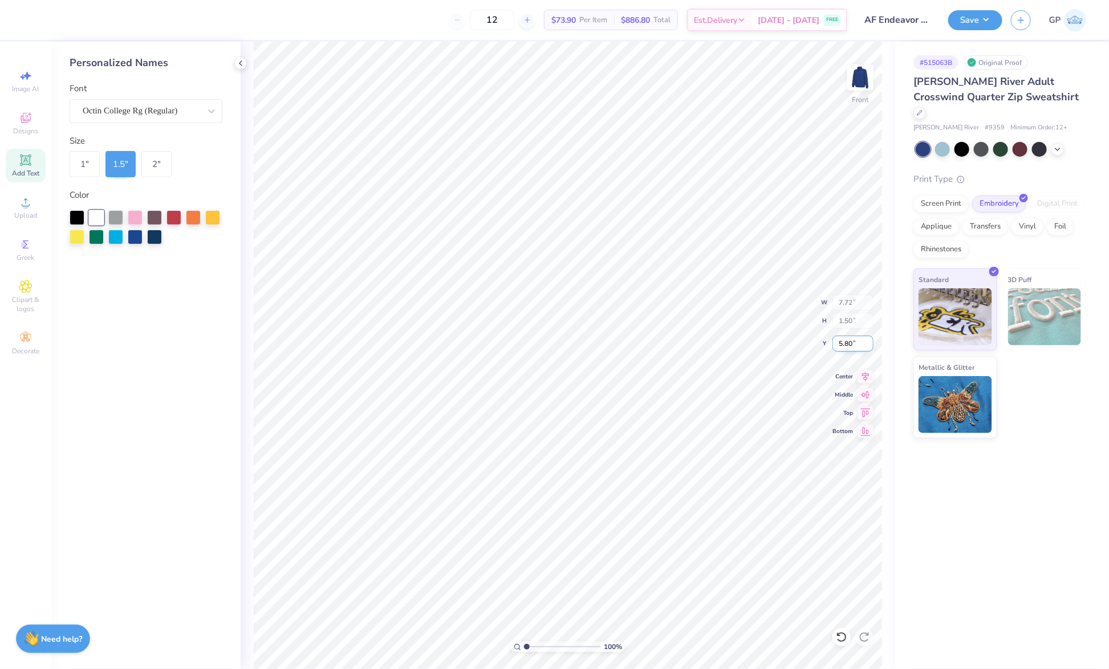
click at [858, 341] on input "5.80" at bounding box center [853, 344] width 41 height 16
type input "3.00"
click at [868, 86] on img at bounding box center [861, 78] width 46 height 46
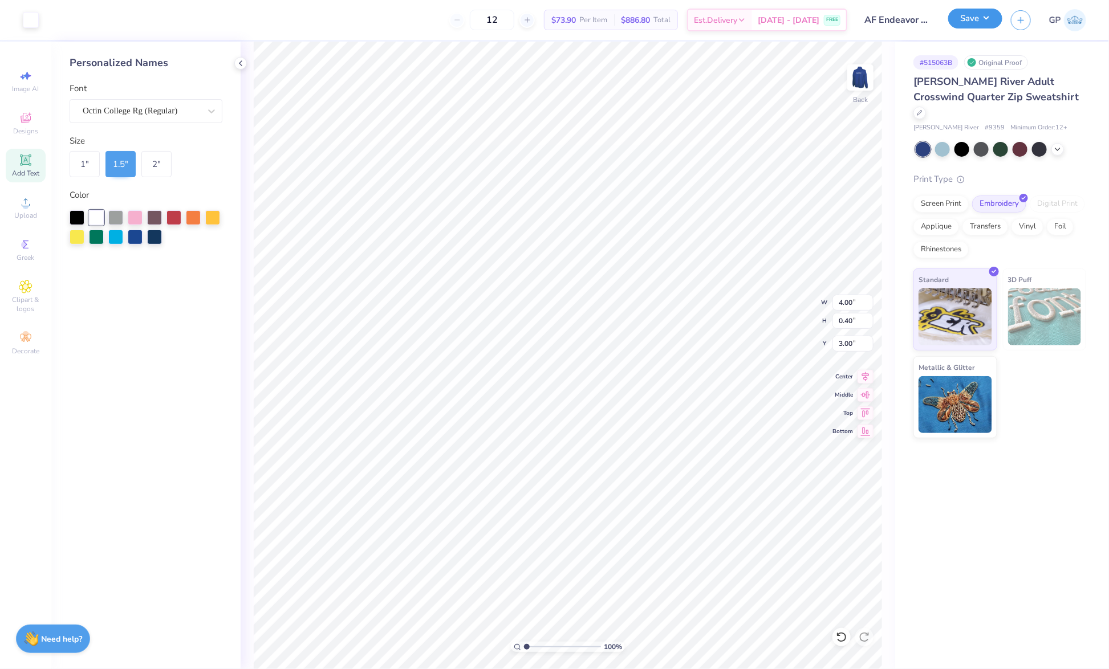
click at [973, 22] on button "Save" at bounding box center [975, 19] width 54 height 20
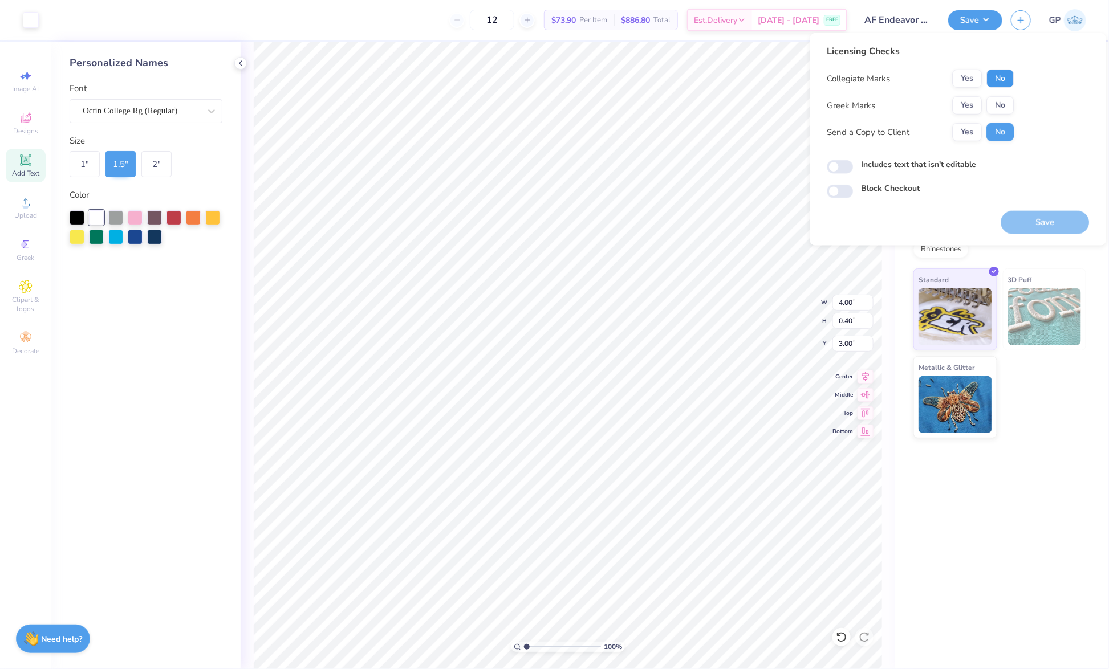
click at [1002, 84] on button "No" at bounding box center [1000, 79] width 27 height 18
click at [1002, 105] on button "No" at bounding box center [1000, 105] width 27 height 18
click at [843, 168] on input "Includes text that isn't editable" at bounding box center [840, 167] width 26 height 14
checkbox input "true"
click at [1042, 222] on button "Save" at bounding box center [1045, 222] width 88 height 23
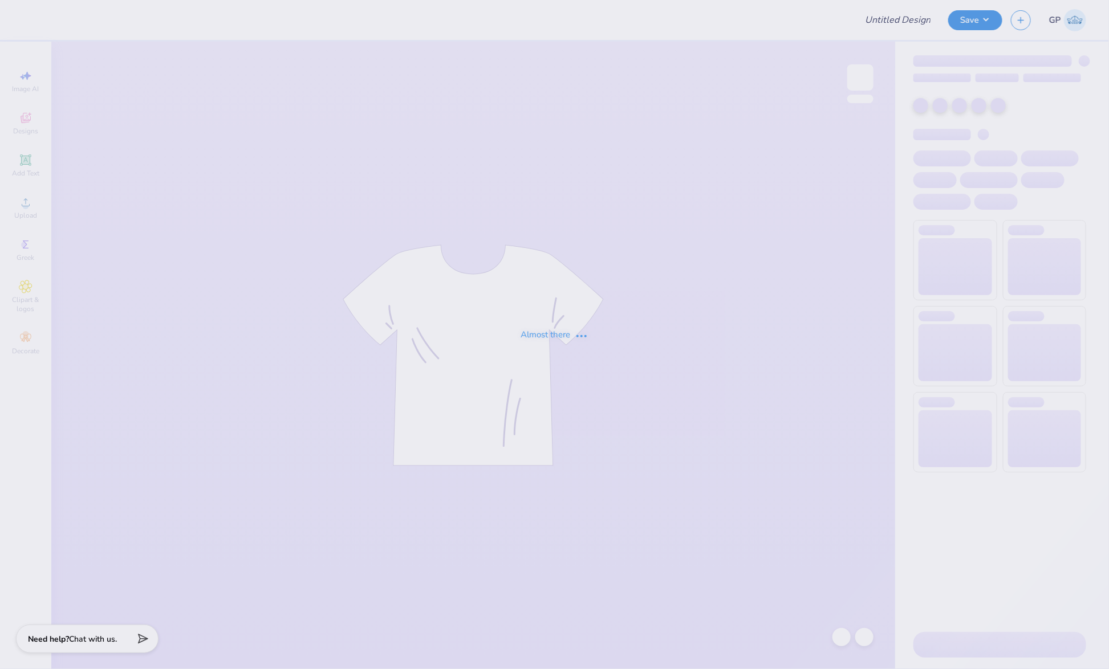
type input "AF Endeavor Q-zips!"
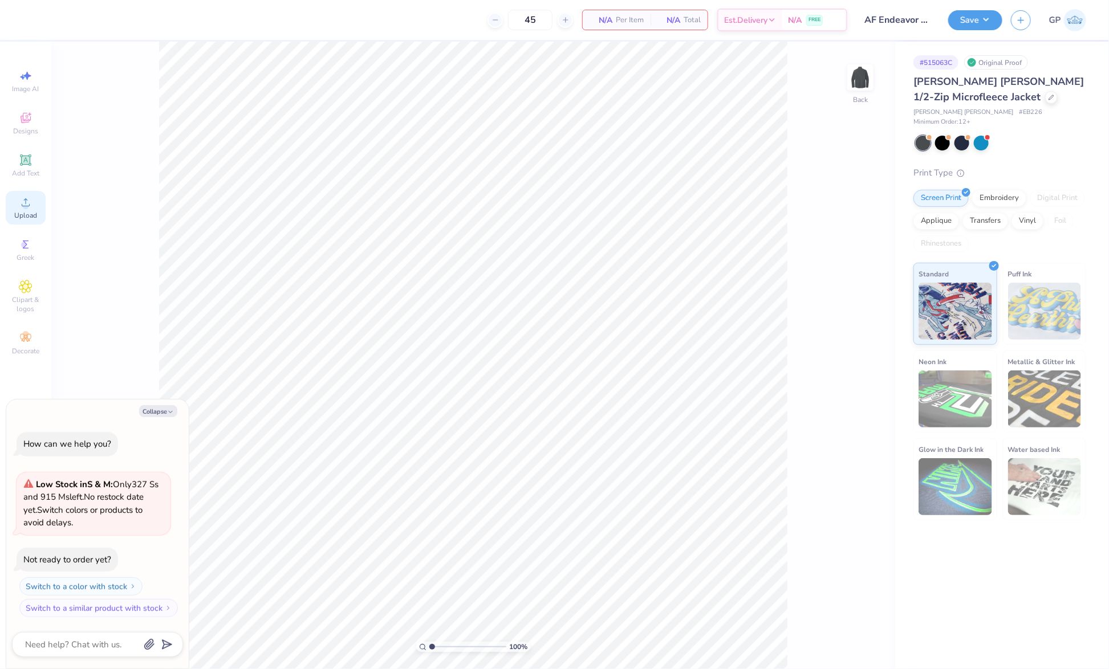
click at [27, 204] on circle at bounding box center [25, 206] width 6 height 6
click at [26, 212] on span "Upload" at bounding box center [25, 215] width 23 height 9
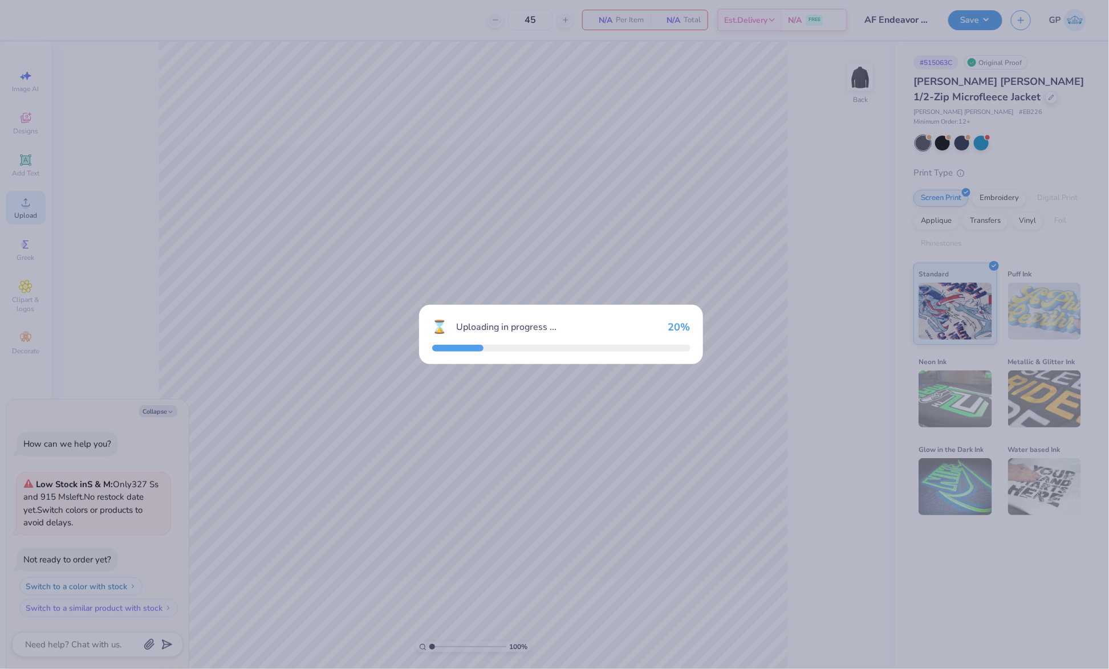
type textarea "x"
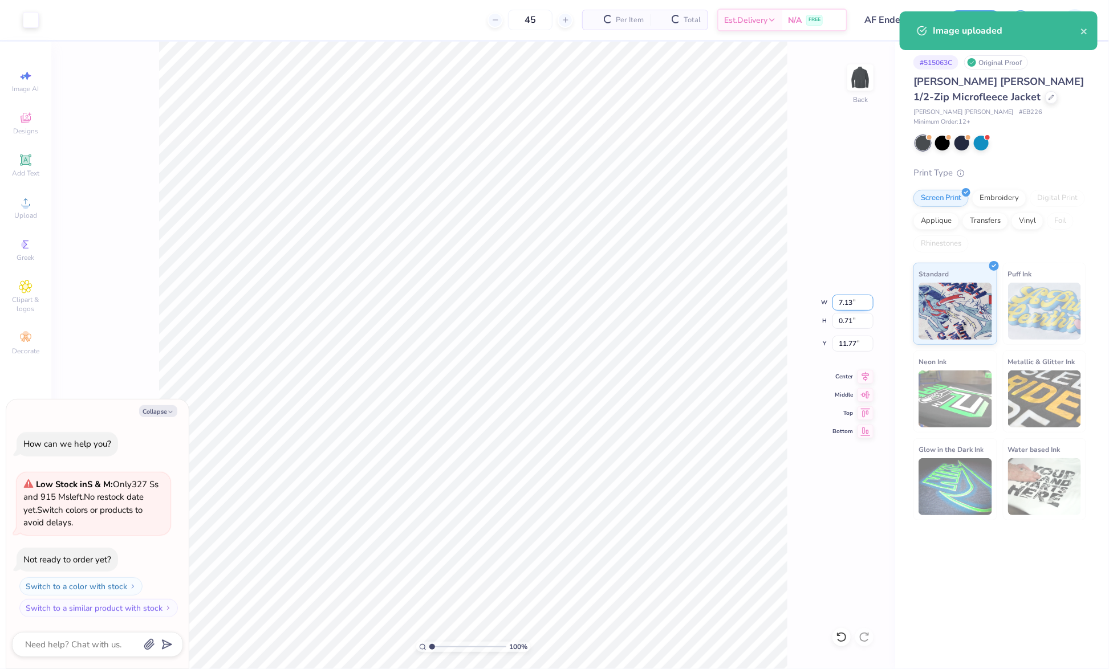
click at [848, 307] on input "7.13" at bounding box center [853, 303] width 41 height 16
type input "4"
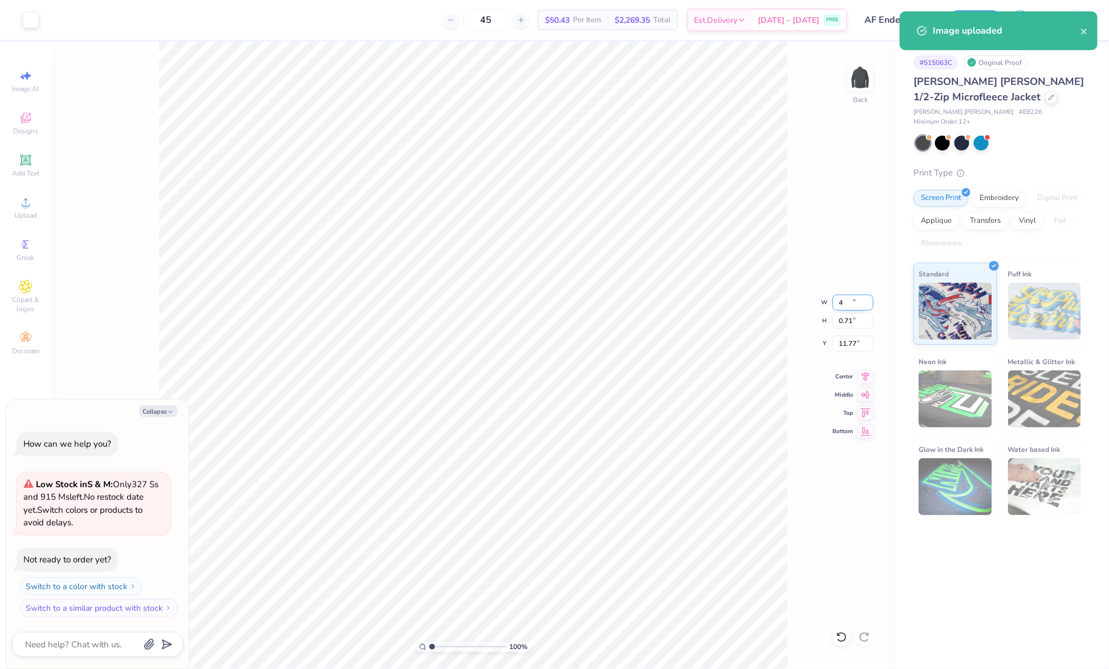
type textarea "x"
type input "4.00"
type input "0.40"
click at [850, 348] on input "11.93" at bounding box center [853, 344] width 41 height 16
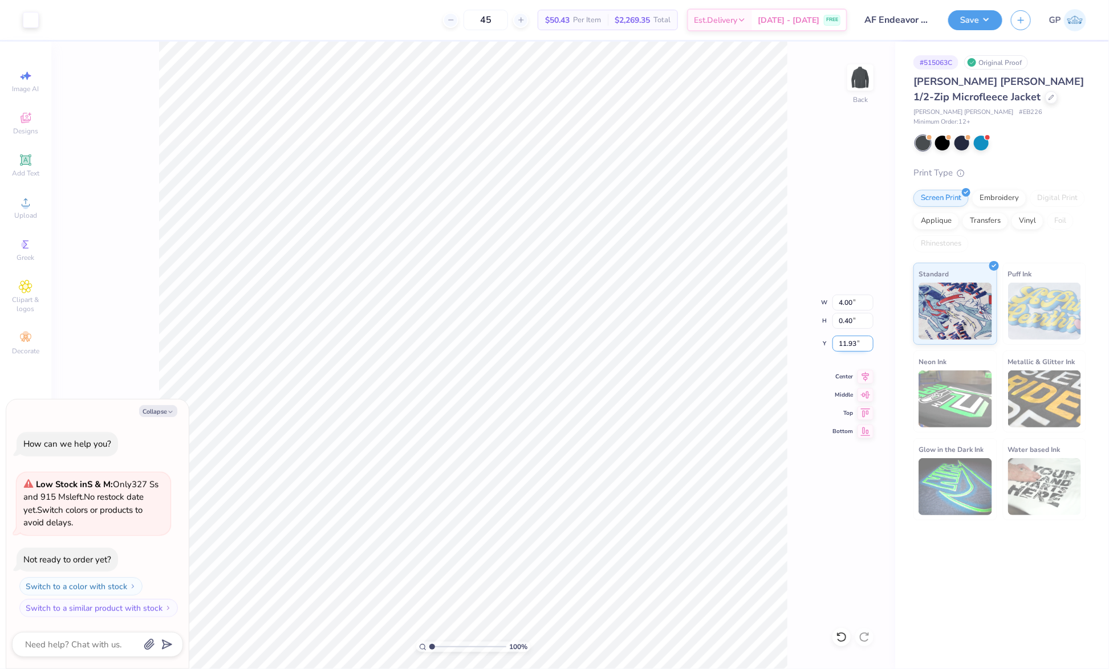
click at [850, 348] on input "11.93" at bounding box center [853, 344] width 41 height 16
type input "3"
type textarea "x"
type input "3.00"
click at [23, 167] on icon at bounding box center [26, 160] width 14 height 14
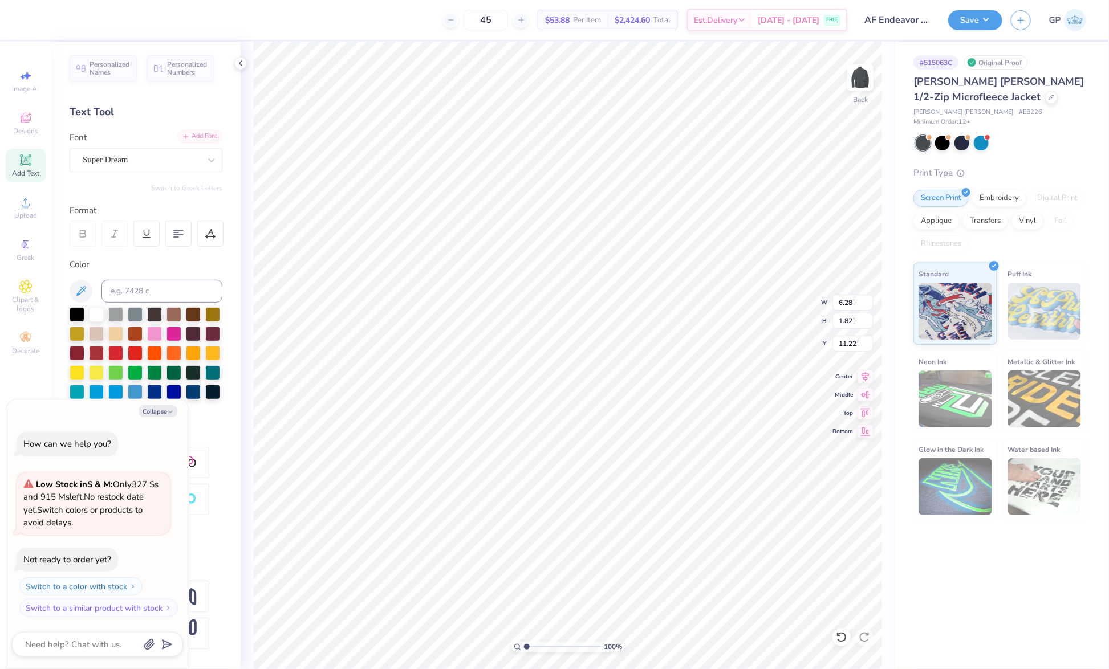
click at [196, 136] on div "Add Font" at bounding box center [199, 136] width 45 height 13
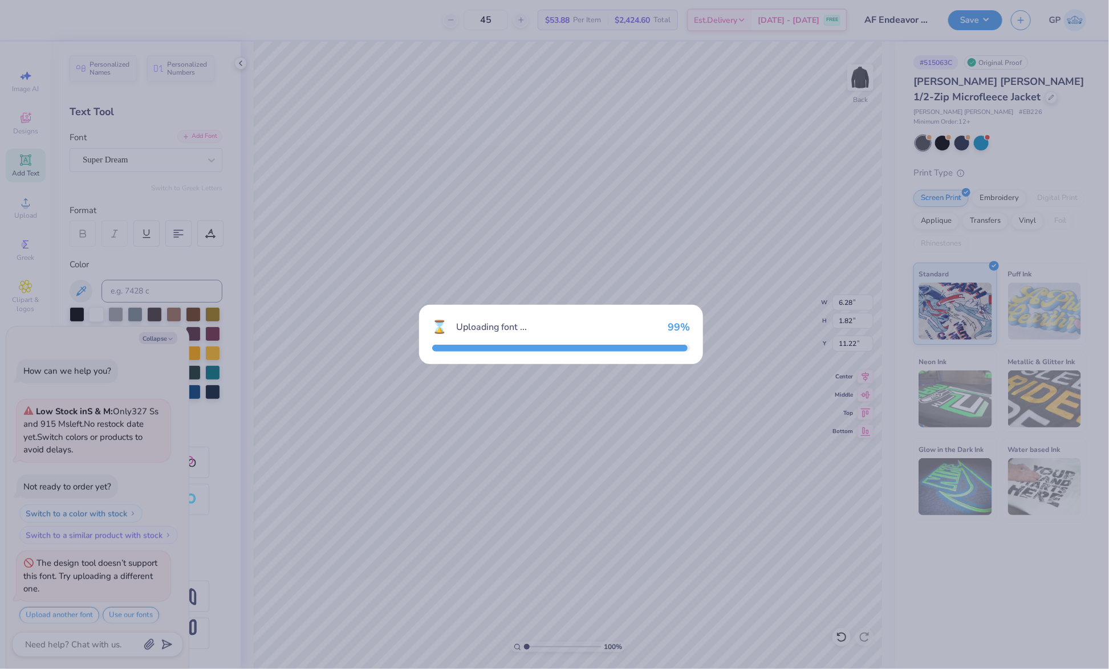
scroll to position [5, 0]
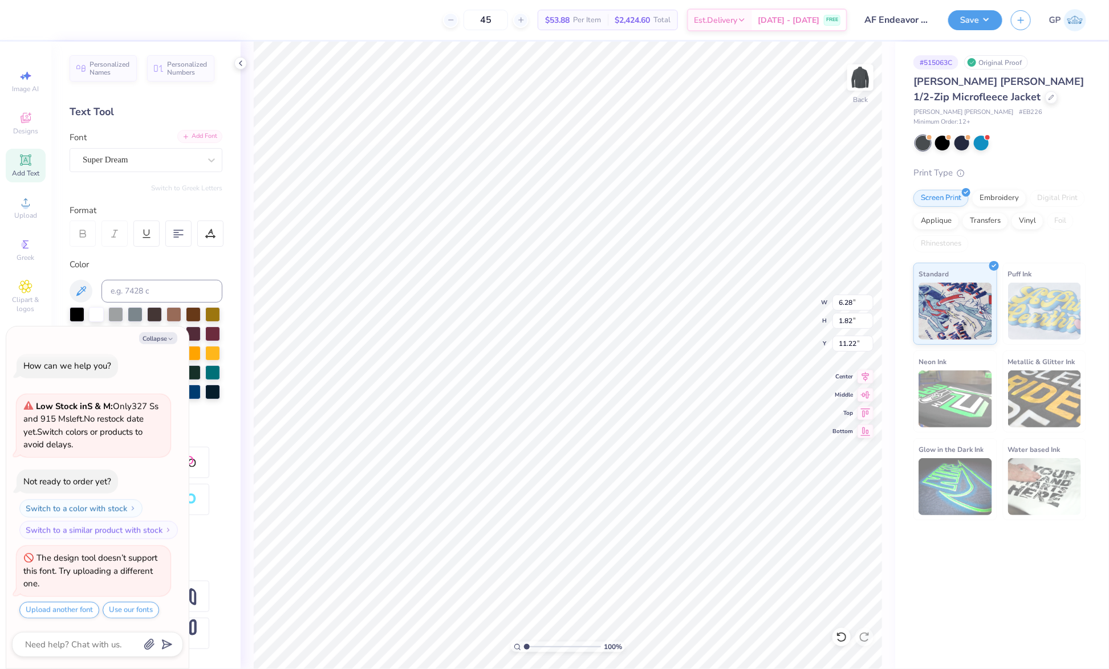
click at [183, 133] on div "Add Font" at bounding box center [199, 136] width 45 height 13
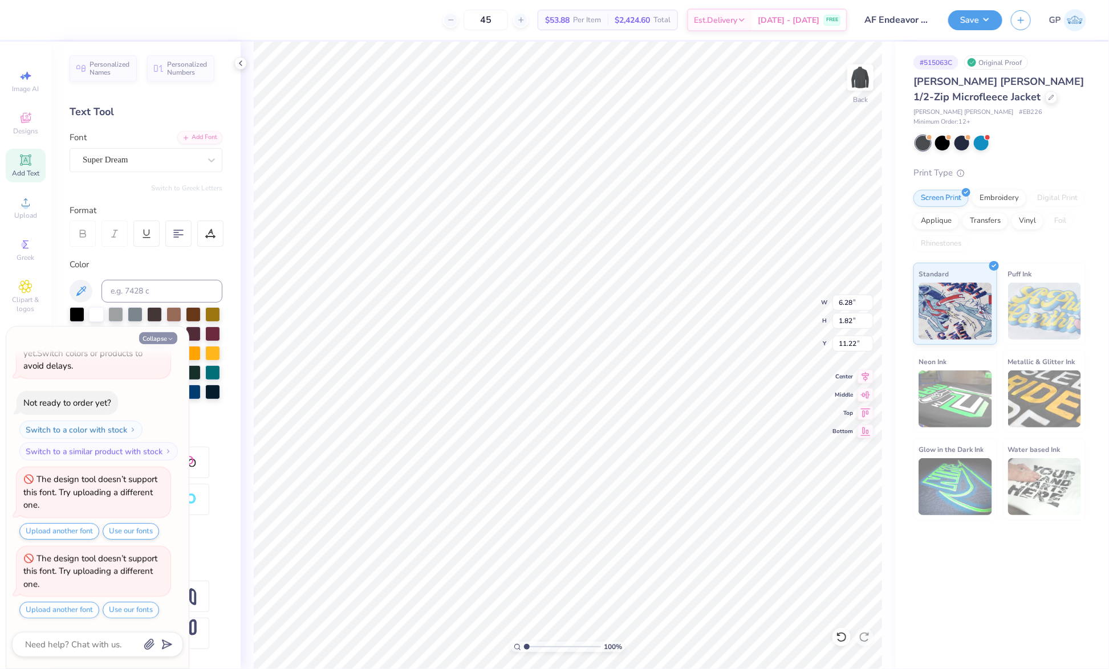
click at [163, 339] on button "Collapse" at bounding box center [158, 338] width 38 height 12
type textarea "x"
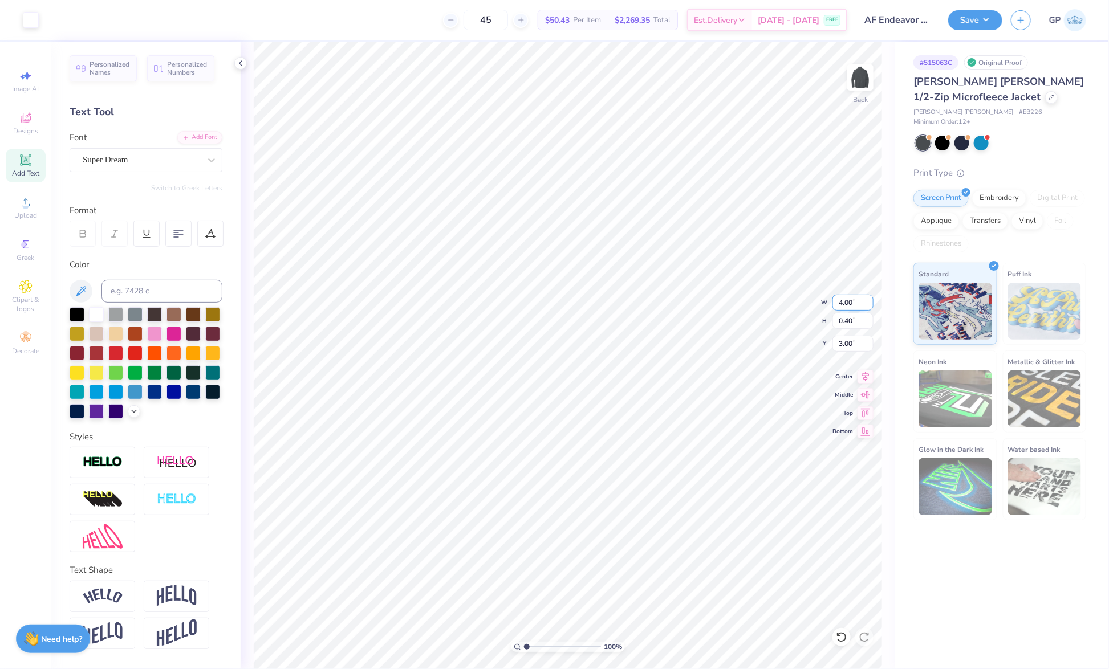
click at [850, 308] on input "4.00" at bounding box center [853, 303] width 41 height 16
type input "3.50"
type input "0.35"
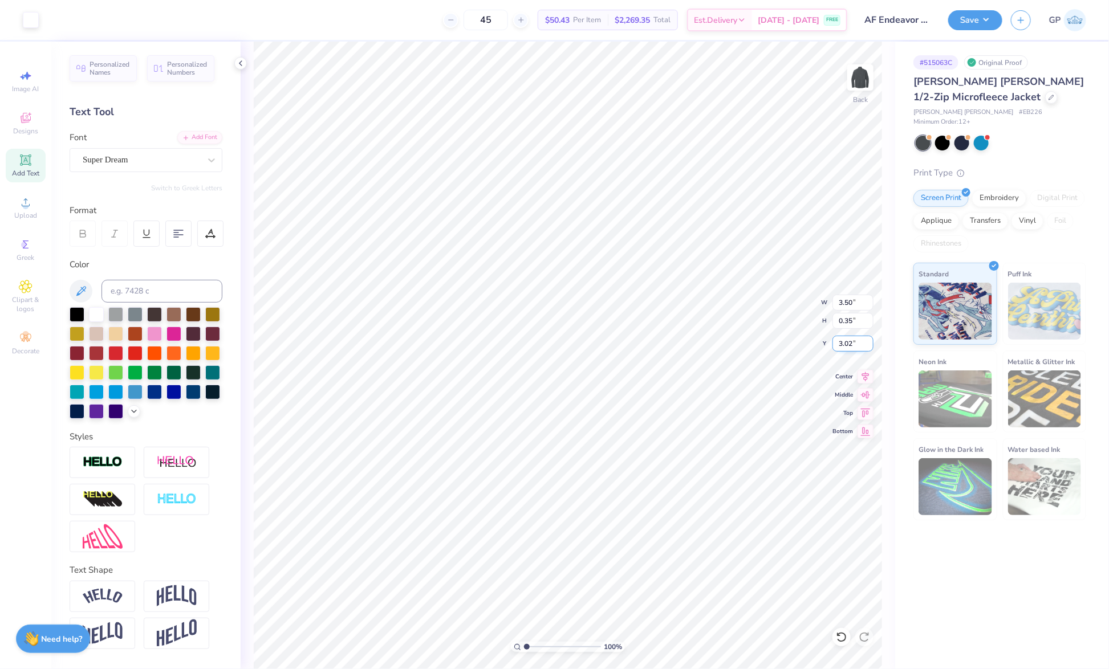
click at [851, 348] on input "3.02" at bounding box center [853, 344] width 41 height 16
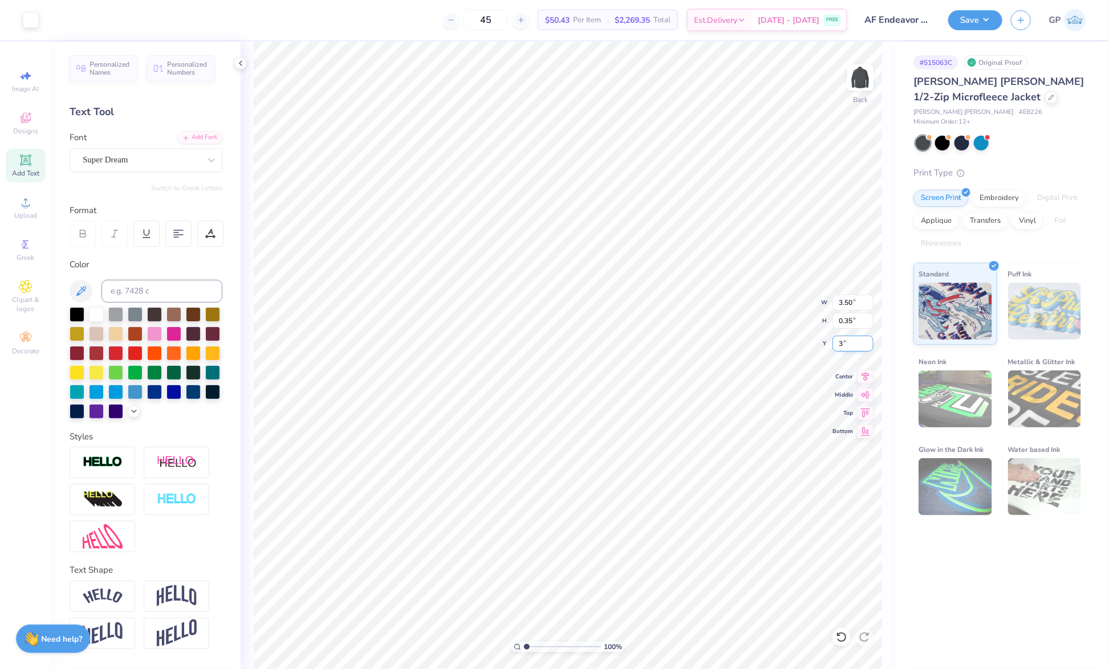
type input "3.00"
click at [858, 72] on img at bounding box center [861, 78] width 46 height 46
click at [858, 78] on img at bounding box center [861, 78] width 46 height 46
click at [861, 75] on img at bounding box center [861, 78] width 46 height 46
click at [103, 61] on span "Personalized Names" at bounding box center [110, 67] width 40 height 16
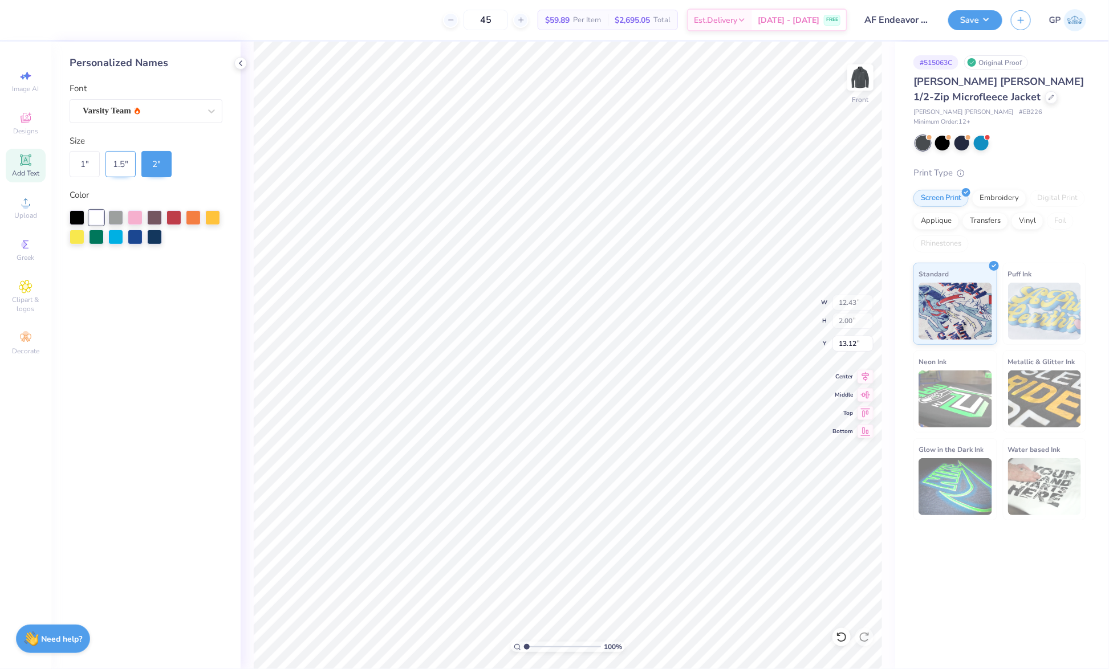
click at [113, 163] on div "1.5 "" at bounding box center [120, 164] width 30 height 26
type input "9.32"
type input "1.50"
type input "13.37"
click at [145, 96] on div "Font Varsity Team" at bounding box center [146, 102] width 153 height 41
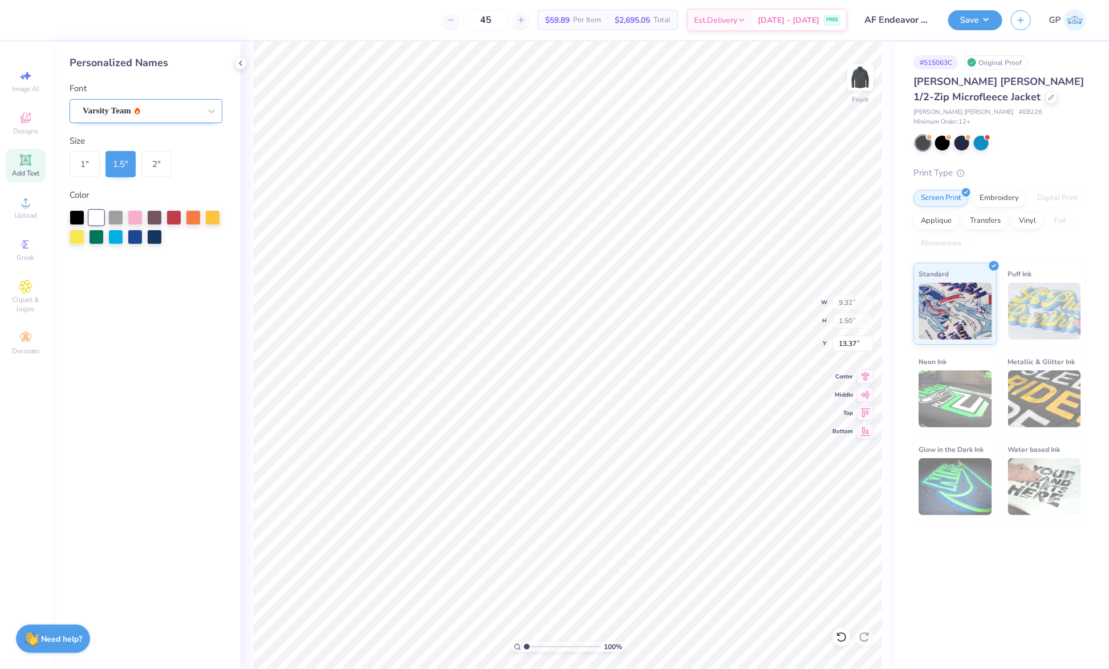
click at [143, 109] on div "Varsity Team" at bounding box center [142, 111] width 120 height 18
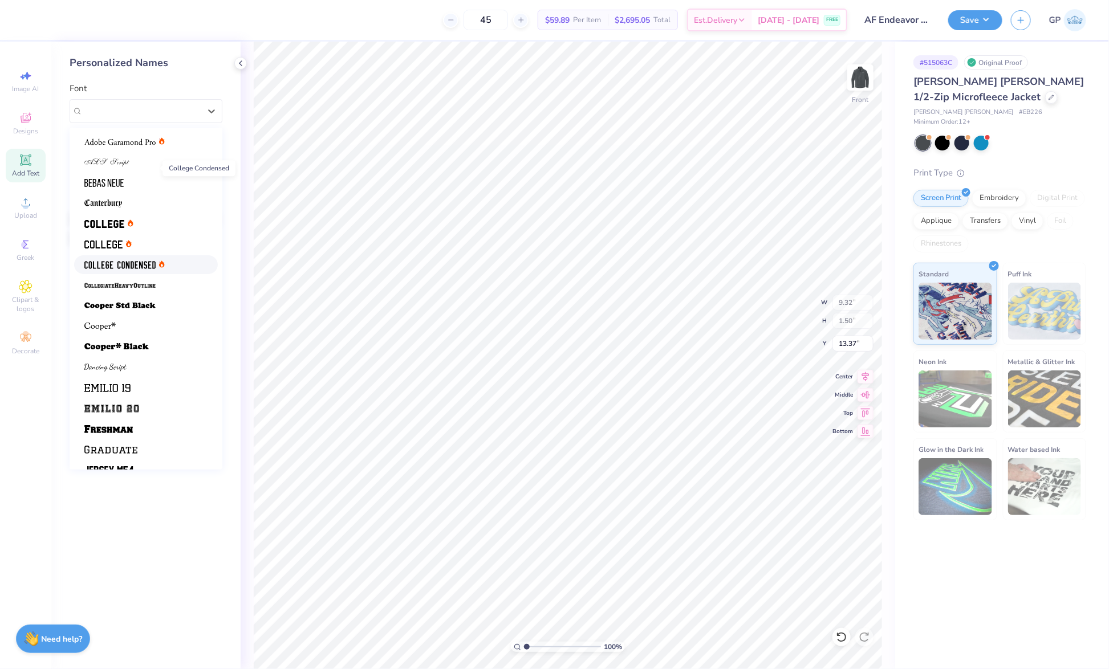
scroll to position [96, 0]
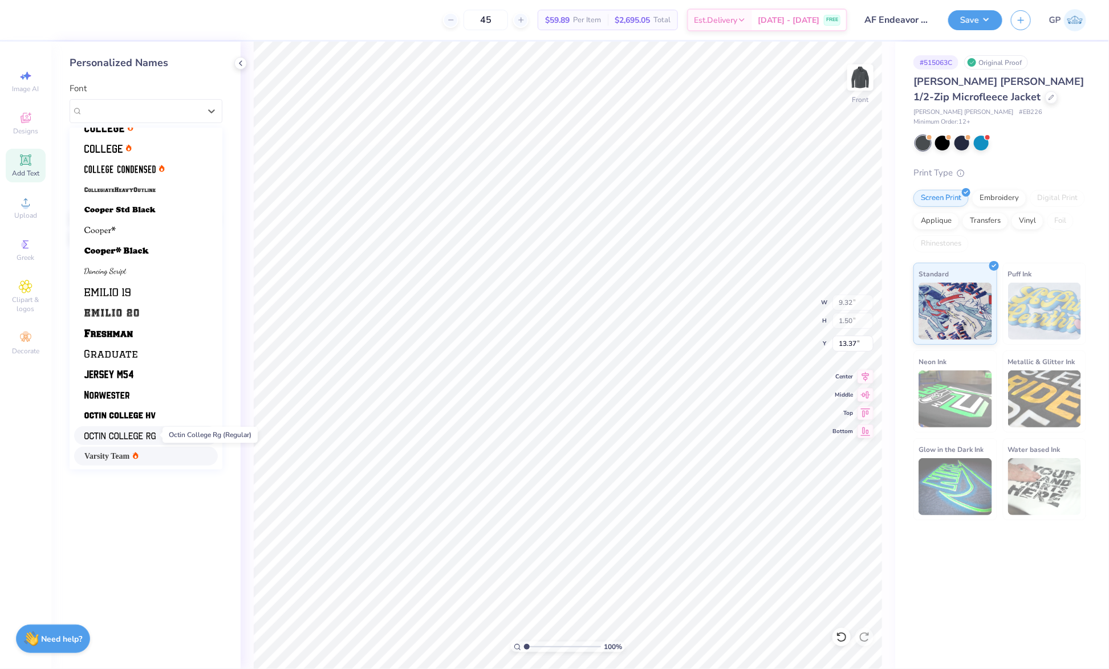
click at [146, 430] on span at bounding box center [119, 436] width 71 height 12
type input "7.72"
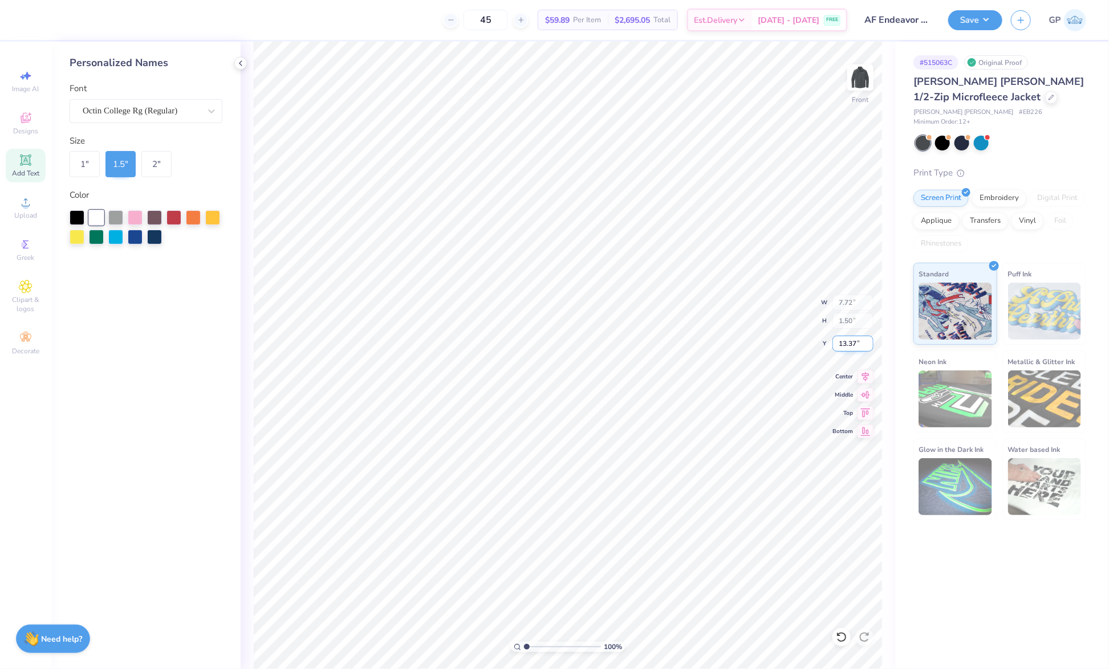
click at [846, 339] on input "13.37" at bounding box center [853, 344] width 41 height 16
type input "3.00"
click at [976, 21] on button "Save" at bounding box center [975, 19] width 54 height 20
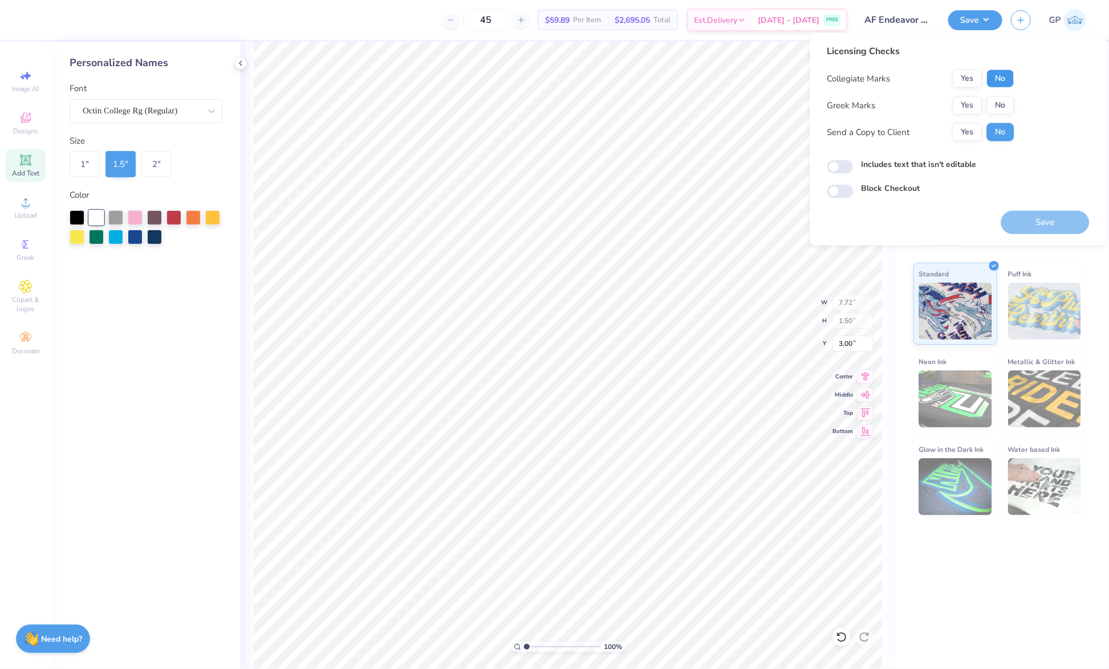
click at [996, 80] on button "No" at bounding box center [1000, 79] width 27 height 18
click at [996, 109] on button "No" at bounding box center [1000, 105] width 27 height 18
click at [838, 164] on input "Includes text that isn't editable" at bounding box center [840, 167] width 26 height 14
checkbox input "true"
click at [1052, 225] on button "Save" at bounding box center [1045, 222] width 88 height 23
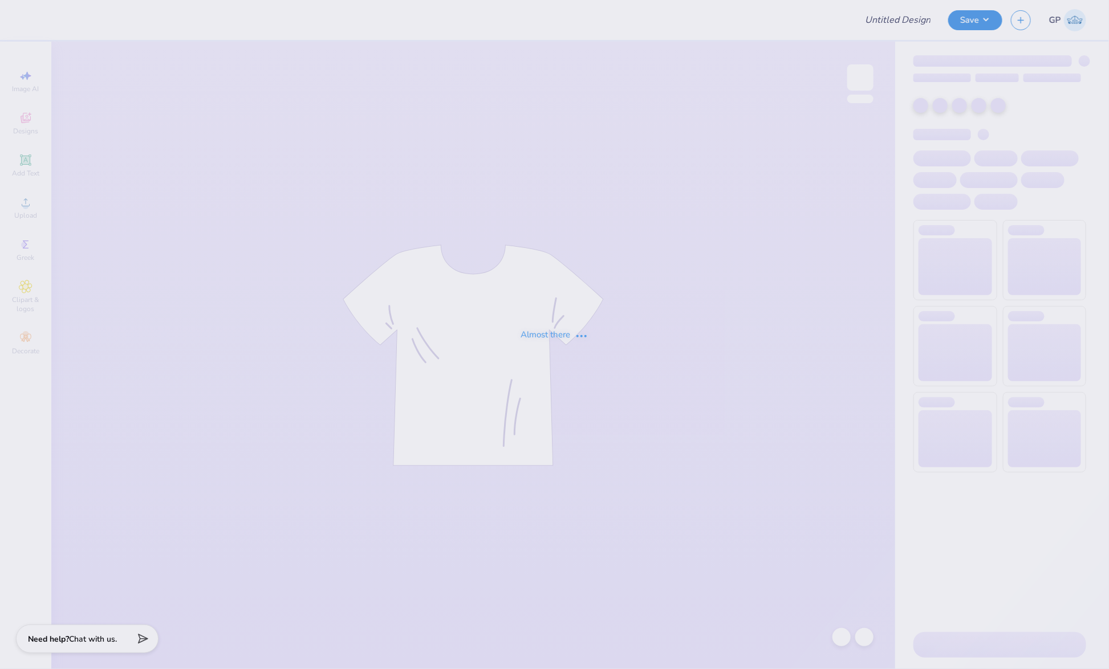
type input "DEMO2"
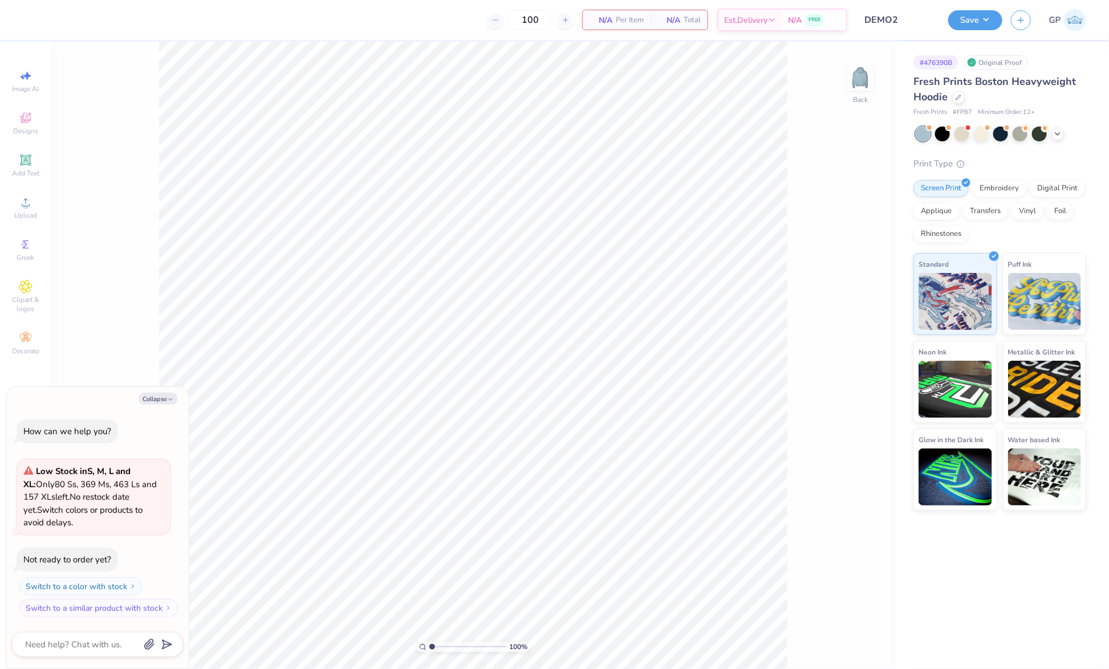
type textarea "x"
